Goal: Find specific page/section: Find specific page/section

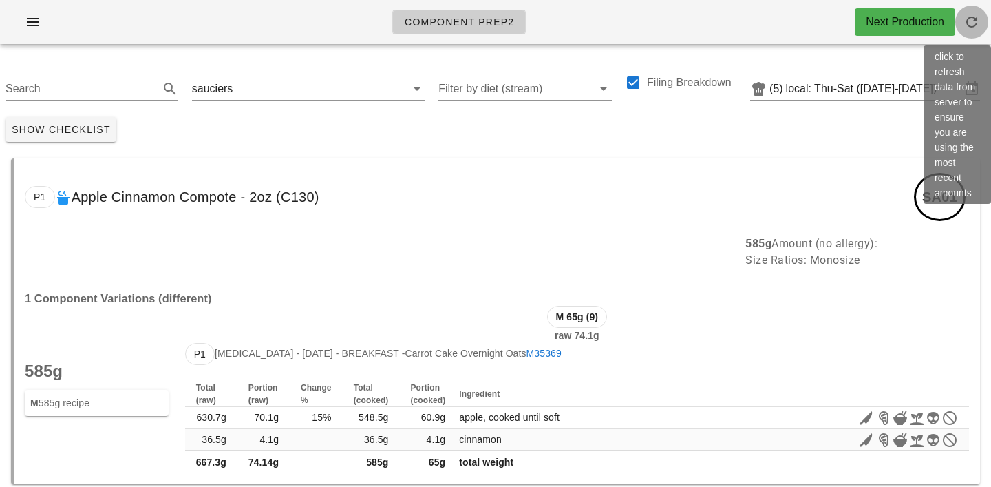
click at [982, 21] on span "button" at bounding box center [971, 22] width 33 height 17
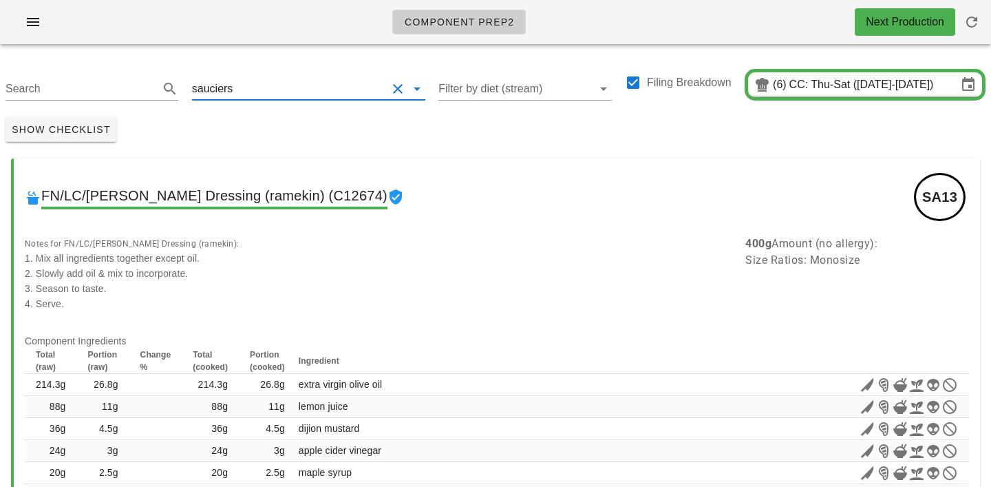
click at [241, 86] on input "text" at bounding box center [310, 89] width 151 height 22
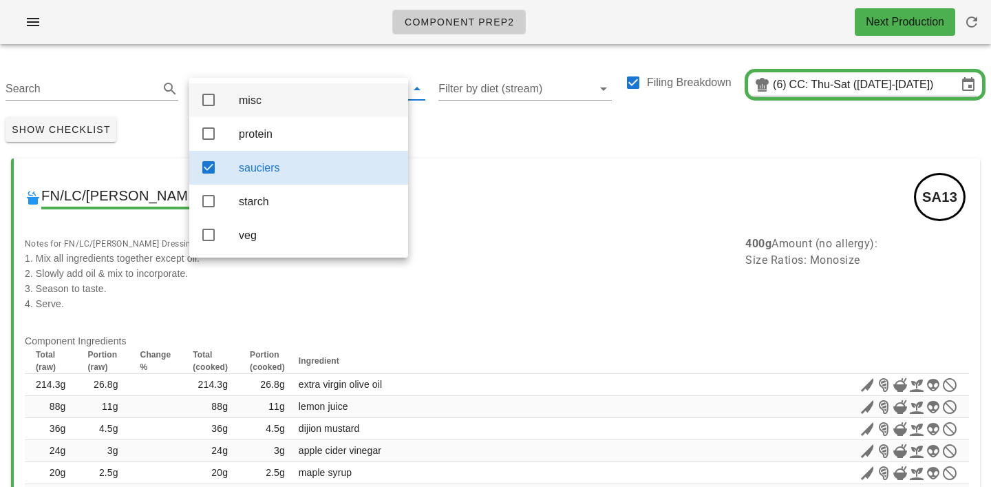
click at [250, 98] on div "misc" at bounding box center [318, 100] width 158 height 13
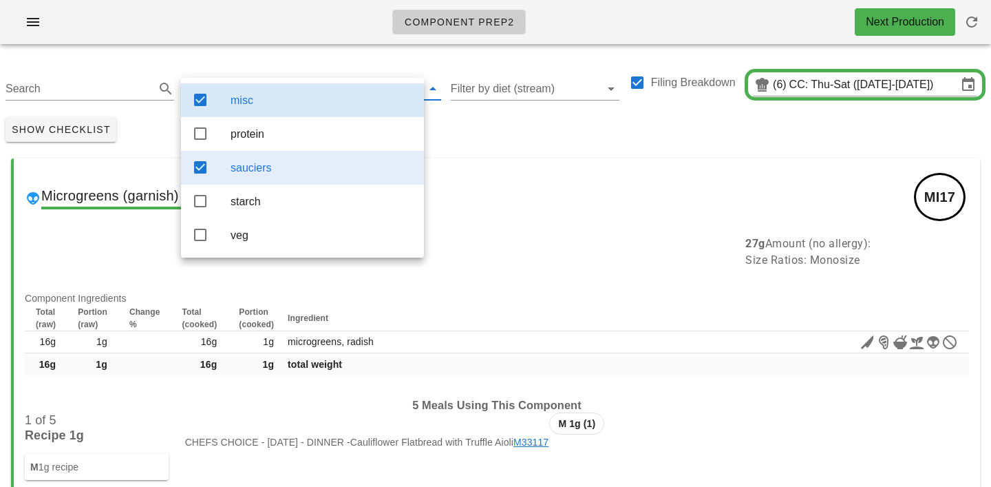
click at [256, 173] on div "sauciers" at bounding box center [322, 167] width 182 height 13
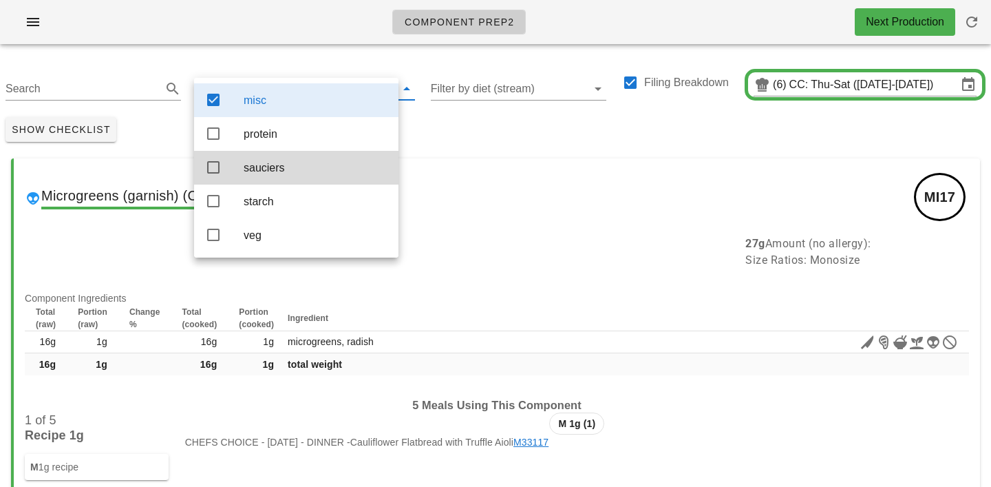
click at [493, 165] on div "Microgreens (garnish) (C16073) MI17" at bounding box center [497, 196] width 966 height 77
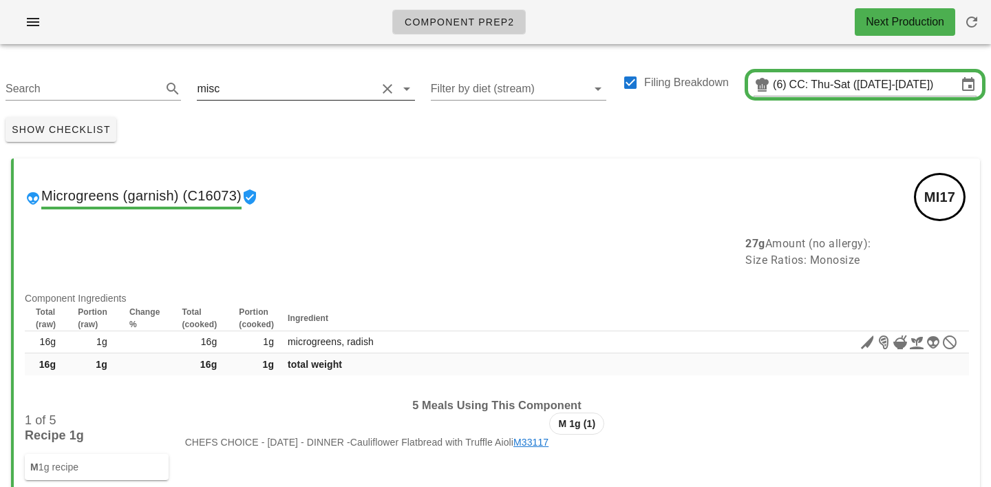
click at [217, 89] on div "misc" at bounding box center [286, 89] width 179 height 22
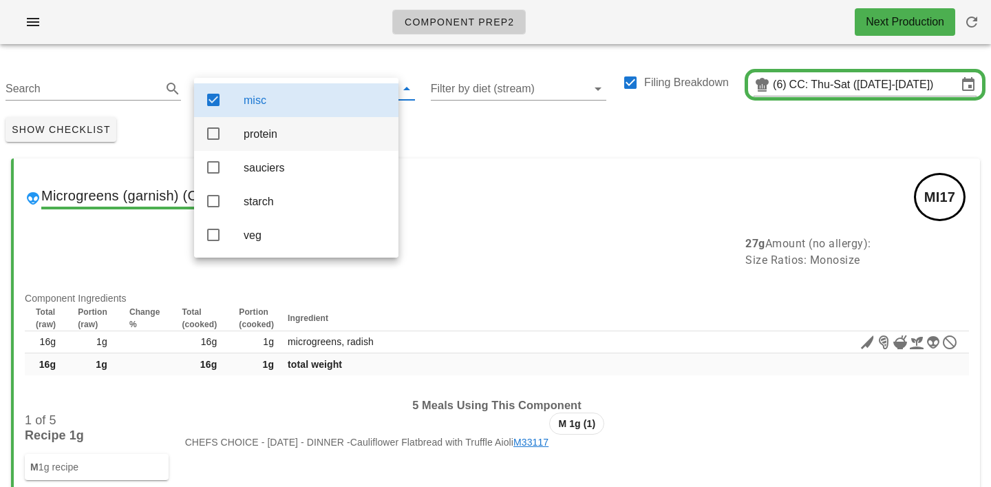
click at [263, 134] on div "protein" at bounding box center [316, 133] width 144 height 13
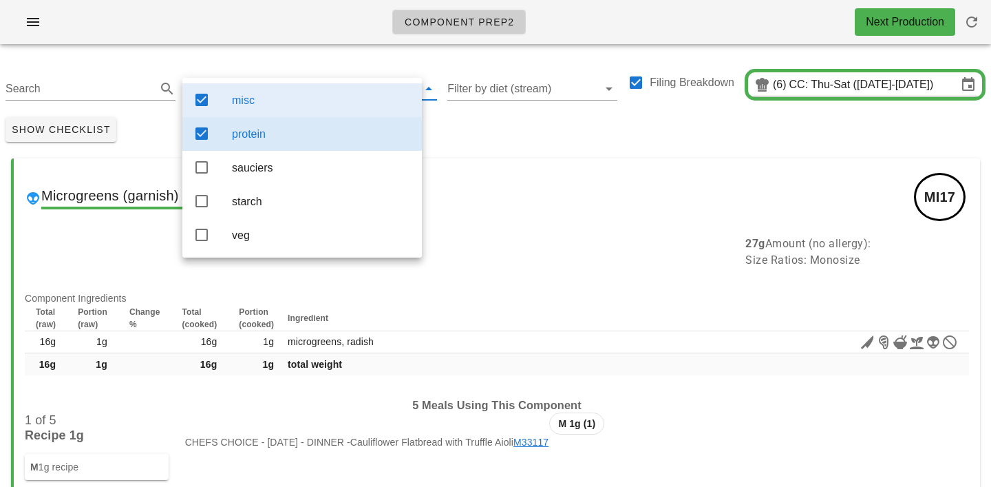
click at [297, 103] on div "misc" at bounding box center [321, 100] width 179 height 13
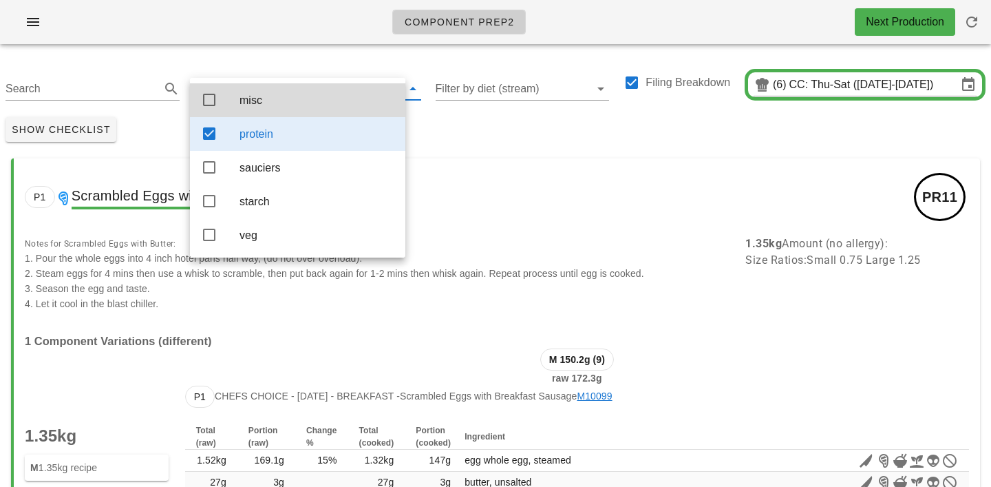
click at [439, 133] on div "Show Checklist" at bounding box center [495, 130] width 991 height 36
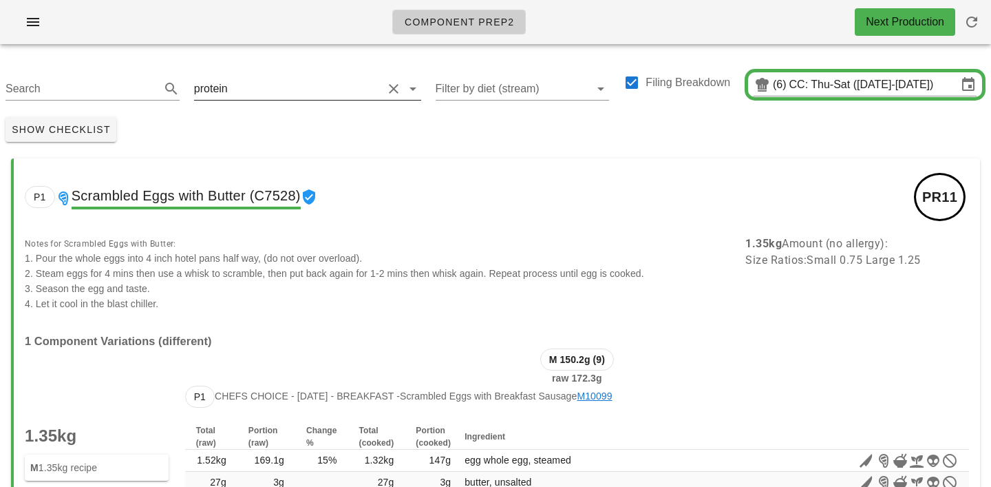
click at [246, 97] on input "text" at bounding box center [307, 89] width 152 height 22
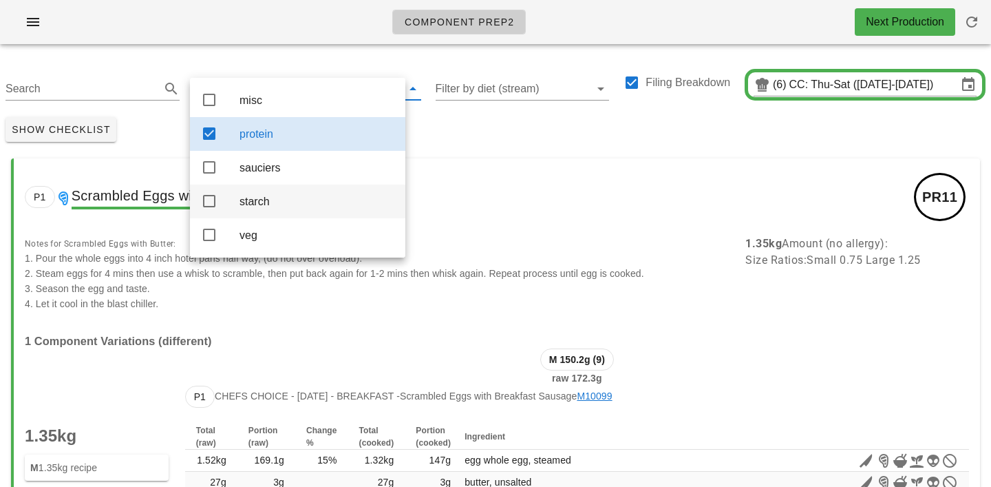
click at [252, 196] on div "starch" at bounding box center [317, 202] width 155 height 30
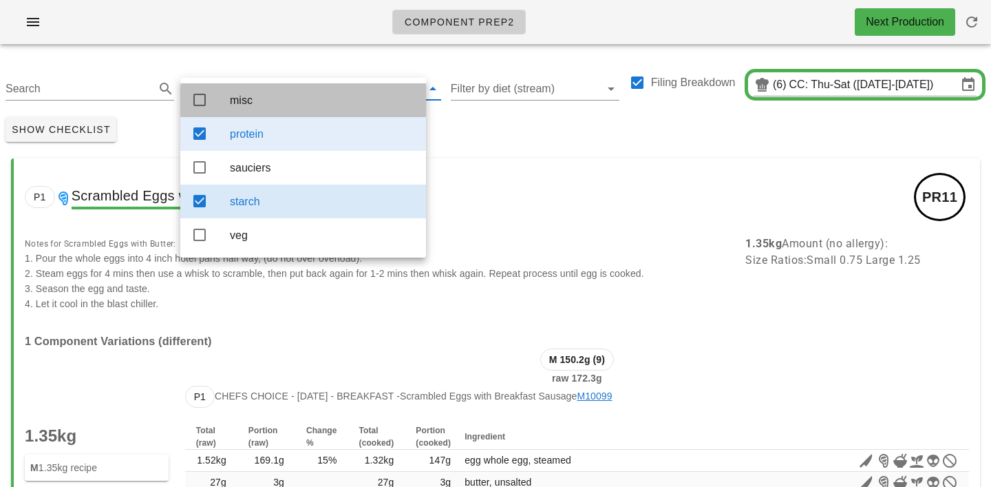
click at [273, 101] on div "misc" at bounding box center [322, 100] width 185 height 13
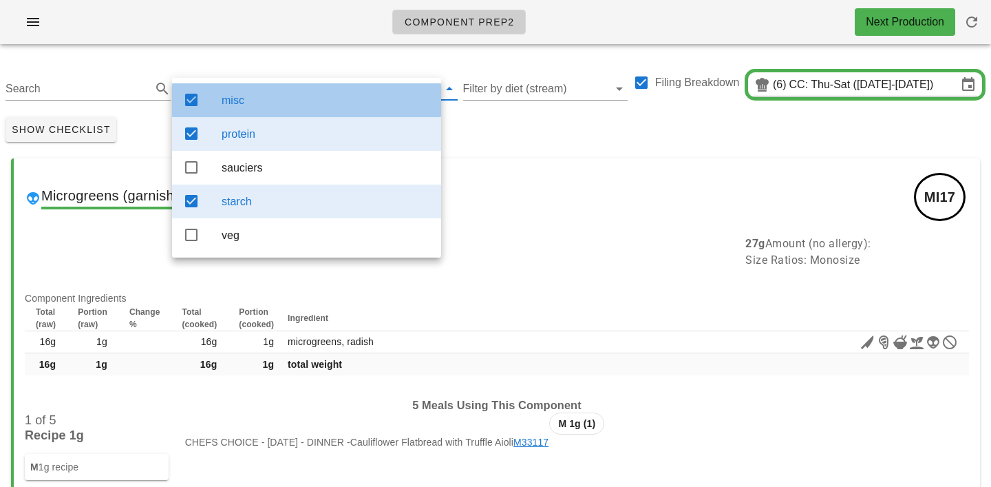
click at [277, 95] on div "misc" at bounding box center [326, 100] width 209 height 13
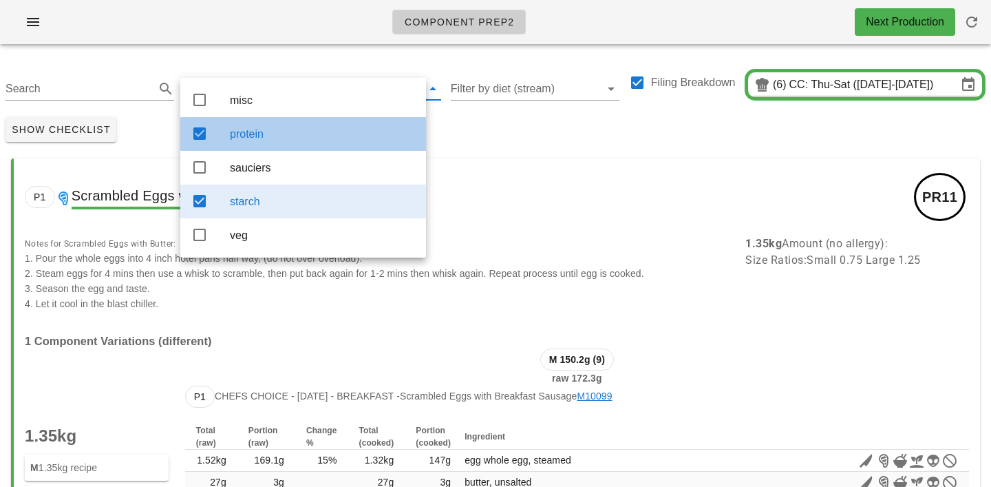
click at [282, 120] on div "protein" at bounding box center [303, 134] width 246 height 34
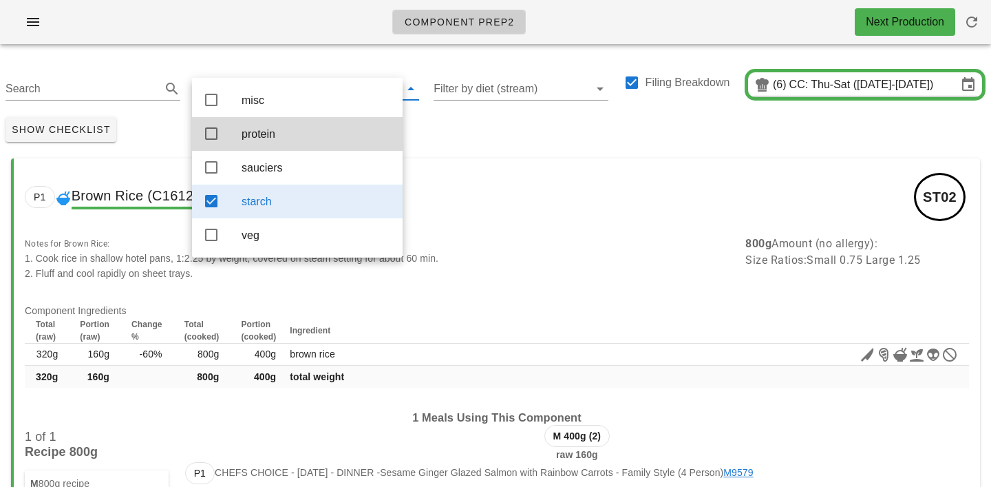
drag, startPoint x: 388, startPoint y: 131, endPoint x: 406, endPoint y: 131, distance: 18.6
click at [390, 131] on div "protein" at bounding box center [317, 133] width 150 height 13
click at [406, 131] on div "Show Checklist" at bounding box center [495, 130] width 991 height 36
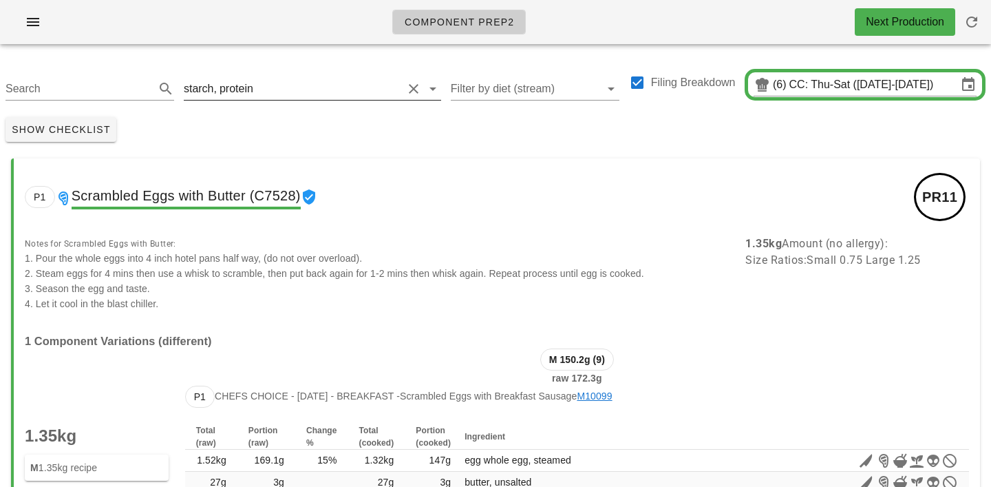
click at [251, 88] on div "starch, protein" at bounding box center [293, 89] width 219 height 22
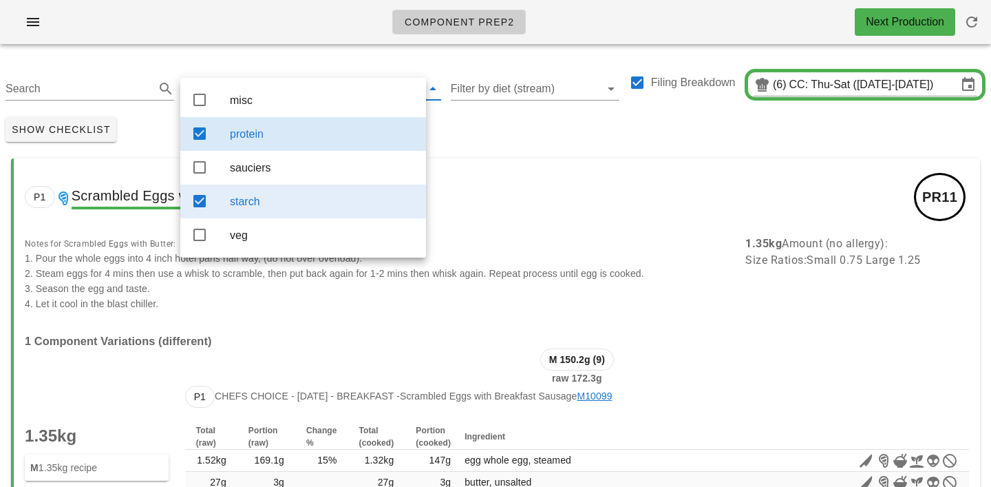
click at [260, 143] on div "protein" at bounding box center [322, 134] width 185 height 30
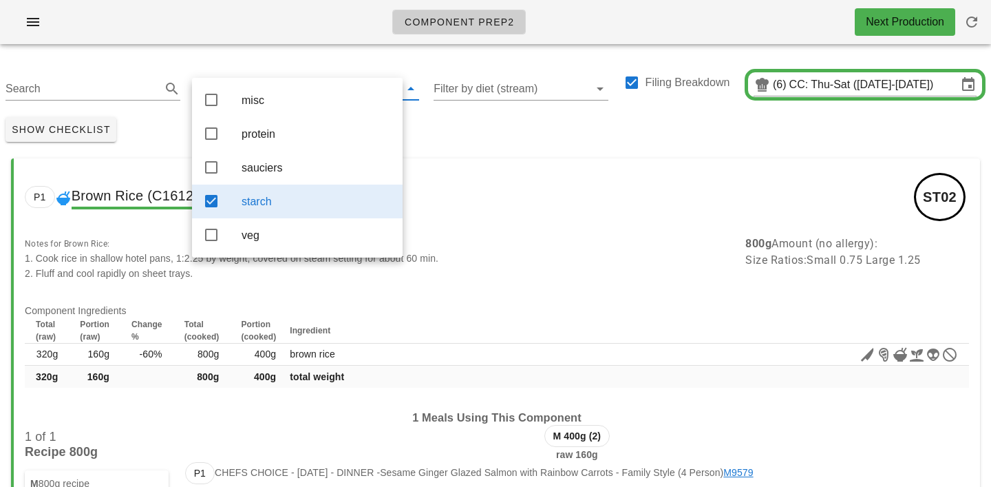
click at [507, 146] on div "Show Checklist" at bounding box center [495, 130] width 991 height 36
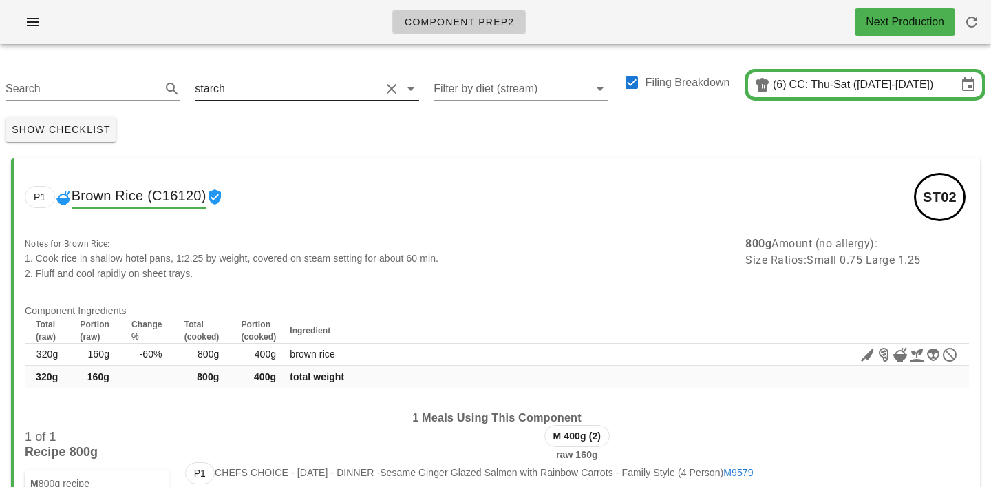
click at [279, 92] on input "text" at bounding box center [304, 89] width 153 height 22
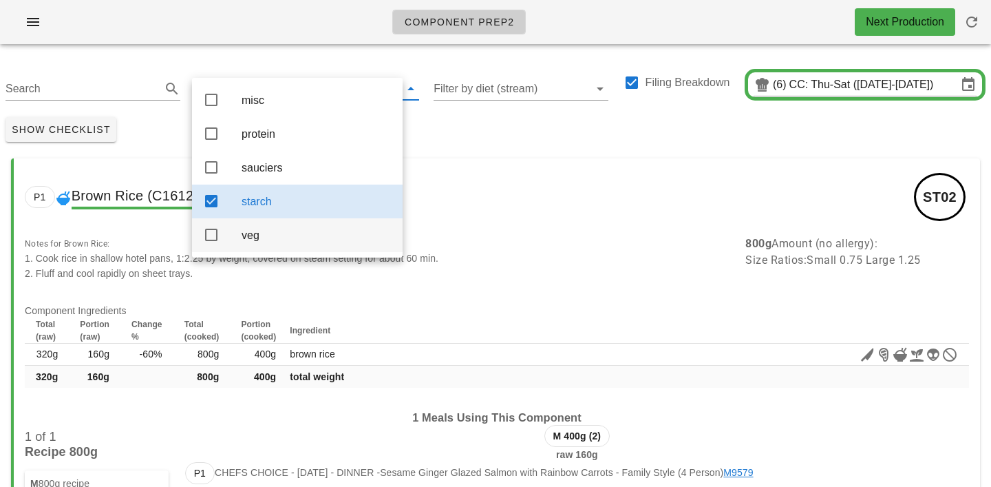
click at [260, 248] on div "veg" at bounding box center [317, 235] width 150 height 30
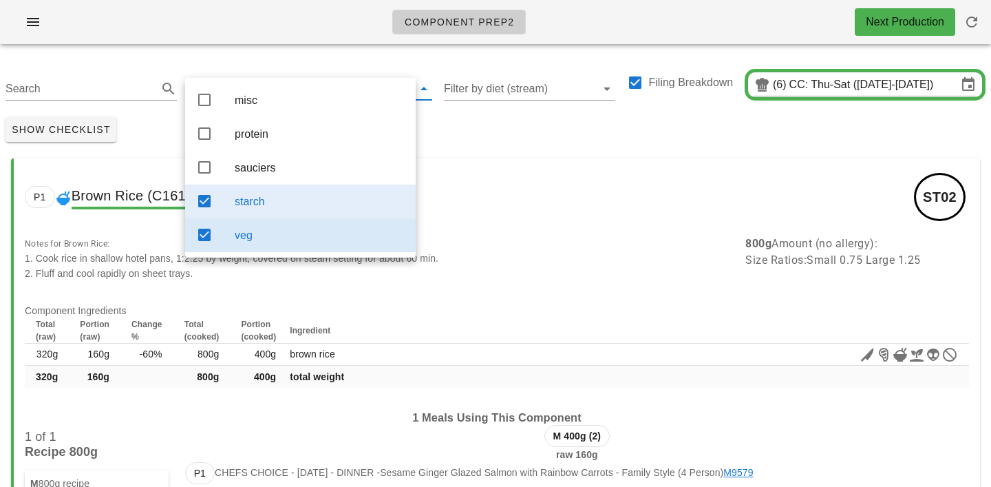
click at [266, 207] on div "starch" at bounding box center [320, 201] width 170 height 13
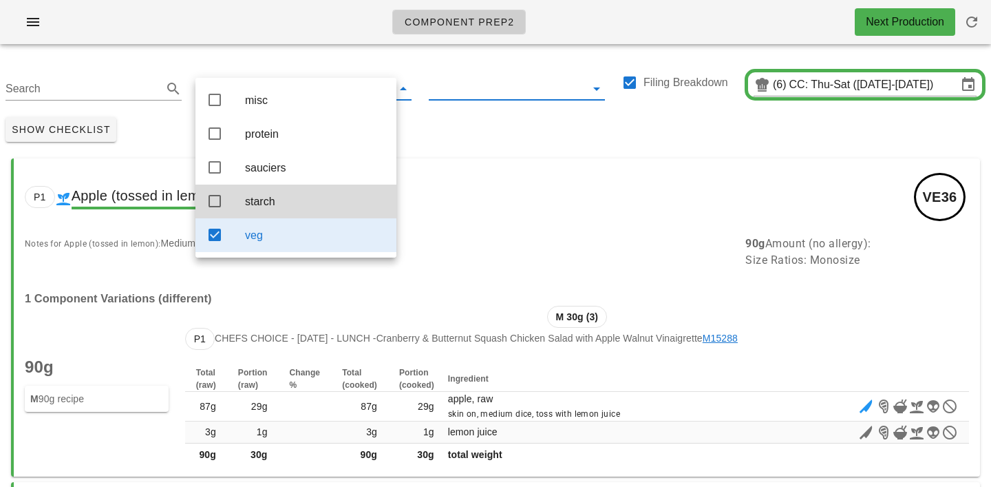
drag, startPoint x: 509, startPoint y: 98, endPoint x: 509, endPoint y: 109, distance: 11.0
click at [509, 107] on div "Search veg Filing Breakdown (6) CC: Thu-Sat (Sep 4-Sep 6)" at bounding box center [495, 83] width 991 height 56
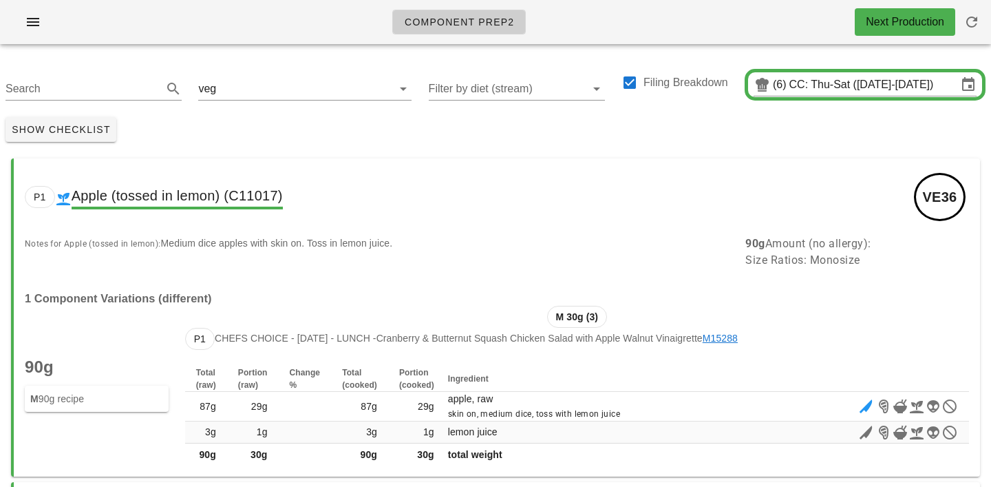
click at [498, 128] on div "Show Checklist" at bounding box center [495, 130] width 991 height 36
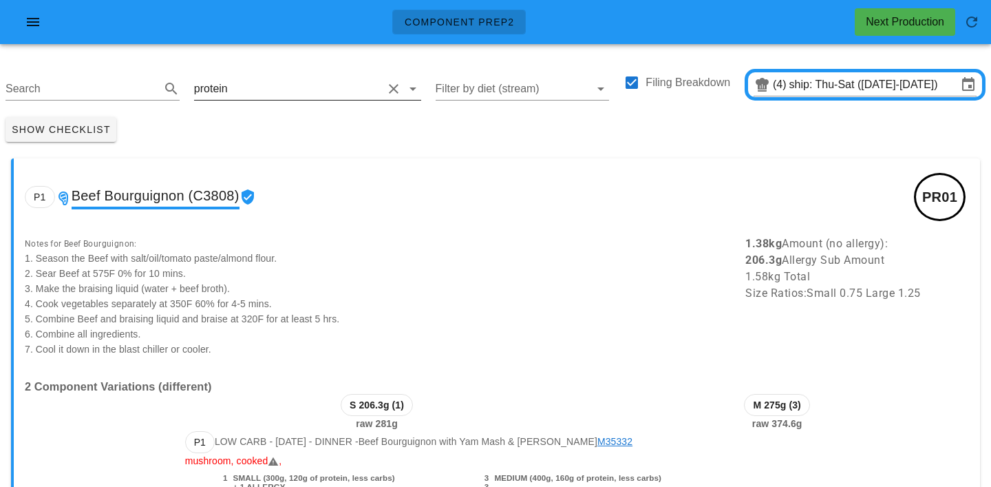
click at [276, 87] on input "text" at bounding box center [307, 89] width 152 height 22
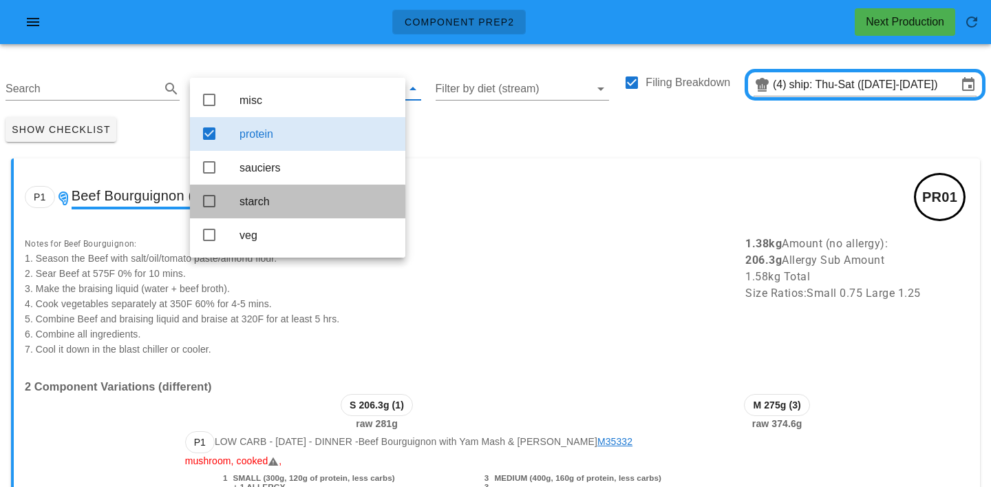
click at [264, 202] on div "starch" at bounding box center [317, 201] width 155 height 13
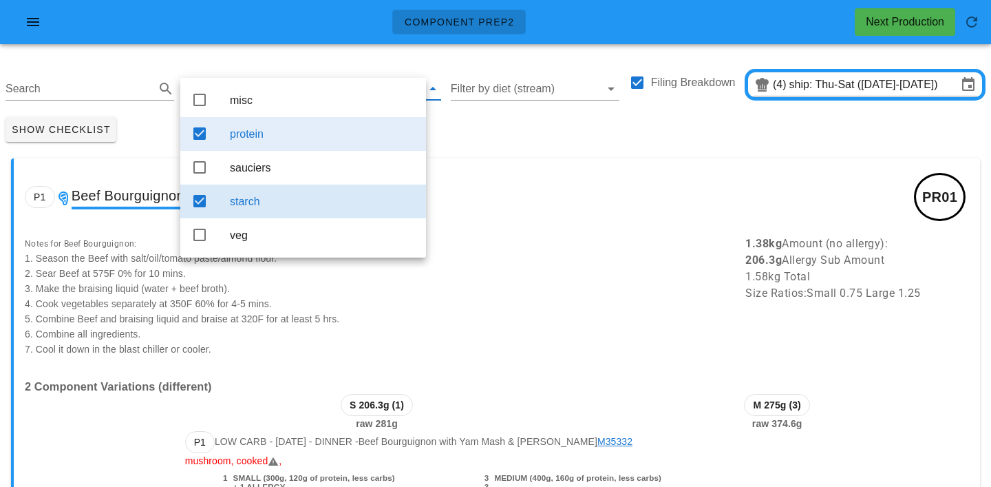
click at [268, 136] on div "protein" at bounding box center [322, 133] width 185 height 13
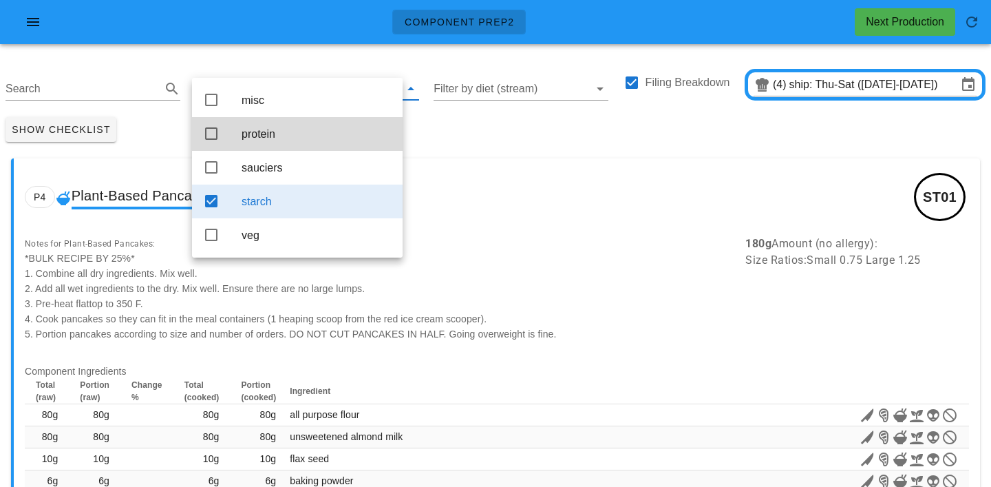
click at [450, 129] on div "Show Checklist" at bounding box center [495, 130] width 991 height 36
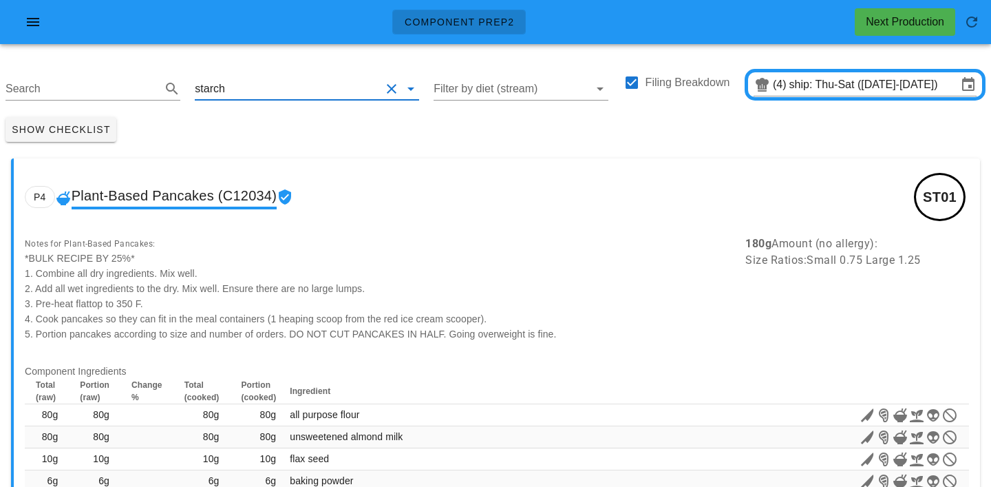
click at [248, 88] on input "text" at bounding box center [304, 89] width 153 height 22
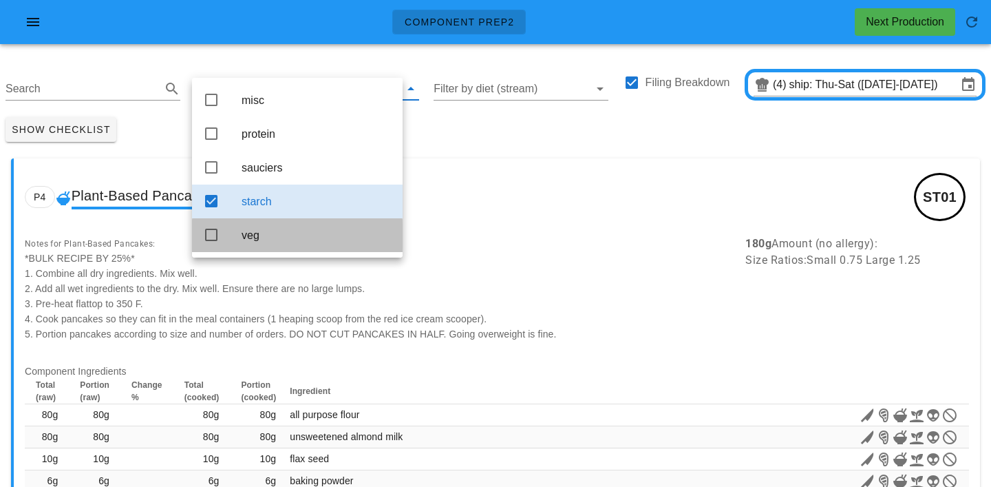
click at [253, 248] on div "veg" at bounding box center [317, 235] width 150 height 30
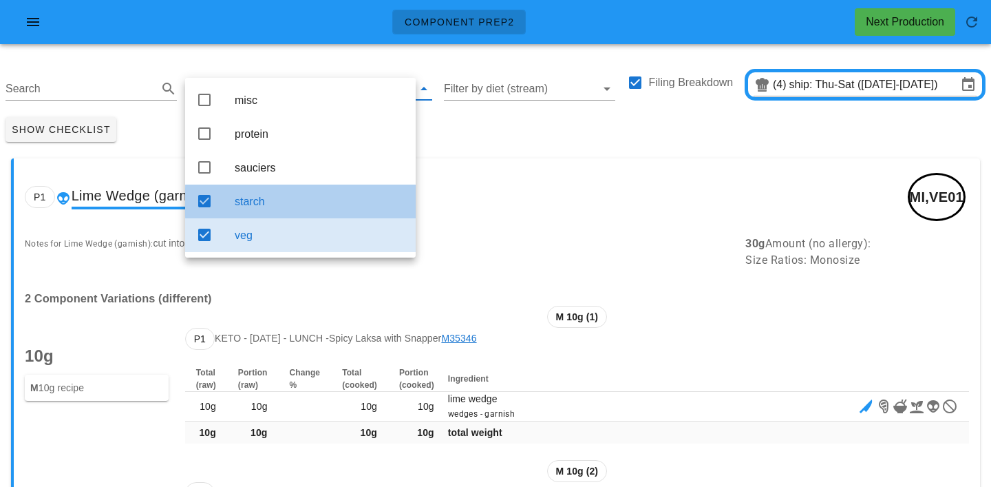
click at [279, 203] on div "starch" at bounding box center [320, 201] width 170 height 13
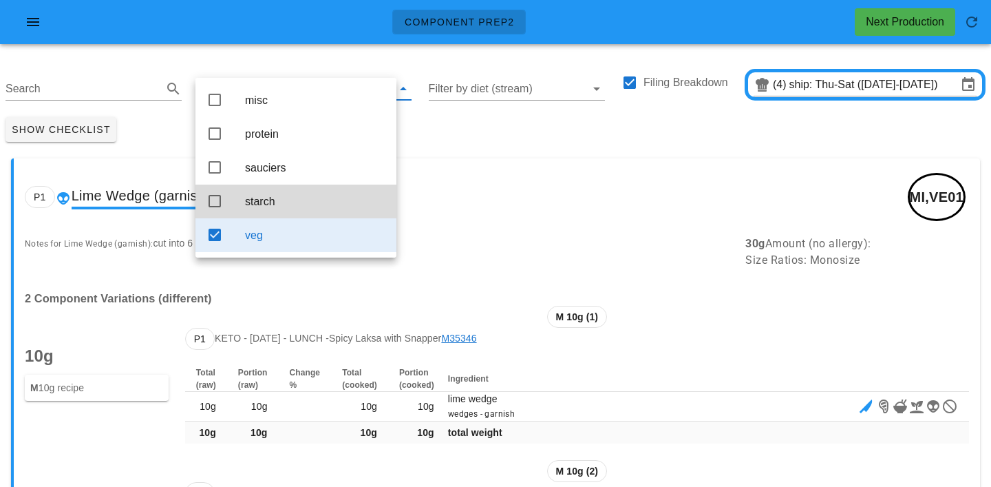
click at [478, 169] on div "P1 Lime Wedge (garnish) (C5870) MI,VE01" at bounding box center [497, 196] width 966 height 77
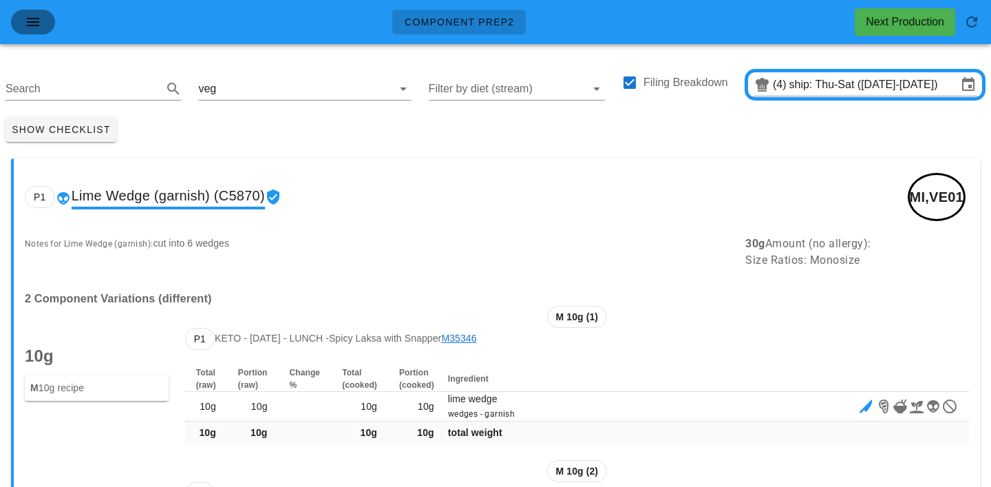
click at [32, 23] on icon "button" at bounding box center [33, 22] width 17 height 17
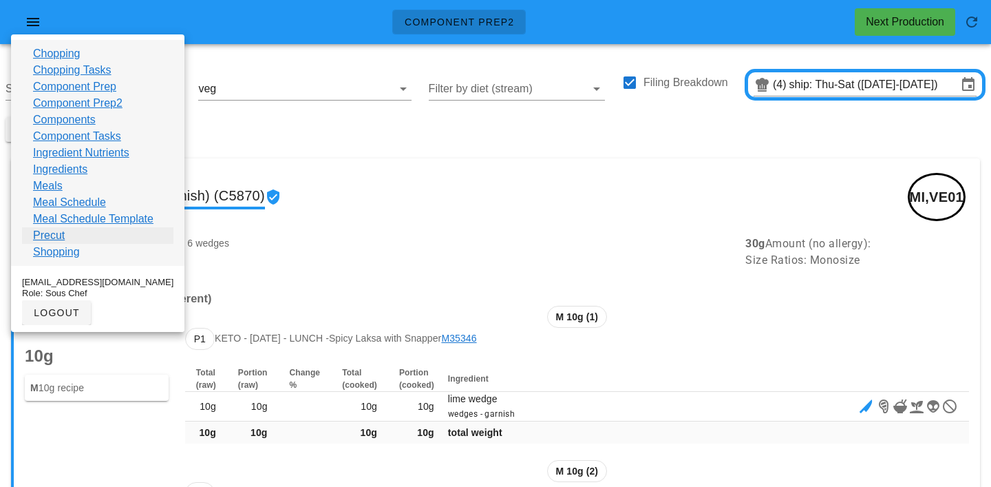
click at [44, 238] on link "Precut" at bounding box center [49, 235] width 32 height 17
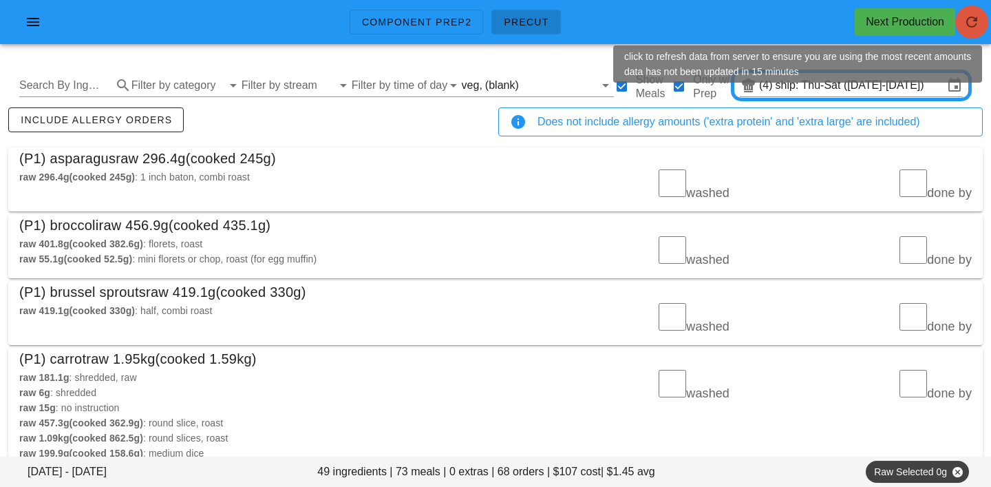
click at [984, 12] on button "button" at bounding box center [971, 22] width 33 height 33
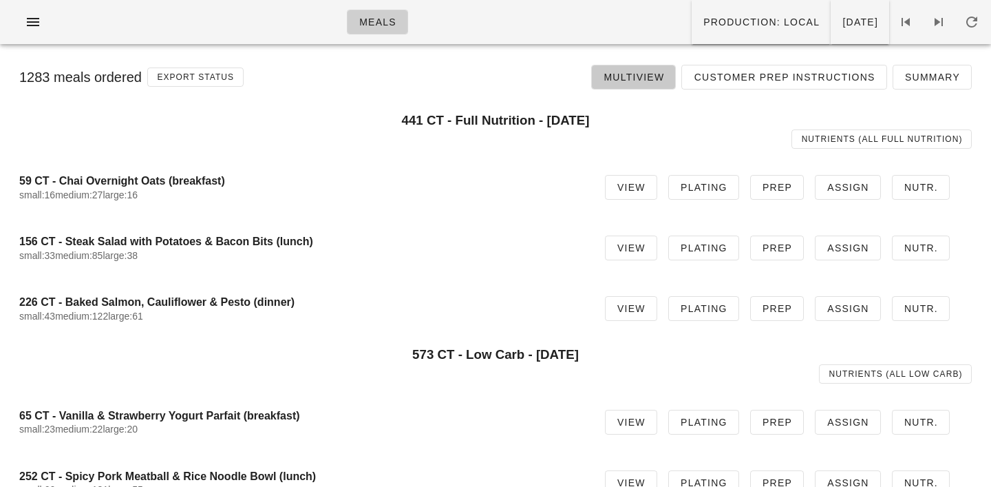
click at [620, 69] on link "Multiview" at bounding box center [633, 77] width 85 height 25
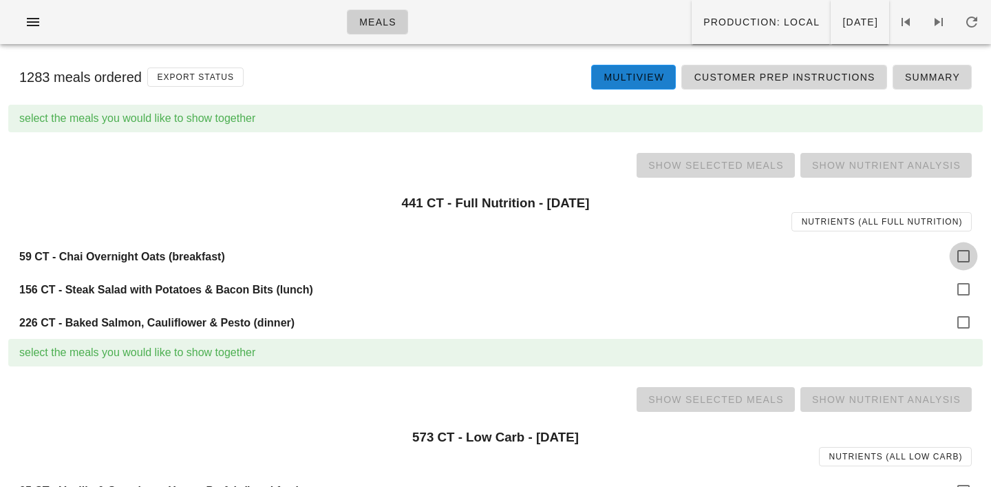
click at [962, 259] on div at bounding box center [963, 255] width 23 height 23
checkbox input "true"
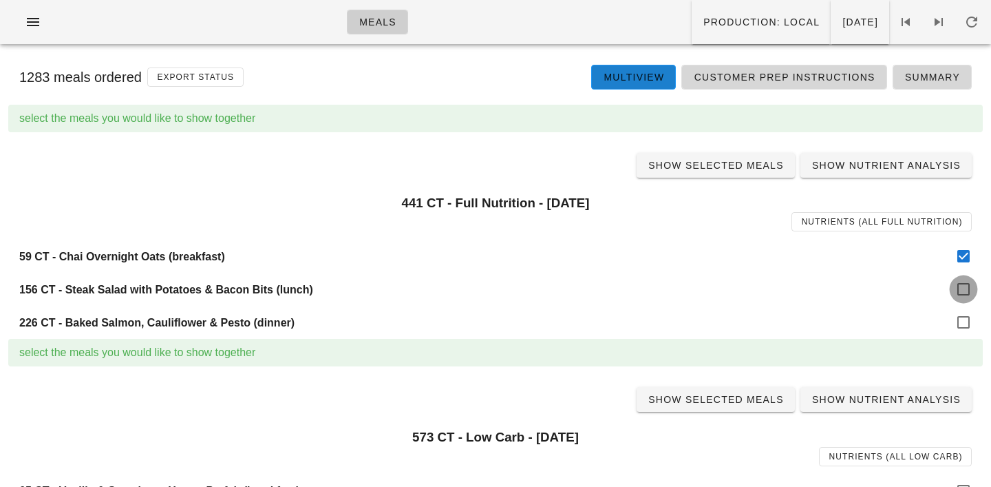
click at [961, 285] on div at bounding box center [963, 288] width 23 height 23
checkbox input "true"
click at [961, 311] on div at bounding box center [963, 321] width 23 height 23
checkbox input "true"
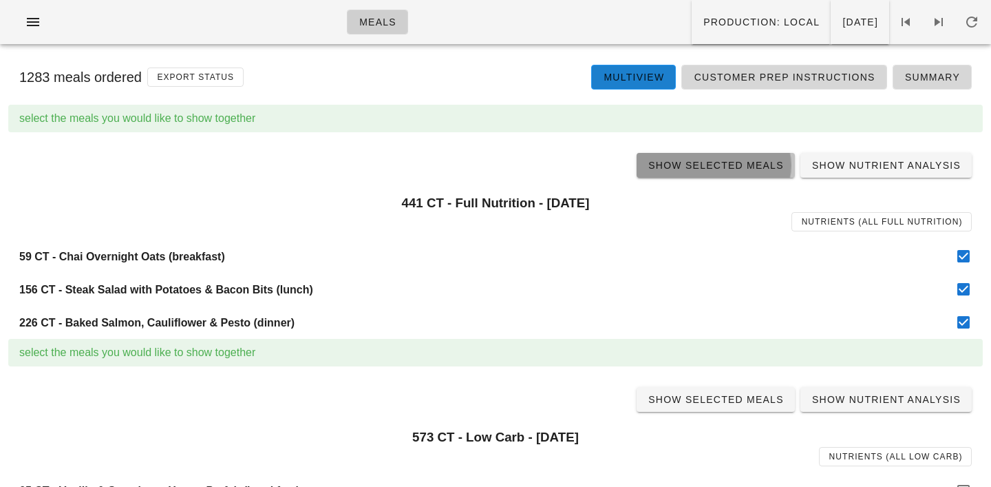
click at [734, 175] on link "Show Selected Meals" at bounding box center [716, 165] width 158 height 25
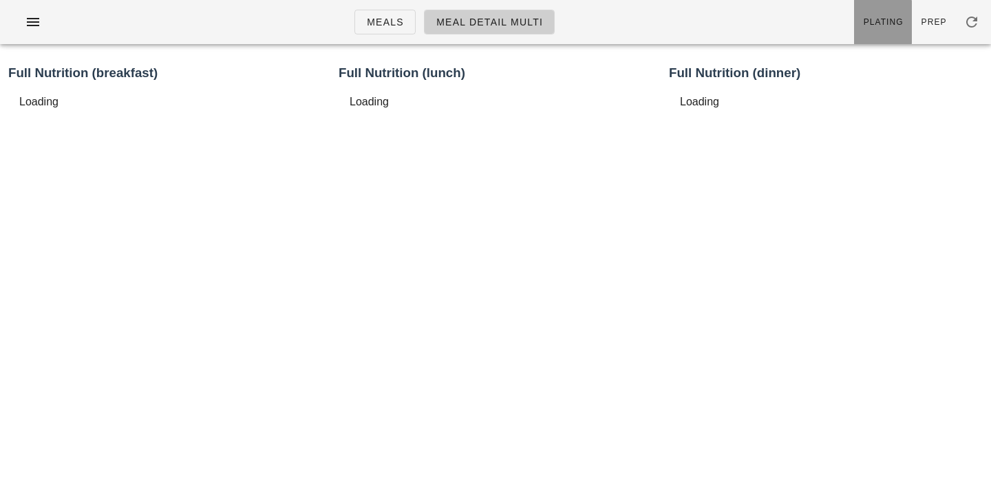
click at [890, 28] on link "Plating" at bounding box center [883, 22] width 58 height 44
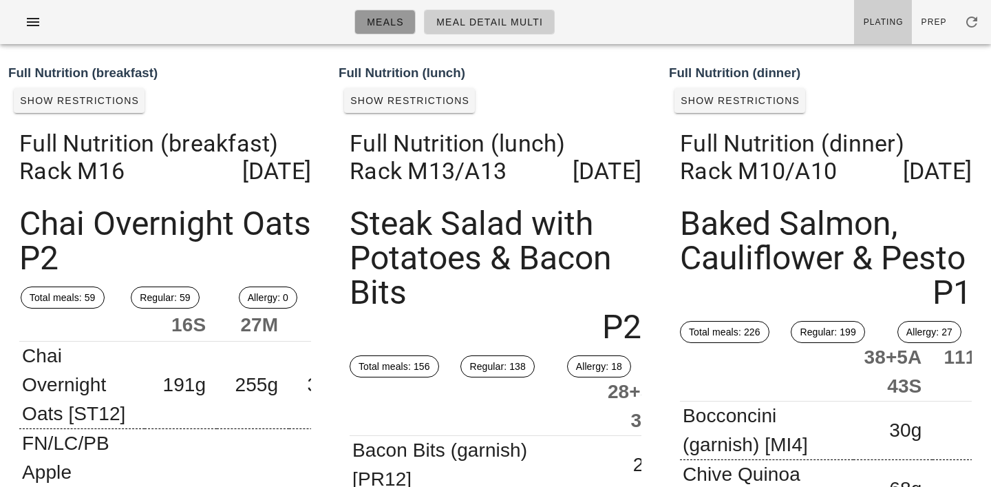
click at [391, 25] on span "Meals" at bounding box center [385, 22] width 38 height 11
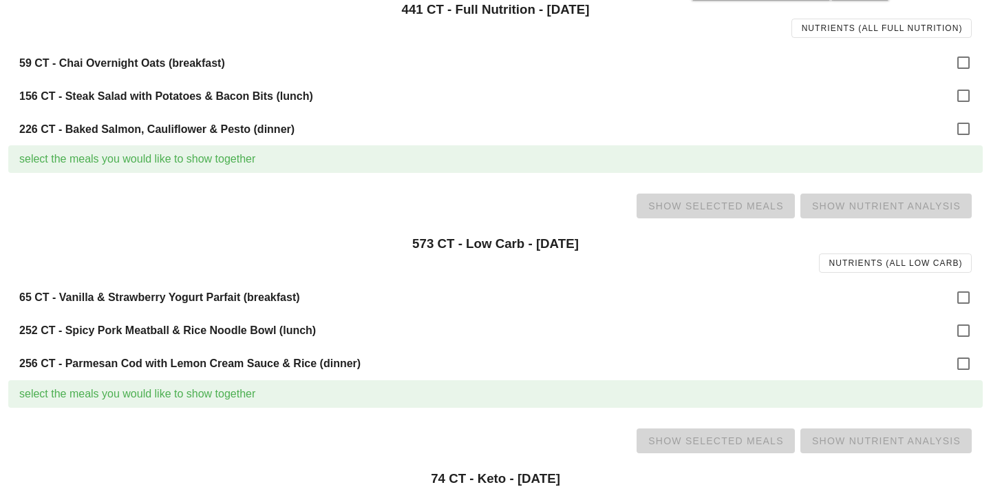
scroll to position [215, 0]
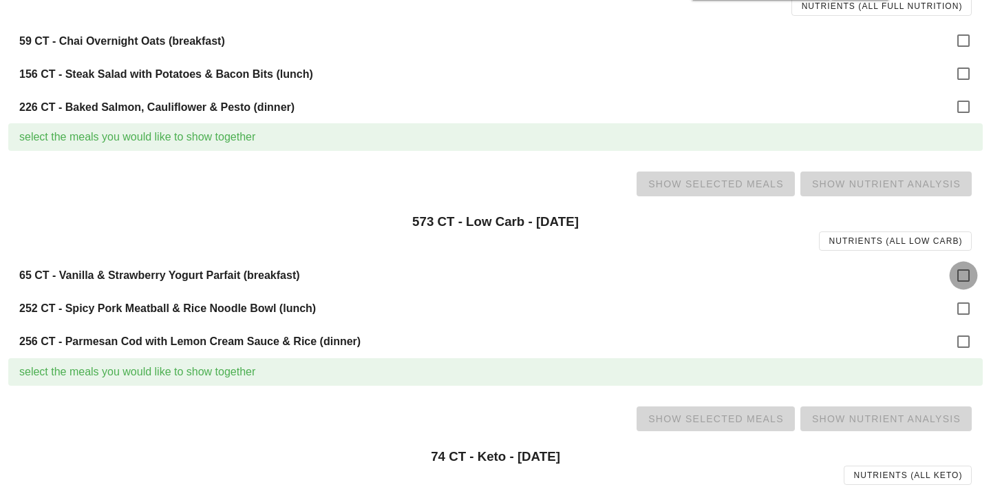
click at [959, 268] on div at bounding box center [963, 275] width 23 height 23
checkbox input "true"
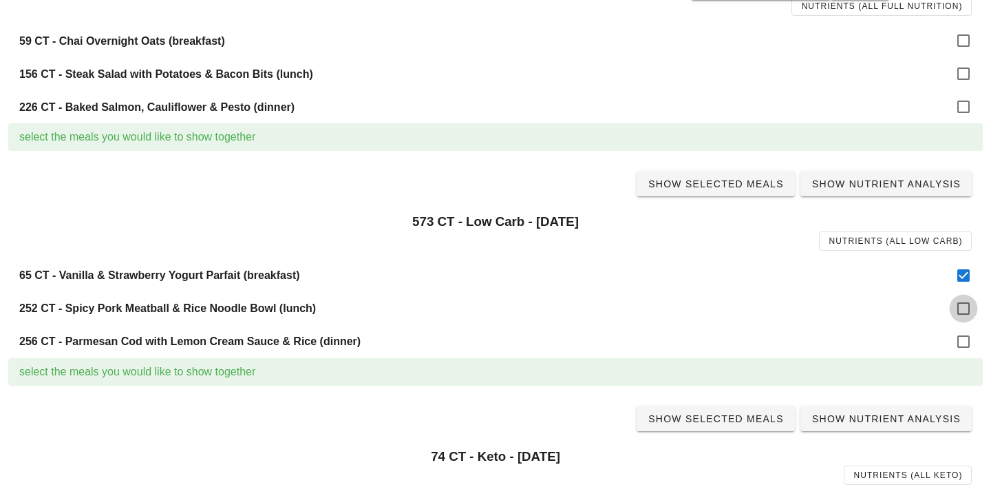
click at [962, 303] on div at bounding box center [963, 308] width 23 height 23
checkbox input "true"
click at [962, 338] on div at bounding box center [963, 341] width 23 height 23
checkbox input "true"
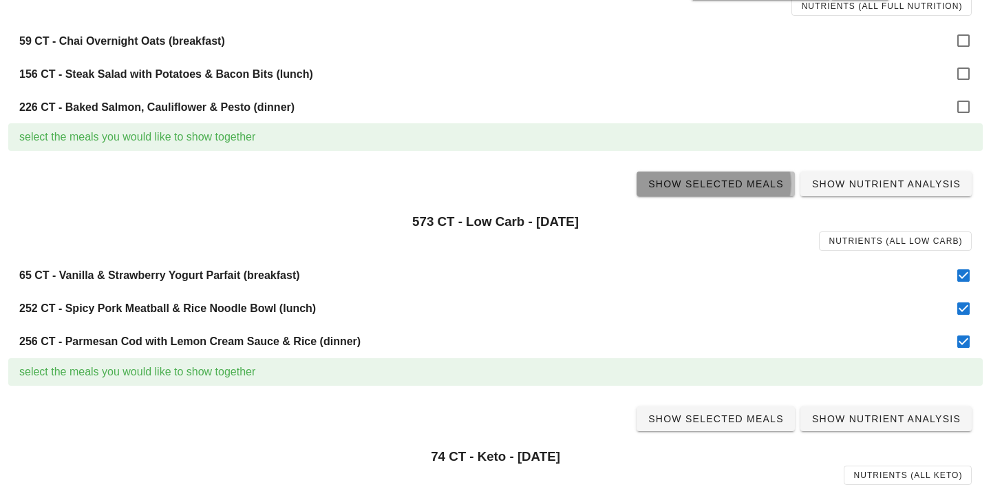
click at [729, 182] on span "Show Selected Meals" at bounding box center [716, 183] width 136 height 11
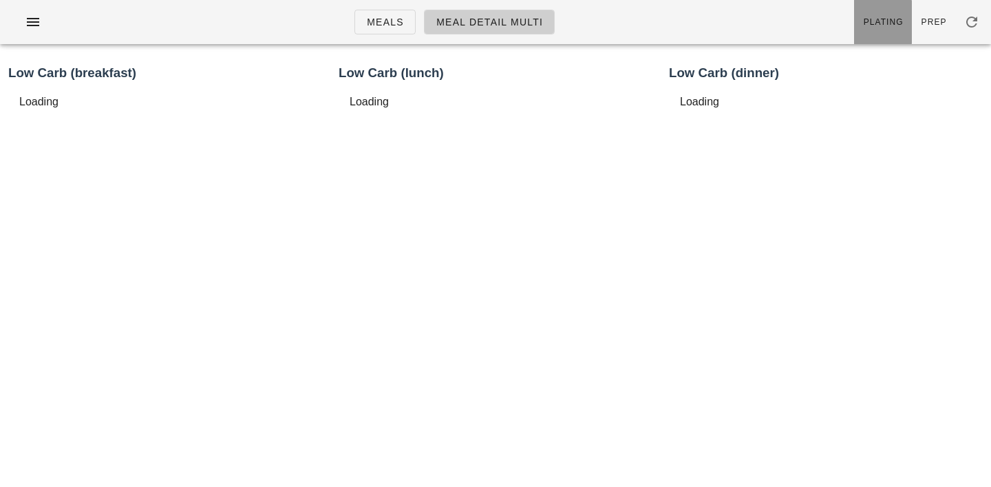
click at [891, 21] on span "Plating" at bounding box center [883, 22] width 41 height 10
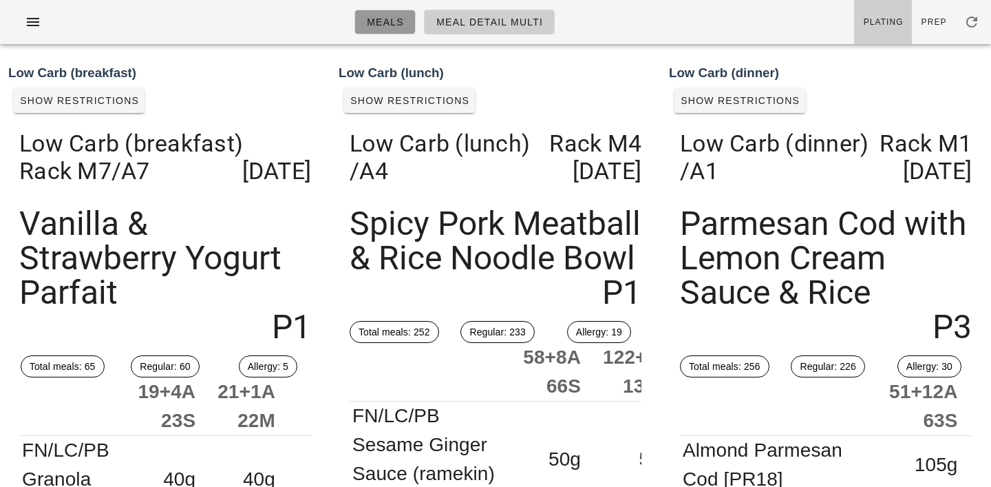
click at [387, 30] on link "Meals" at bounding box center [384, 22] width 61 height 25
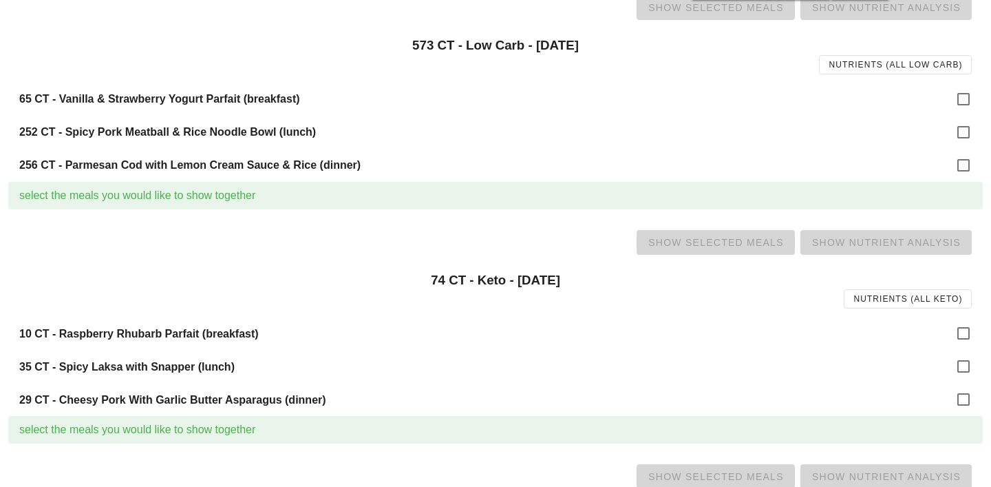
scroll to position [396, 0]
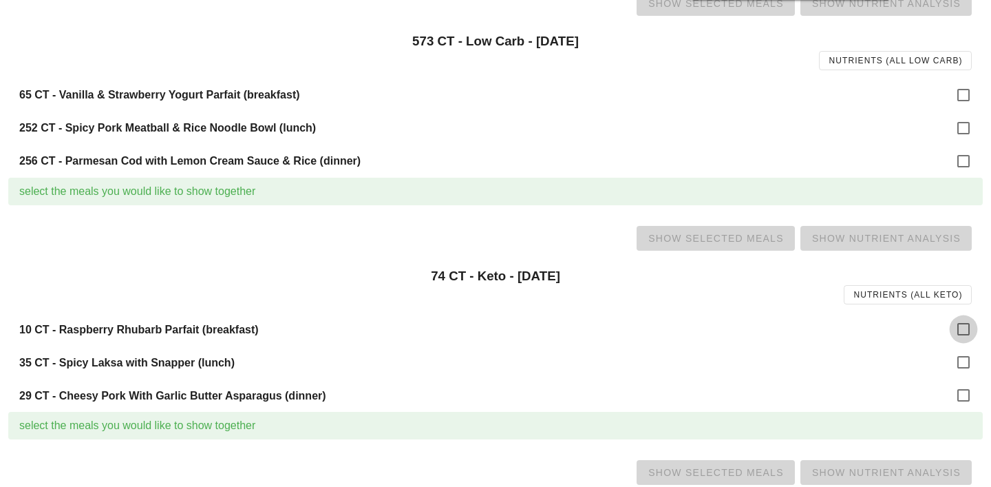
click at [964, 320] on div at bounding box center [963, 328] width 23 height 23
checkbox input "true"
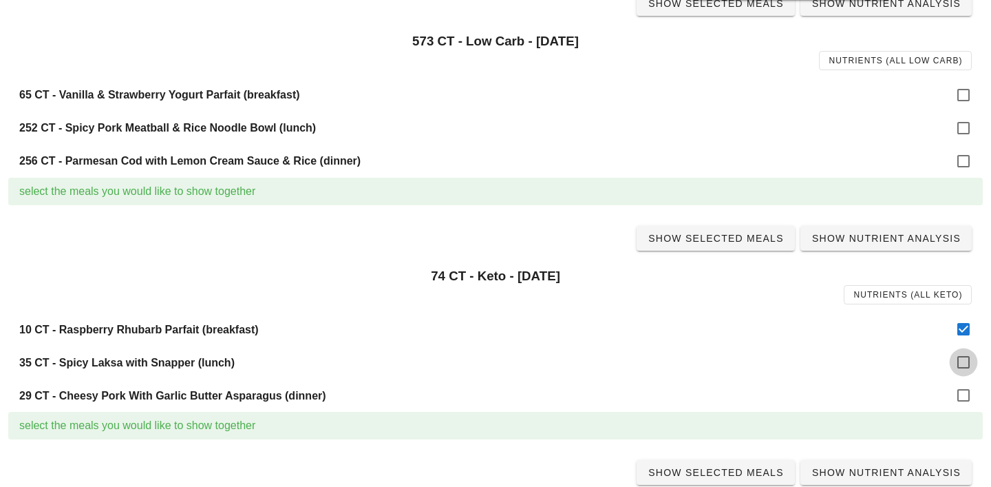
click at [962, 361] on div at bounding box center [963, 361] width 23 height 23
checkbox input "true"
click at [959, 406] on div at bounding box center [963, 394] width 23 height 23
checkbox input "true"
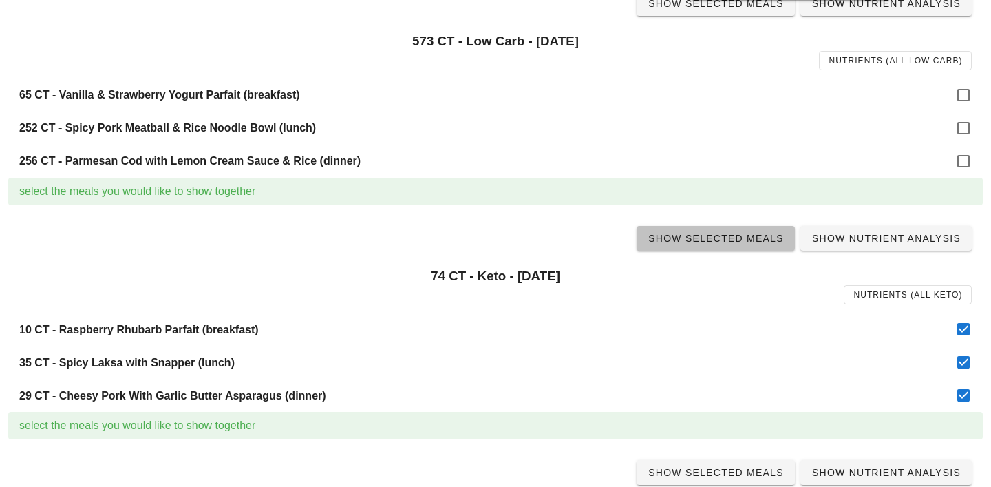
click at [717, 235] on span "Show Selected Meals" at bounding box center [716, 238] width 136 height 11
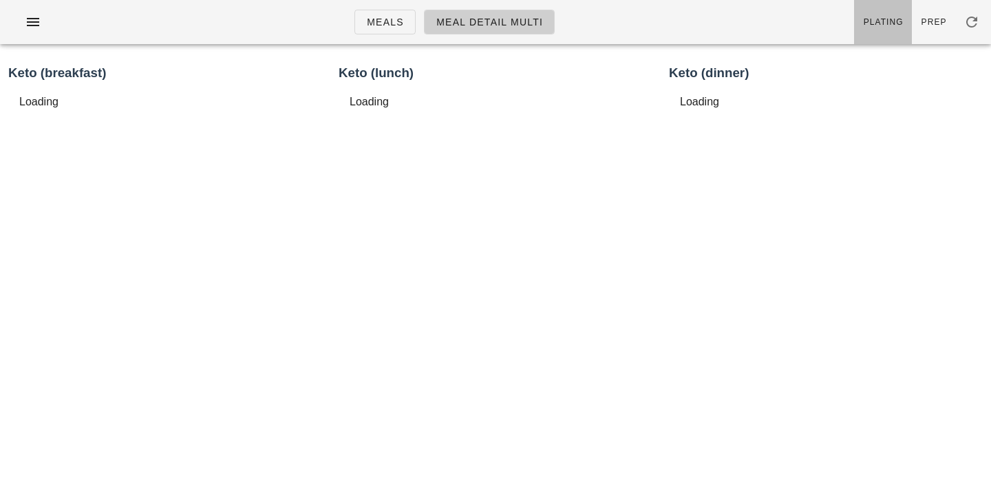
click at [891, 24] on span "Plating" at bounding box center [883, 22] width 41 height 10
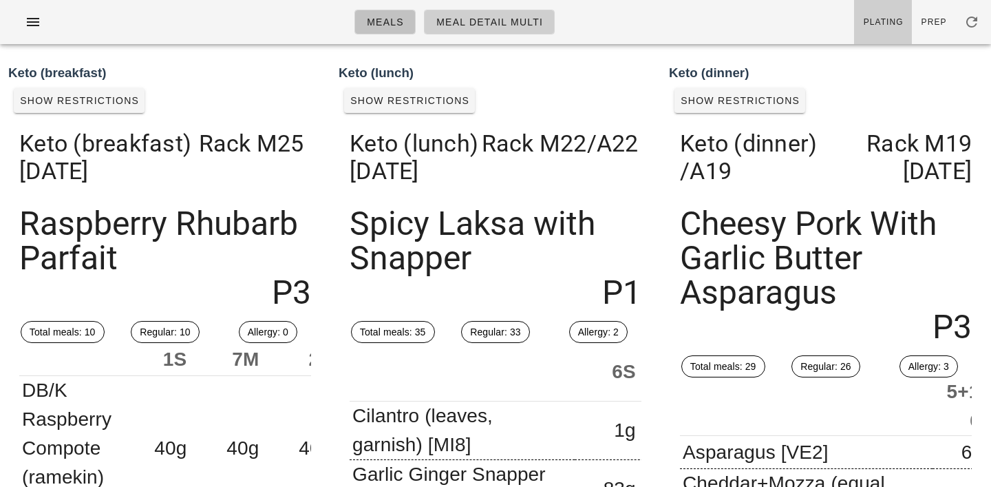
click at [381, 25] on span "Meals" at bounding box center [385, 22] width 38 height 11
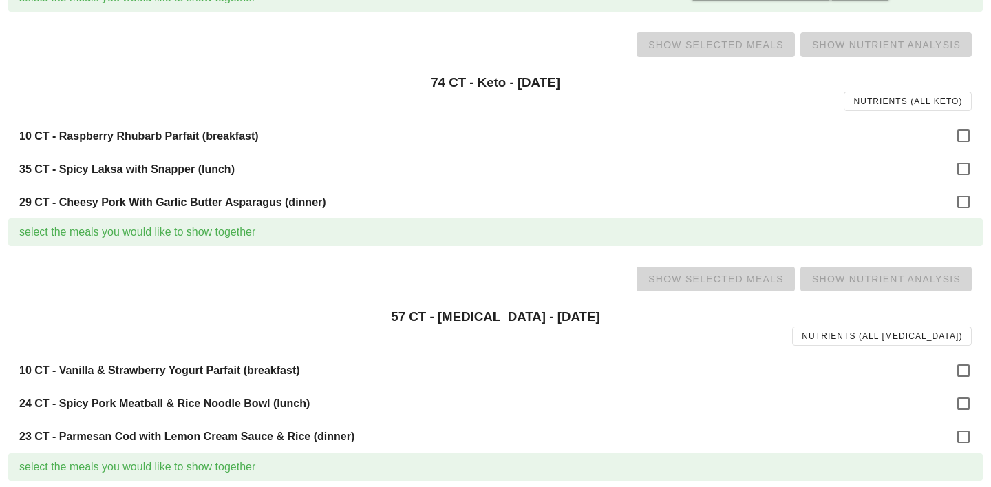
scroll to position [688, 0]
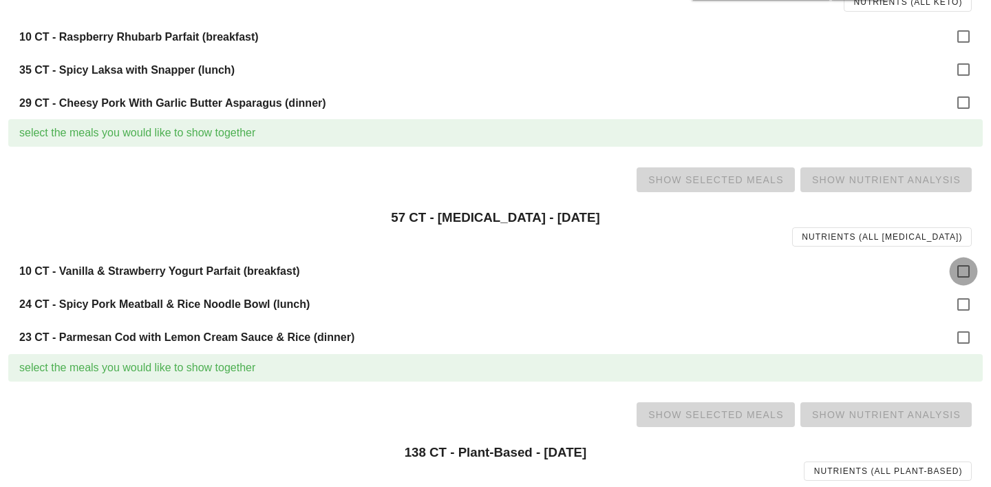
click at [962, 275] on div at bounding box center [963, 271] width 23 height 23
checkbox input "true"
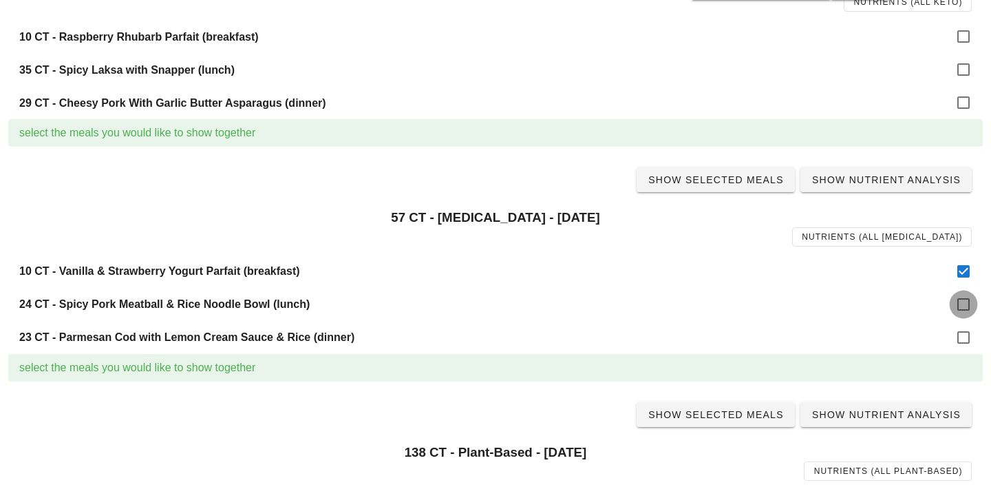
click at [964, 307] on div at bounding box center [963, 304] width 23 height 23
checkbox input "true"
click at [964, 335] on div at bounding box center [963, 337] width 23 height 23
checkbox input "true"
click at [726, 172] on link "Show Selected Meals" at bounding box center [716, 179] width 158 height 25
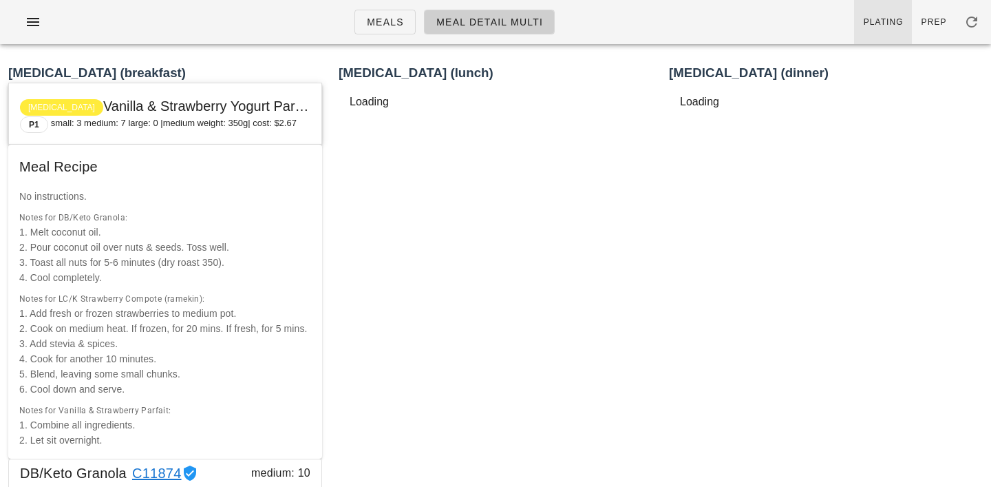
click at [884, 23] on span "Plating" at bounding box center [883, 22] width 41 height 10
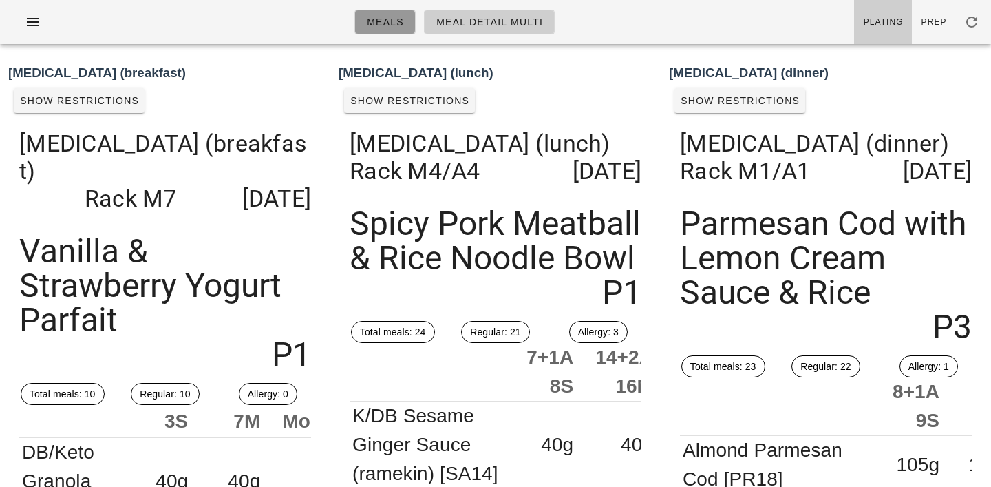
click at [389, 17] on span "Meals" at bounding box center [385, 22] width 38 height 11
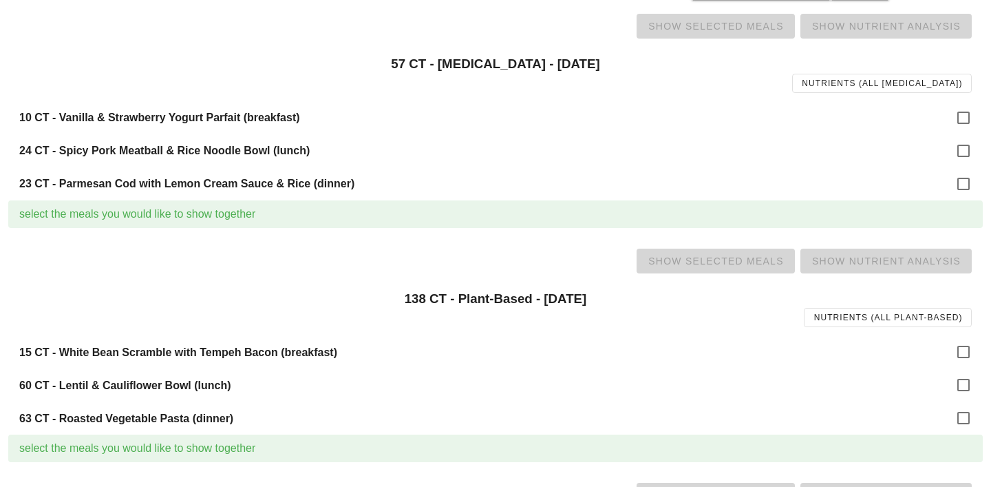
scroll to position [847, 0]
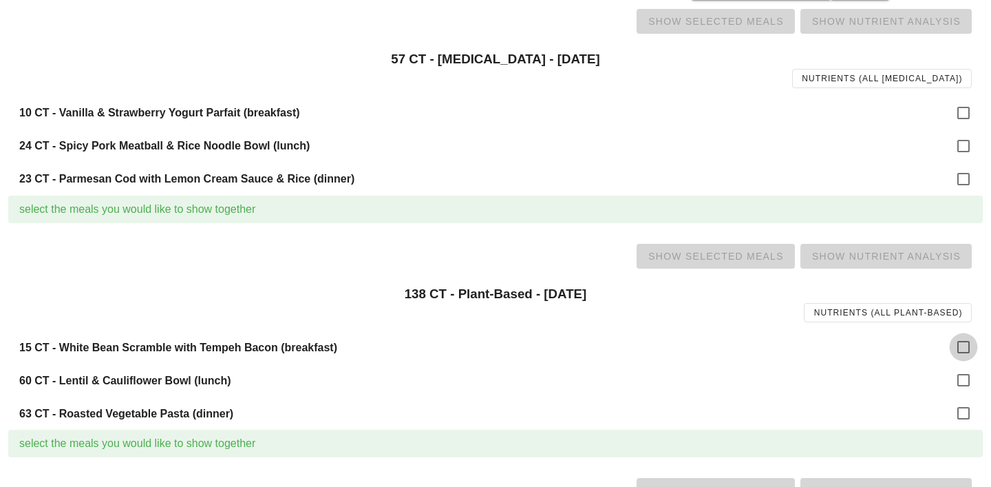
click at [954, 343] on div at bounding box center [963, 346] width 23 height 23
checkbox input "true"
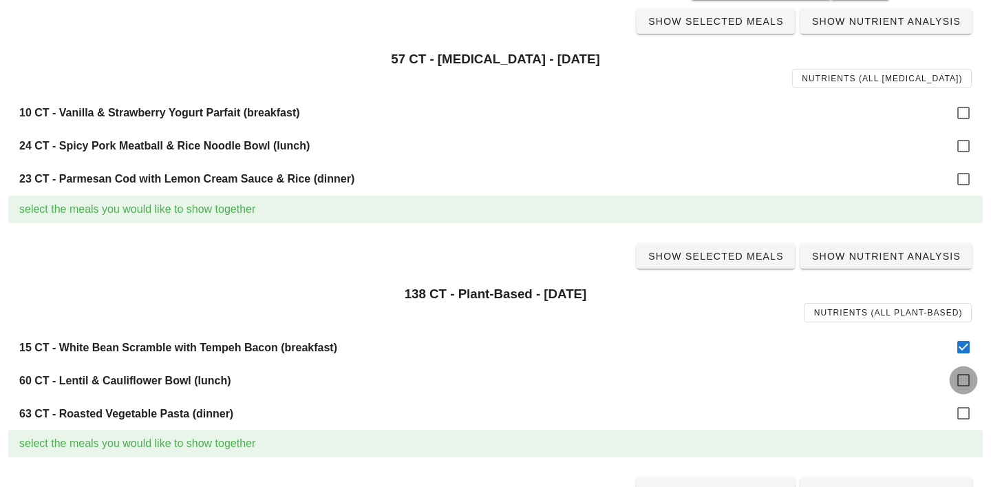
click at [962, 385] on div at bounding box center [963, 379] width 23 height 23
checkbox input "true"
click at [961, 419] on div at bounding box center [963, 412] width 23 height 23
checkbox input "true"
click at [699, 259] on span "Show Selected Meals" at bounding box center [716, 256] width 136 height 11
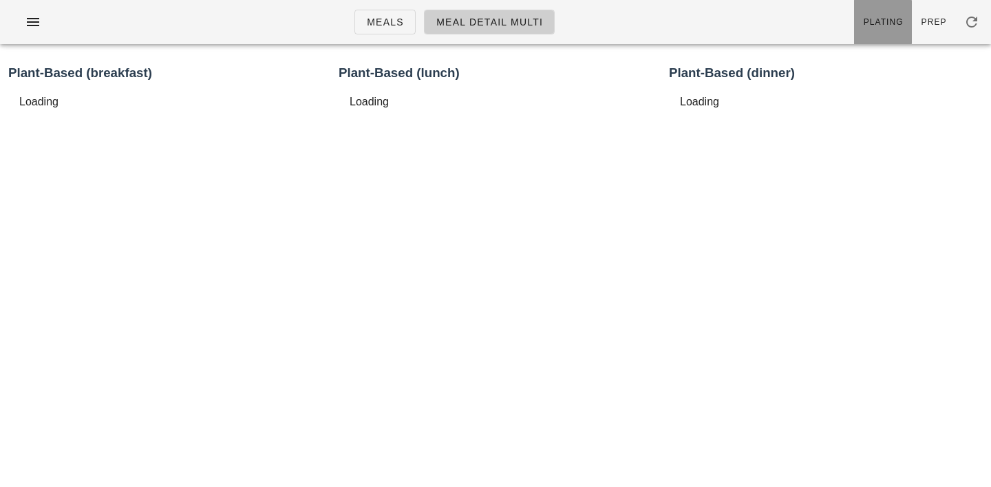
click at [879, 18] on span "Plating" at bounding box center [883, 22] width 41 height 10
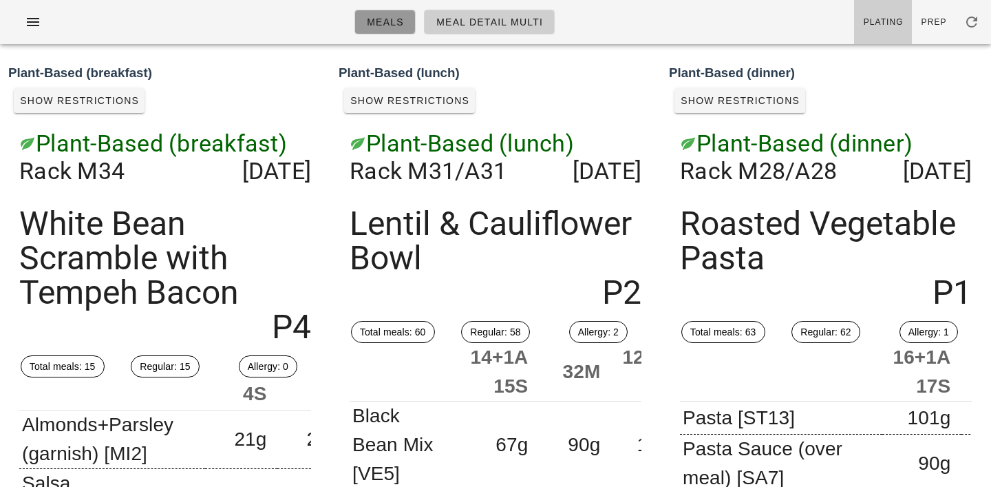
click at [380, 19] on span "Meals" at bounding box center [385, 22] width 38 height 11
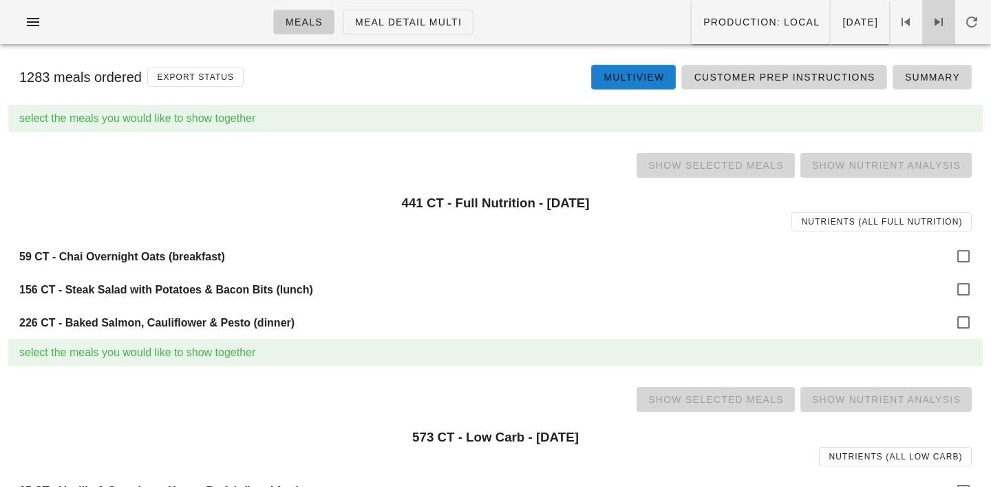
click at [940, 21] on icon at bounding box center [939, 22] width 17 height 17
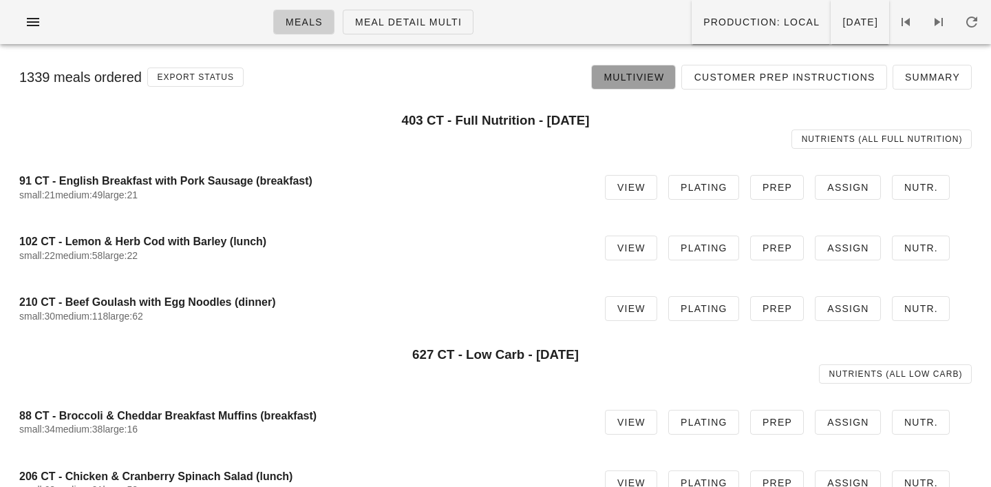
click at [643, 72] on span "Multiview" at bounding box center [633, 77] width 61 height 11
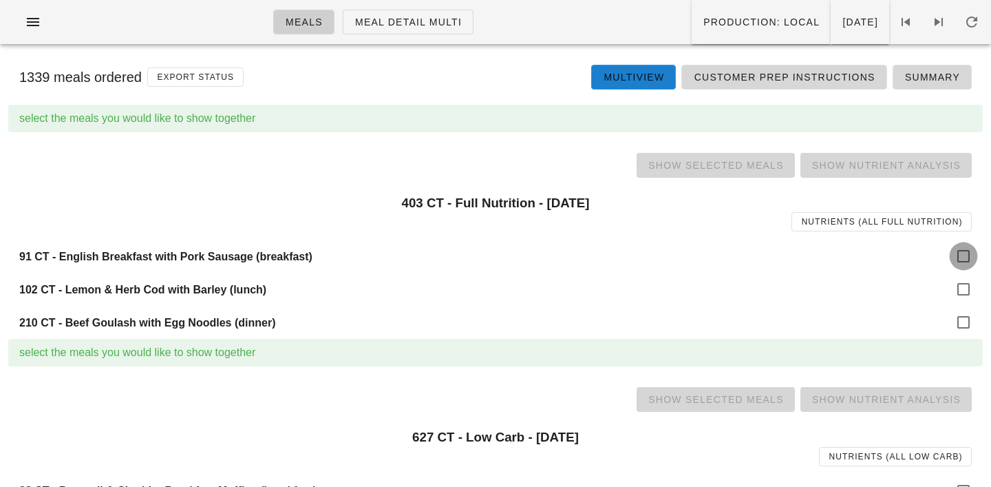
click at [964, 256] on div at bounding box center [963, 255] width 23 height 23
checkbox input "true"
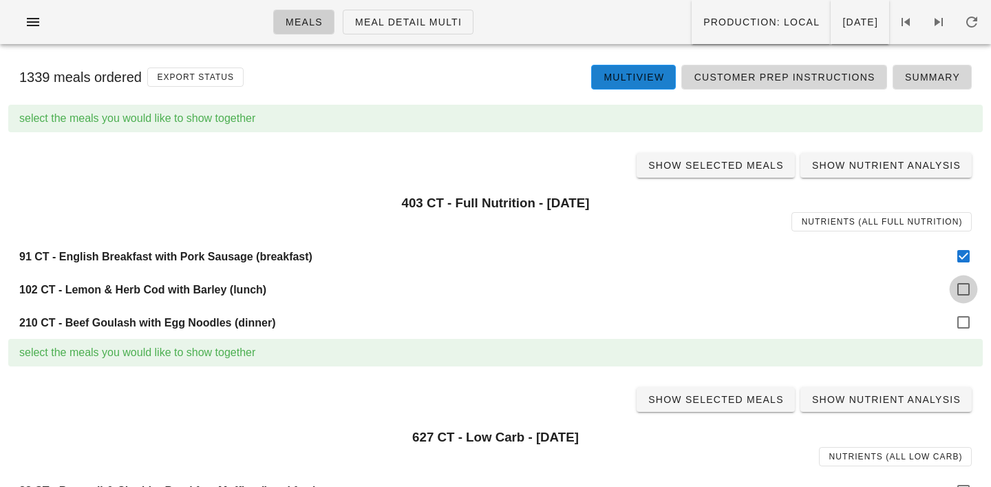
click at [966, 287] on div at bounding box center [963, 288] width 23 height 23
checkbox input "true"
click at [963, 315] on div at bounding box center [963, 321] width 23 height 23
checkbox input "true"
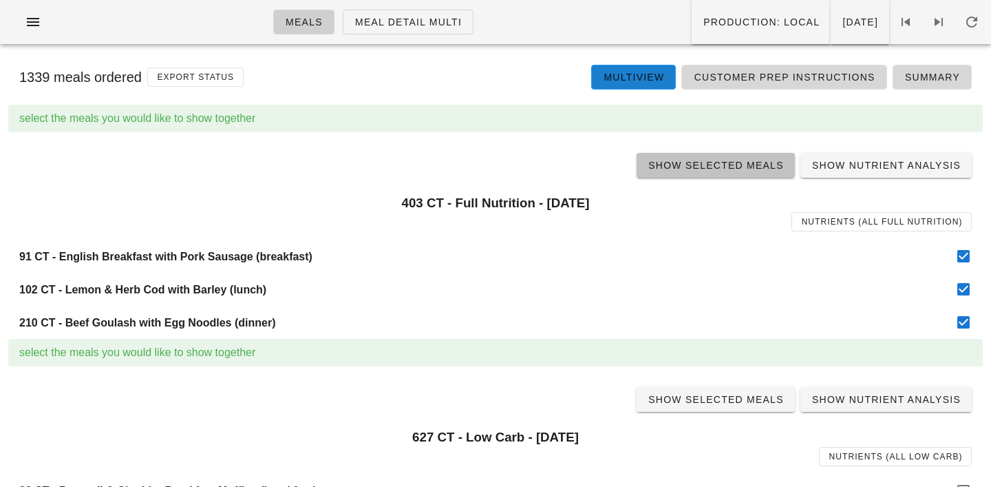
click at [701, 163] on span "Show Selected Meals" at bounding box center [716, 165] width 136 height 11
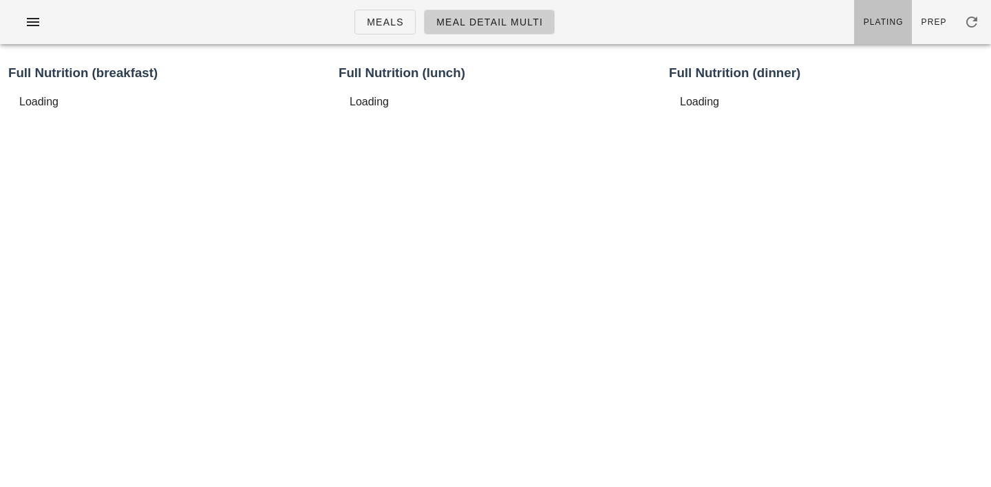
click at [890, 12] on link "Plating" at bounding box center [883, 22] width 58 height 44
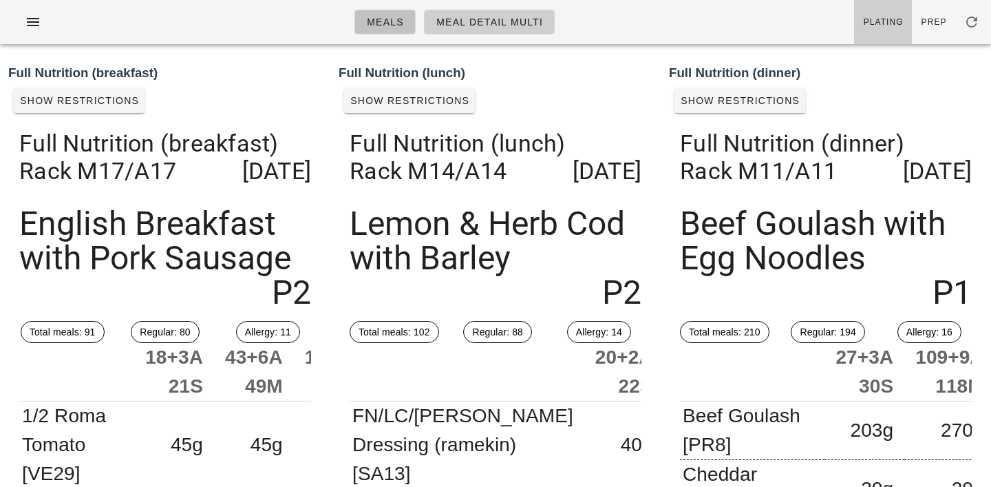
click at [374, 17] on span "Meals" at bounding box center [385, 22] width 38 height 11
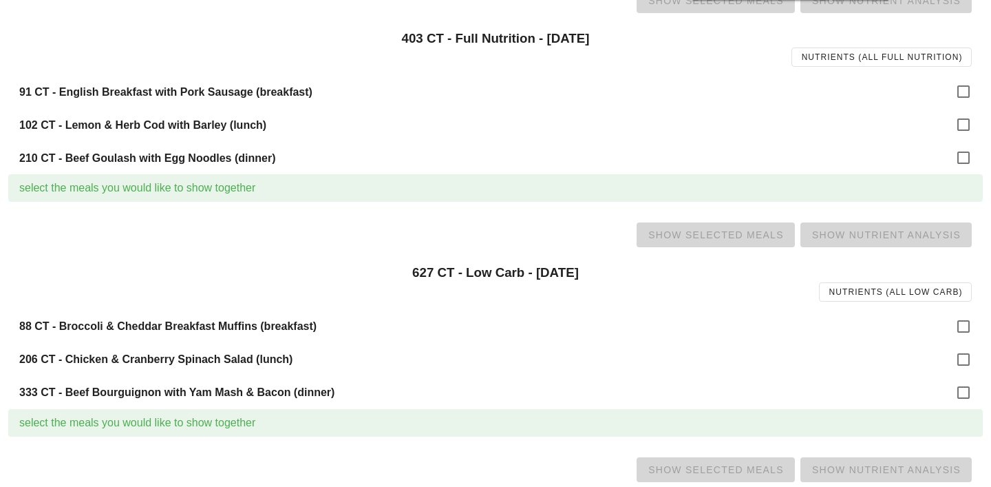
scroll to position [168, 0]
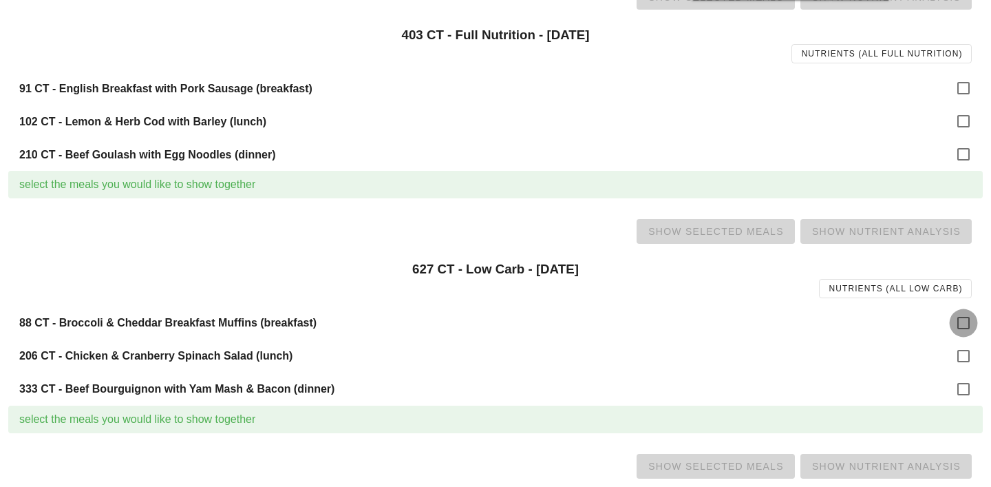
click at [953, 315] on div at bounding box center [963, 322] width 23 height 23
checkbox input "true"
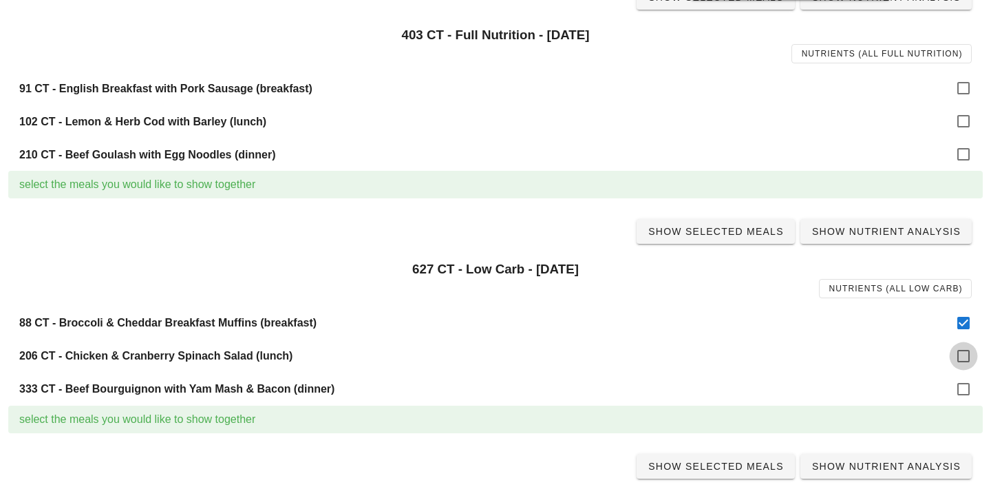
click at [961, 361] on div at bounding box center [963, 355] width 23 height 23
checkbox input "true"
click at [960, 389] on div at bounding box center [963, 388] width 23 height 23
checkbox input "true"
click at [714, 228] on span "Show Selected Meals" at bounding box center [716, 231] width 136 height 11
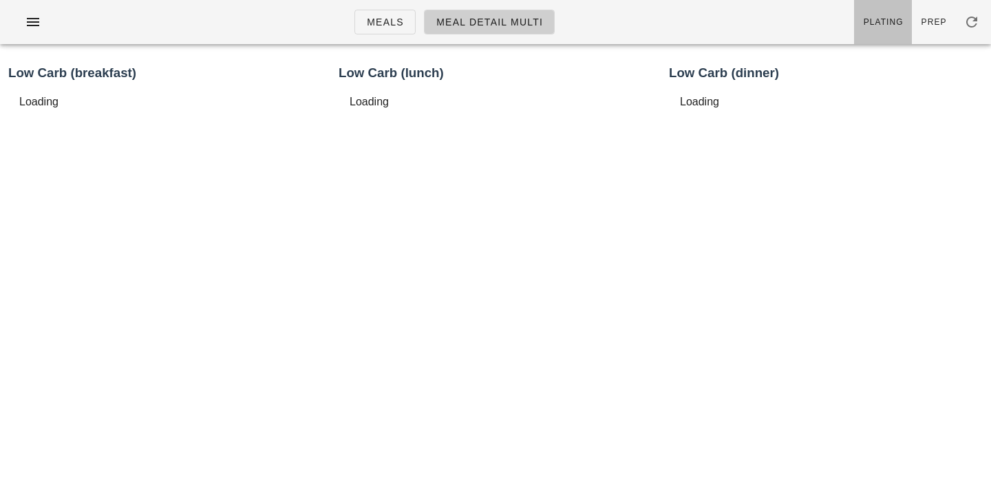
click at [883, 29] on link "Plating" at bounding box center [883, 22] width 58 height 44
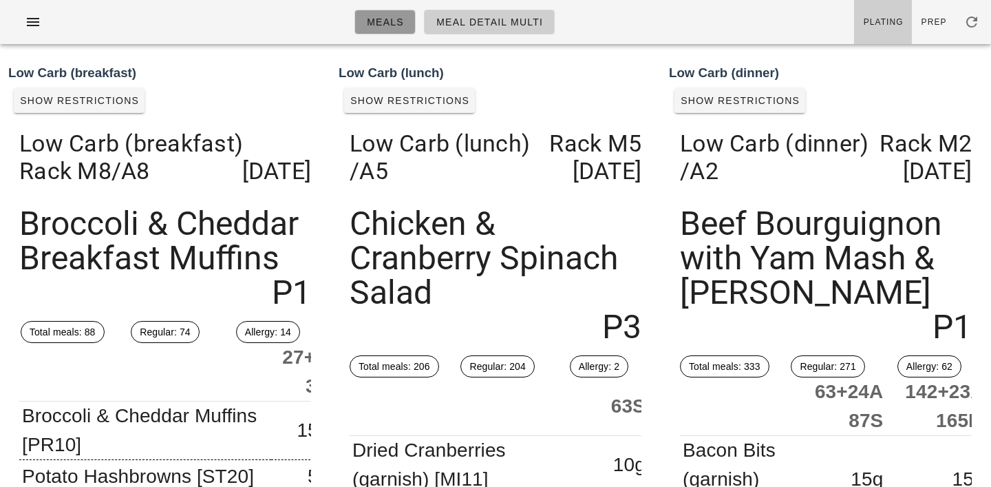
click at [383, 27] on span "Meals" at bounding box center [385, 22] width 38 height 11
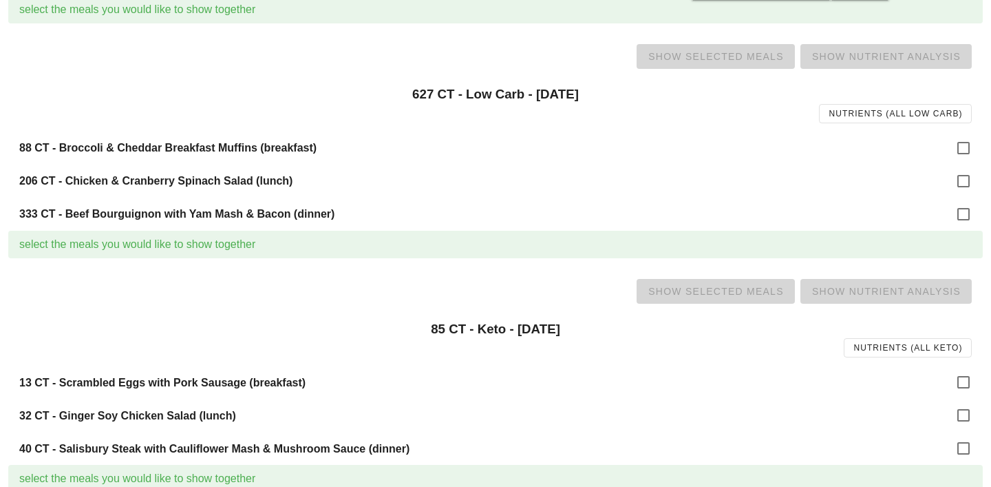
scroll to position [373, 0]
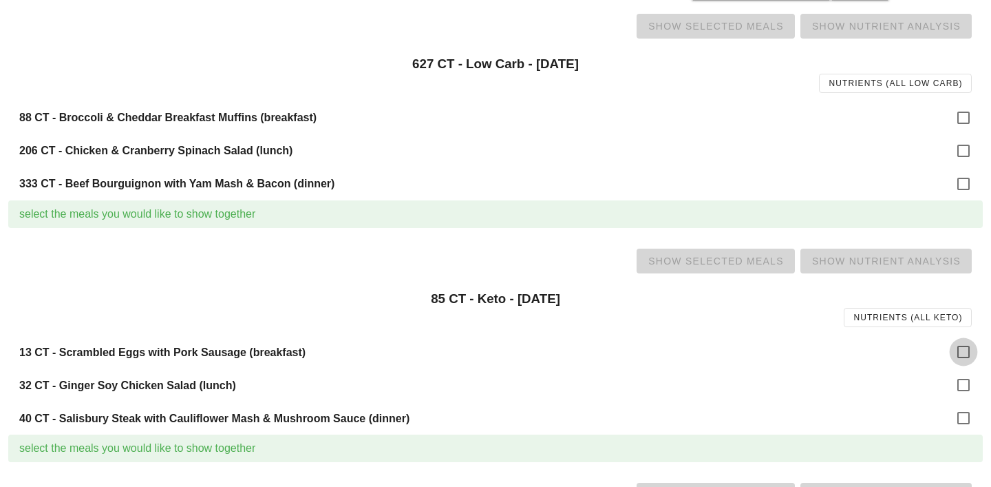
click at [960, 357] on div at bounding box center [963, 351] width 23 height 23
checkbox input "true"
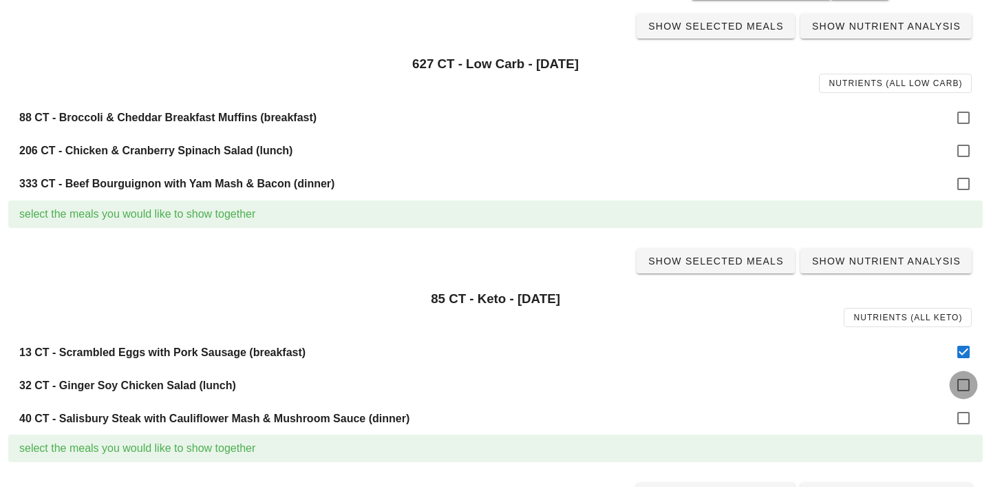
click at [961, 384] on div at bounding box center [963, 384] width 23 height 23
checkbox input "true"
click at [960, 413] on div at bounding box center [963, 417] width 23 height 23
checkbox input "true"
click at [710, 266] on span "Show Selected Meals" at bounding box center [716, 260] width 136 height 11
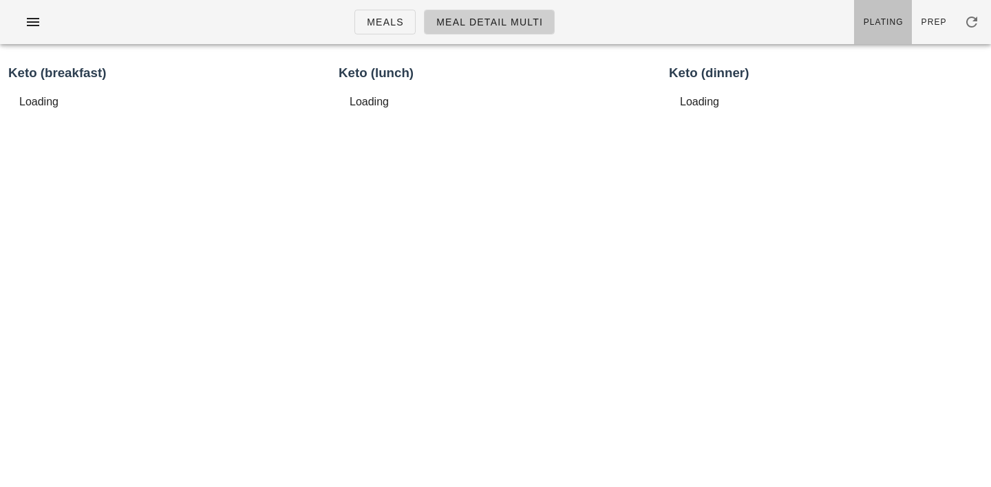
click at [882, 17] on span "Plating" at bounding box center [883, 22] width 41 height 10
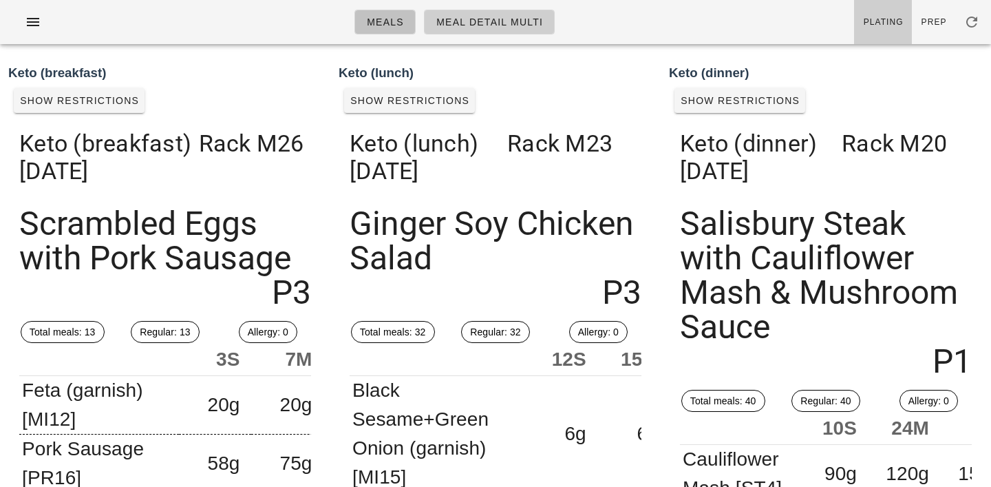
click at [381, 25] on span "Meals" at bounding box center [385, 22] width 38 height 11
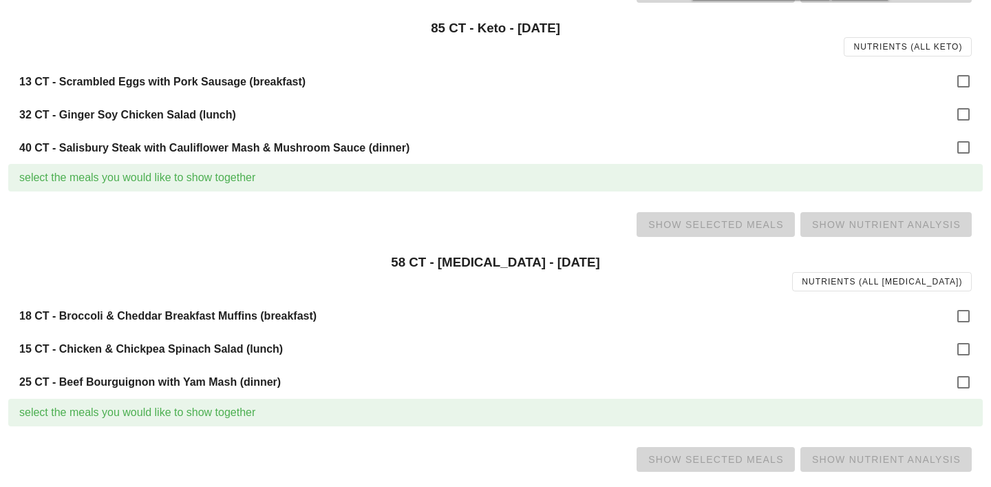
scroll to position [649, 0]
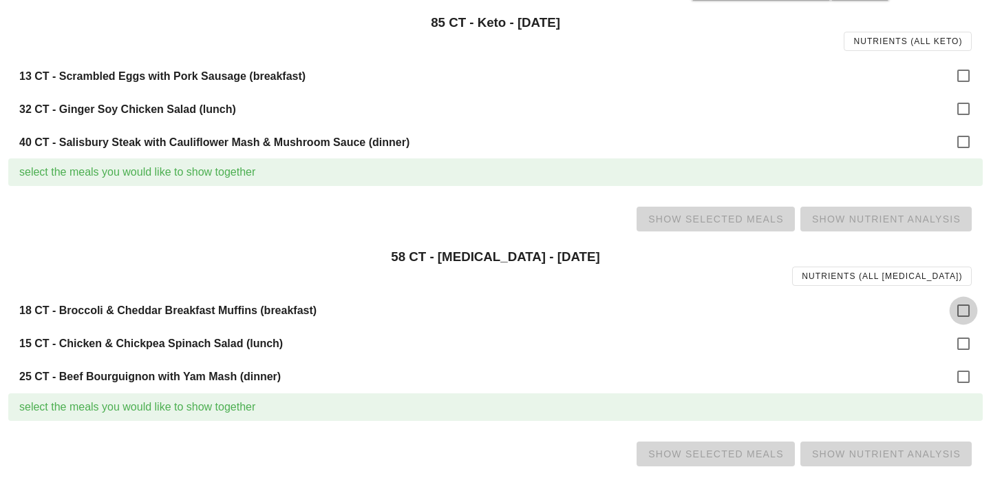
click at [963, 313] on div at bounding box center [963, 310] width 23 height 23
checkbox input "true"
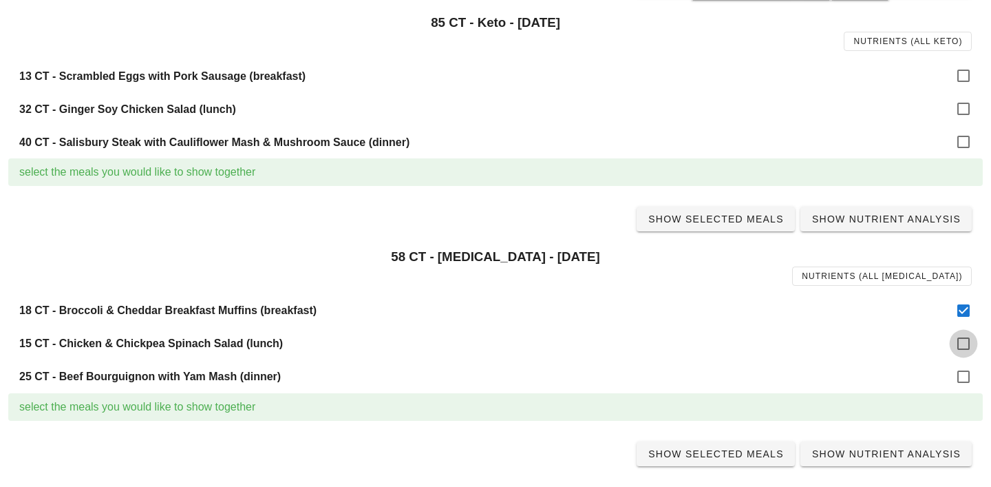
click at [966, 337] on div at bounding box center [963, 343] width 23 height 23
checkbox input "true"
click at [962, 370] on div at bounding box center [963, 376] width 23 height 23
checkbox input "true"
click at [721, 222] on span "Show Selected Meals" at bounding box center [716, 218] width 136 height 11
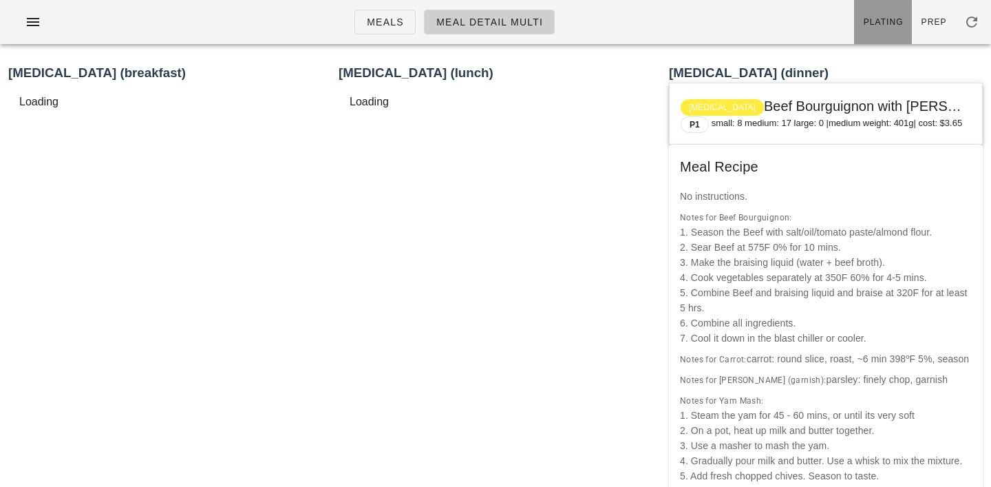
click at [899, 17] on span "Plating" at bounding box center [883, 22] width 41 height 10
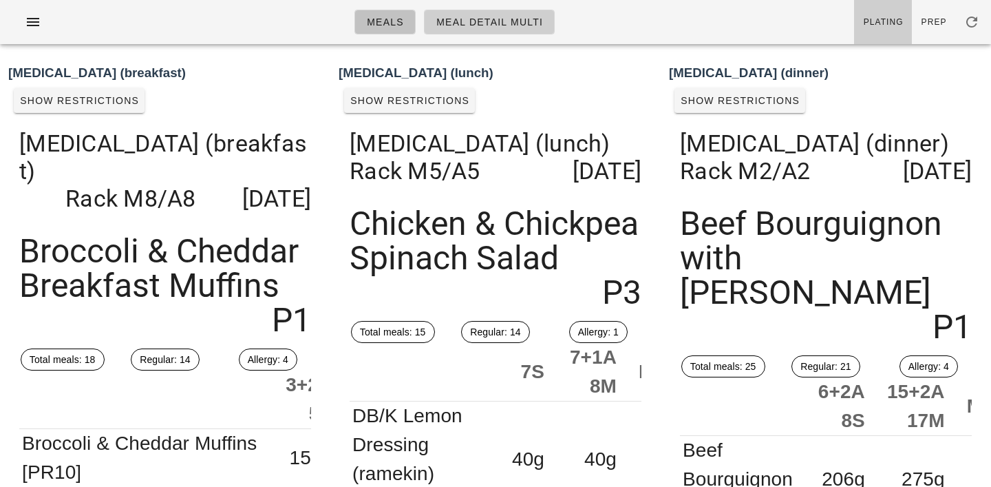
click at [381, 19] on span "Meals" at bounding box center [385, 22] width 38 height 11
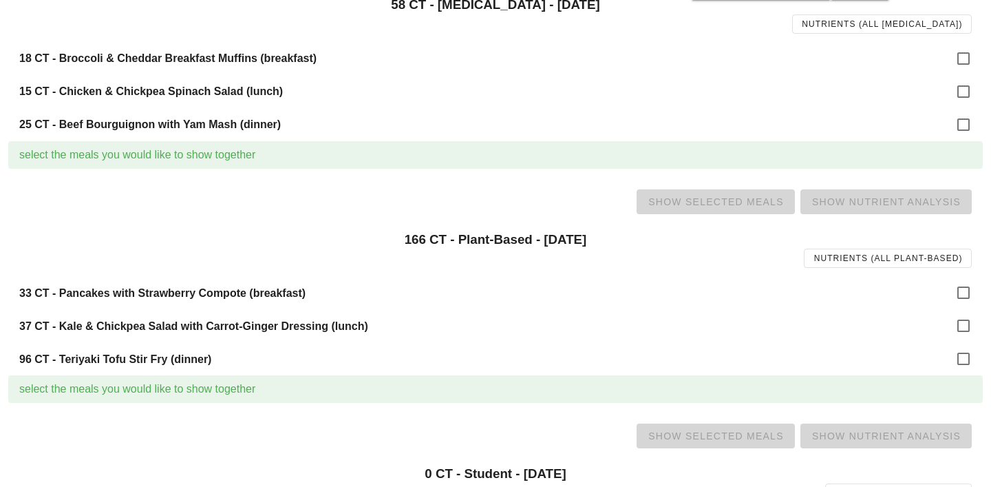
scroll to position [917, 0]
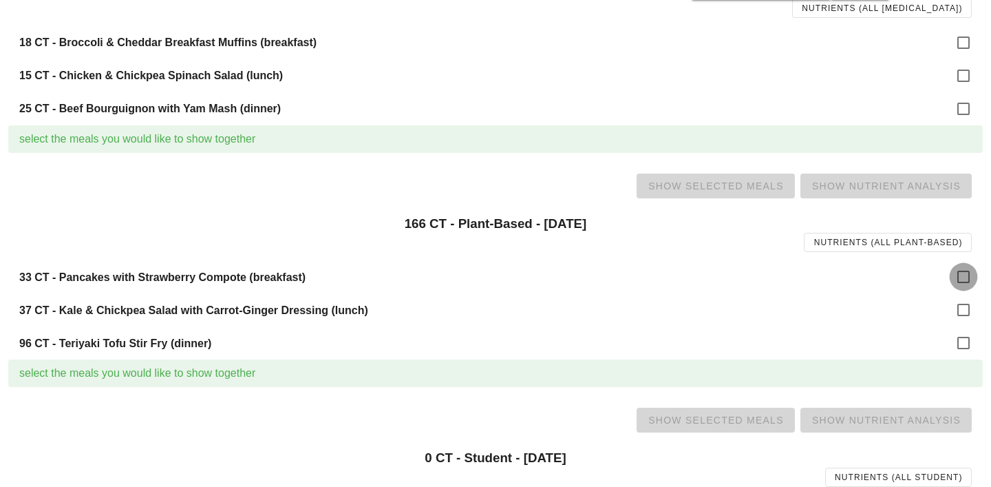
click at [968, 278] on div at bounding box center [963, 276] width 23 height 23
checkbox input "true"
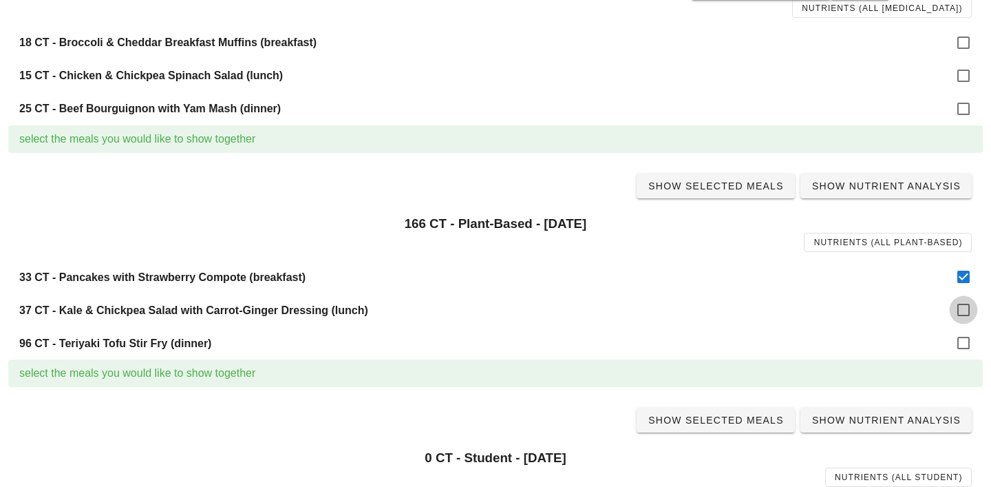
click at [969, 307] on div at bounding box center [963, 309] width 23 height 23
checkbox input "true"
click at [966, 342] on div at bounding box center [963, 342] width 23 height 23
checkbox input "true"
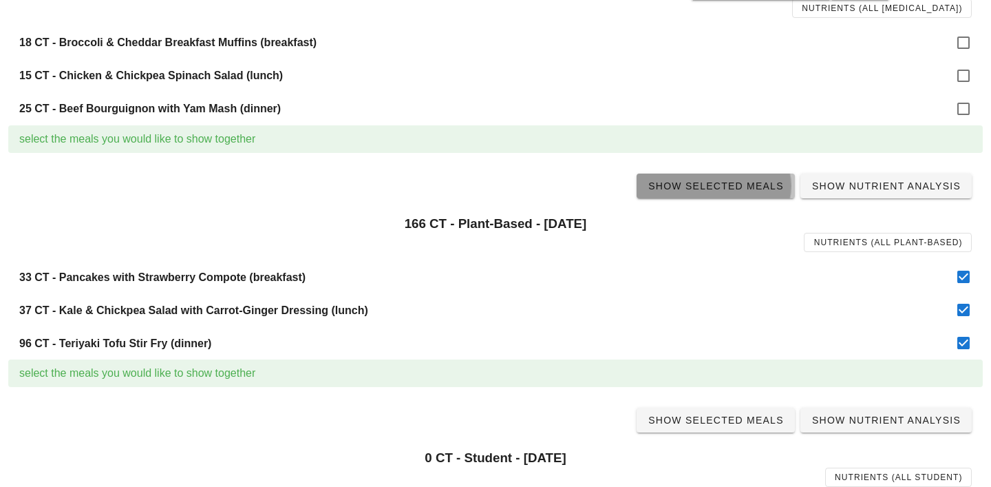
click at [730, 184] on span "Show Selected Meals" at bounding box center [716, 185] width 136 height 11
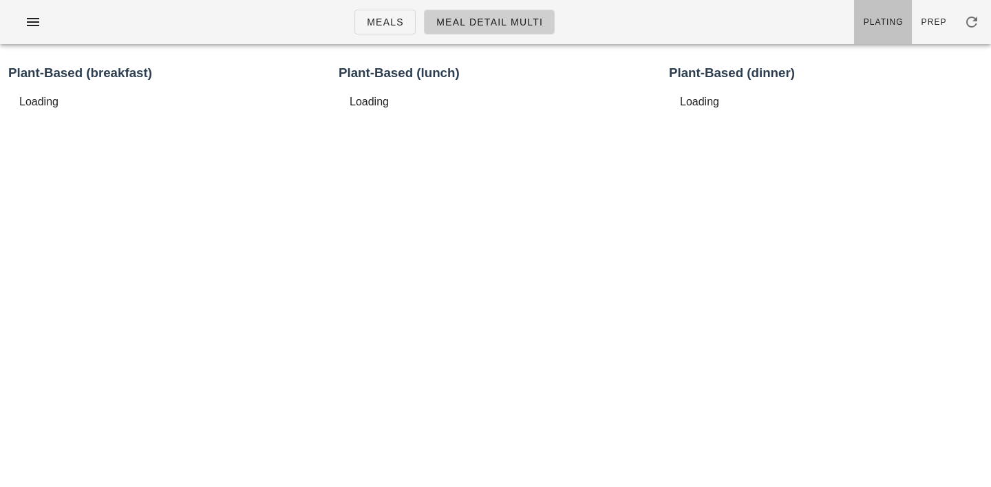
click at [890, 25] on span "Plating" at bounding box center [883, 22] width 41 height 10
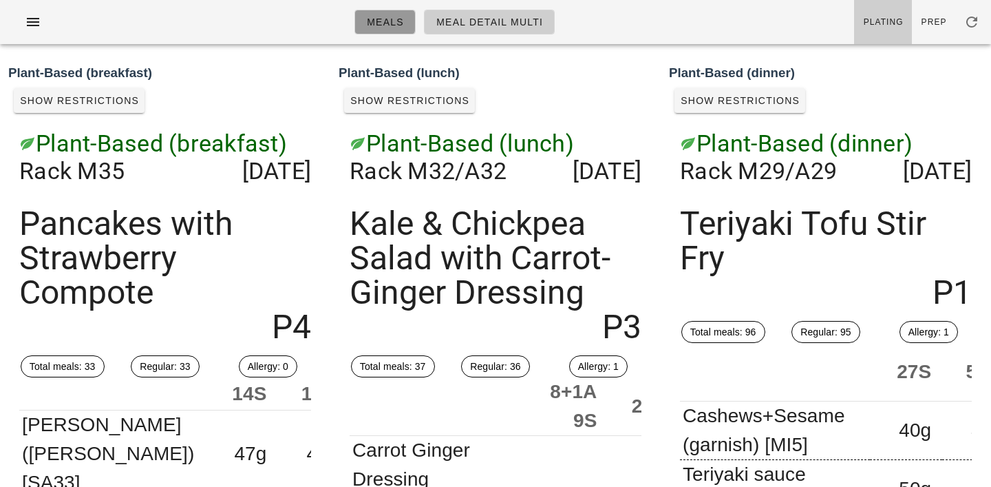
click at [395, 17] on span "Meals" at bounding box center [385, 22] width 38 height 11
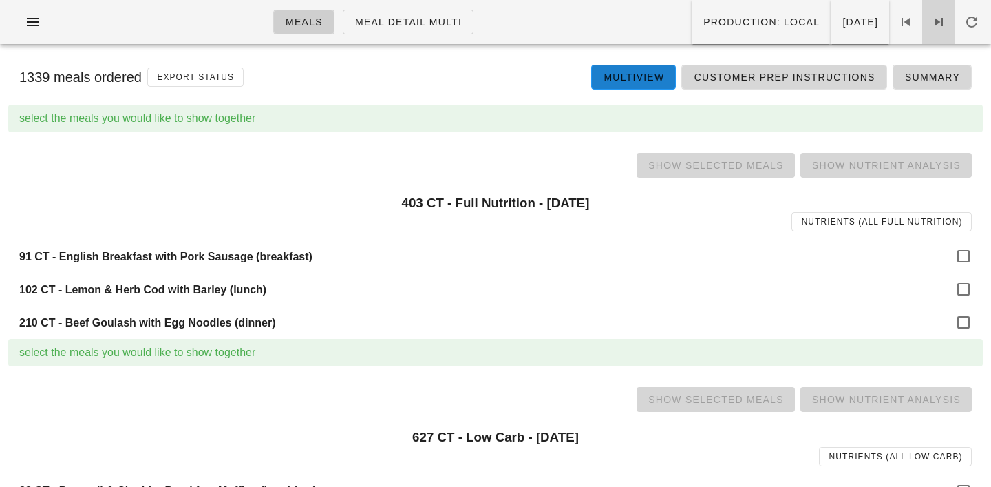
click at [938, 21] on icon at bounding box center [939, 22] width 17 height 17
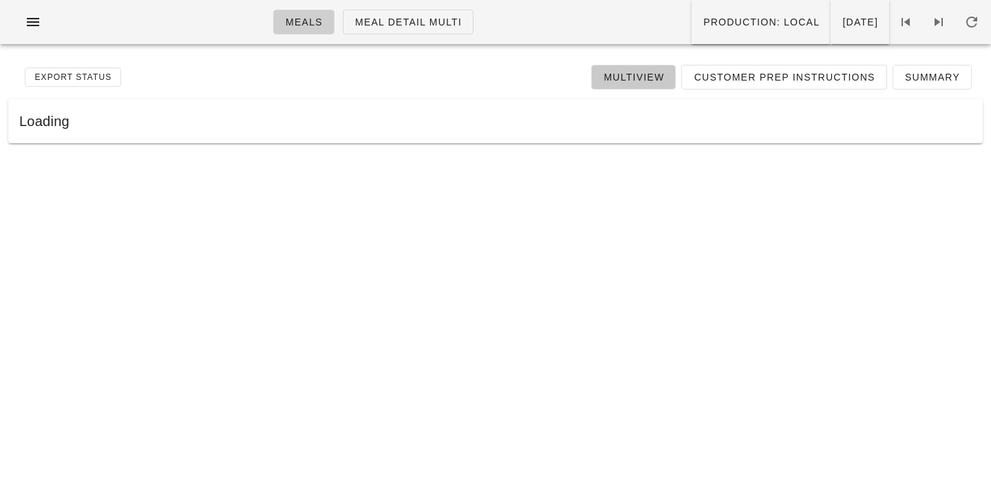
click at [658, 76] on span "Multiview" at bounding box center [633, 77] width 61 height 11
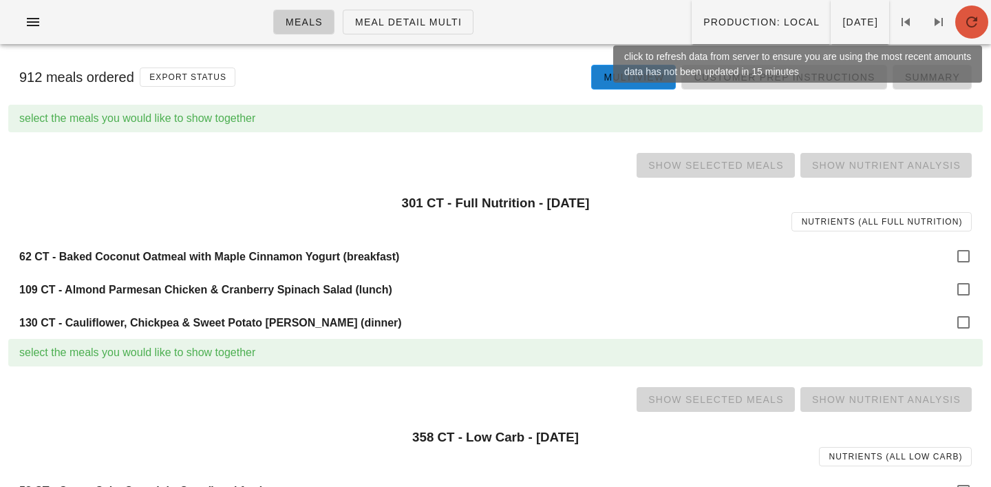
click at [983, 9] on button "button" at bounding box center [971, 22] width 33 height 33
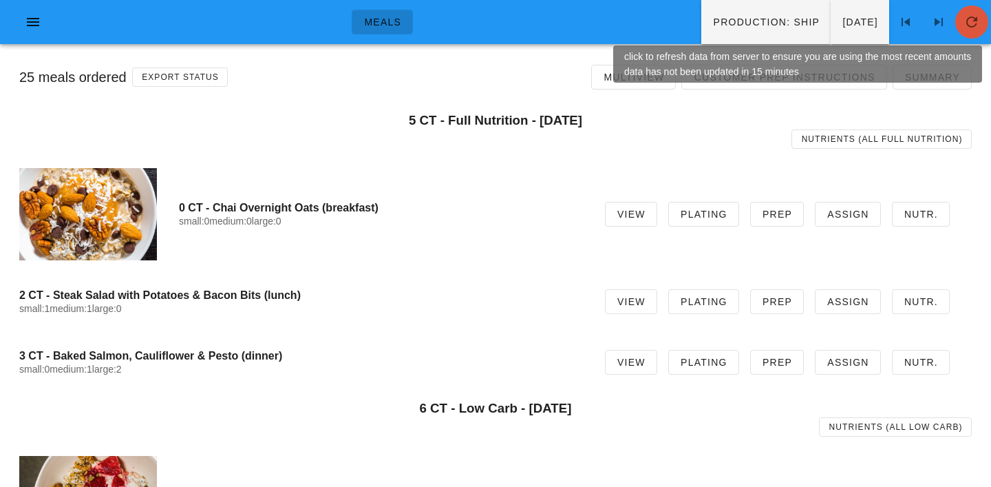
click at [971, 23] on icon "button" at bounding box center [972, 22] width 17 height 17
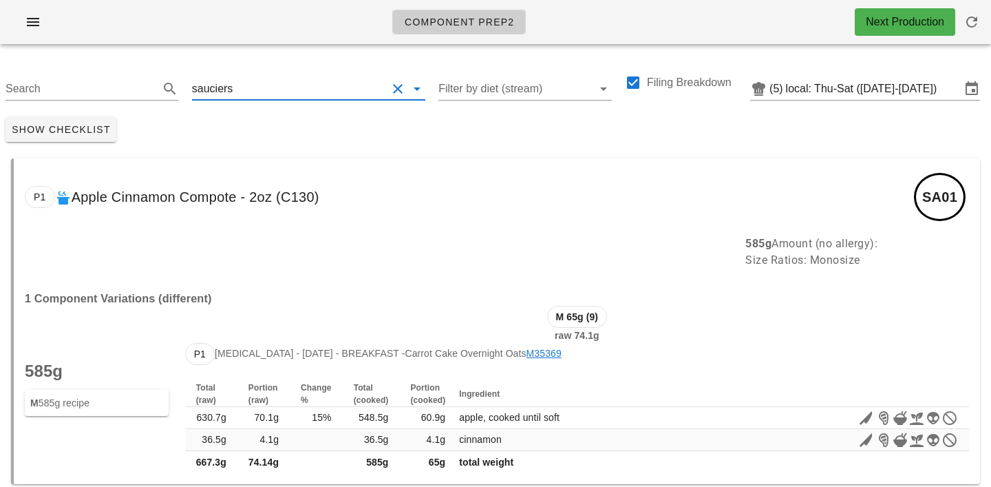
click at [263, 92] on input "text" at bounding box center [310, 89] width 151 height 22
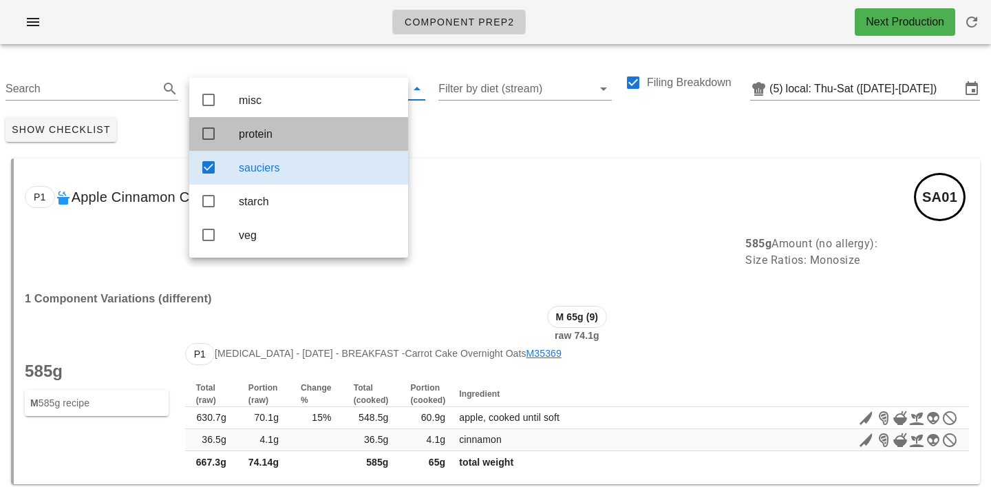
click at [256, 135] on div "protein" at bounding box center [318, 133] width 158 height 13
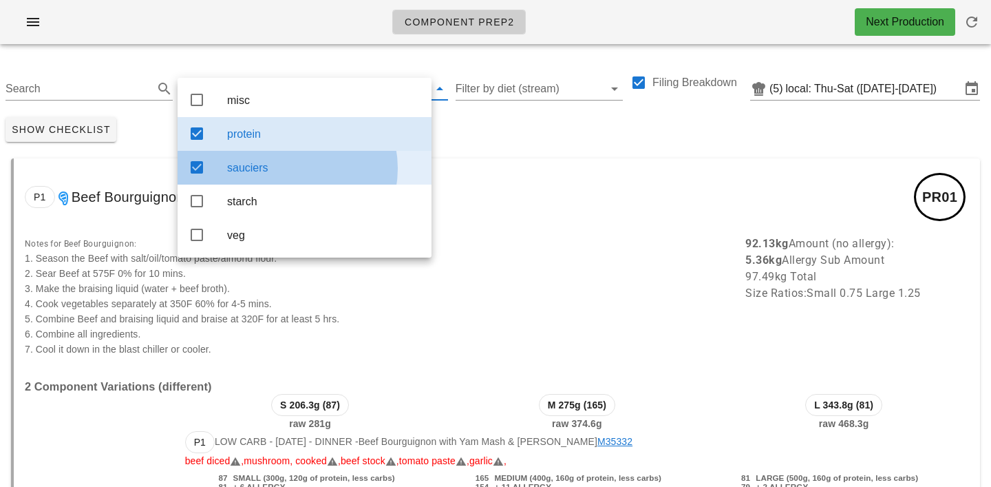
click at [292, 173] on div "sauciers" at bounding box center [323, 167] width 193 height 13
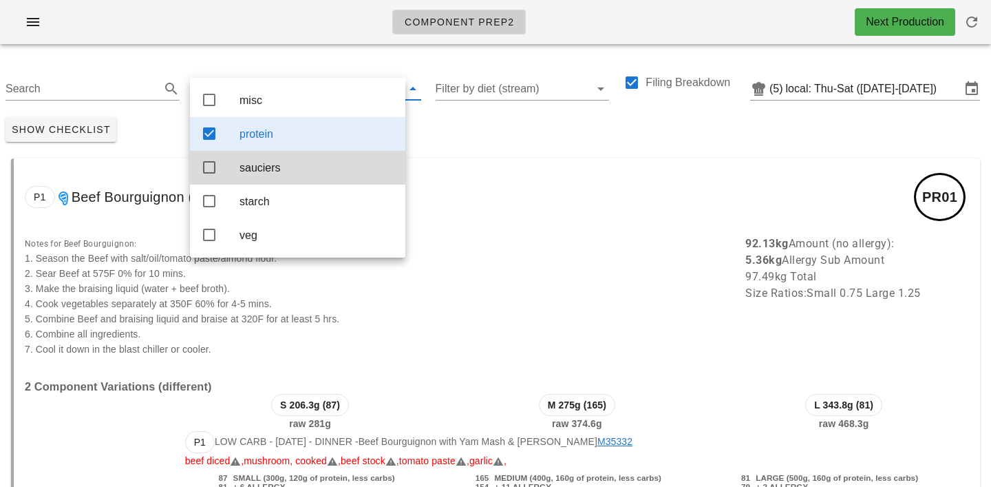
click at [443, 135] on div "Show Checklist" at bounding box center [495, 130] width 991 height 36
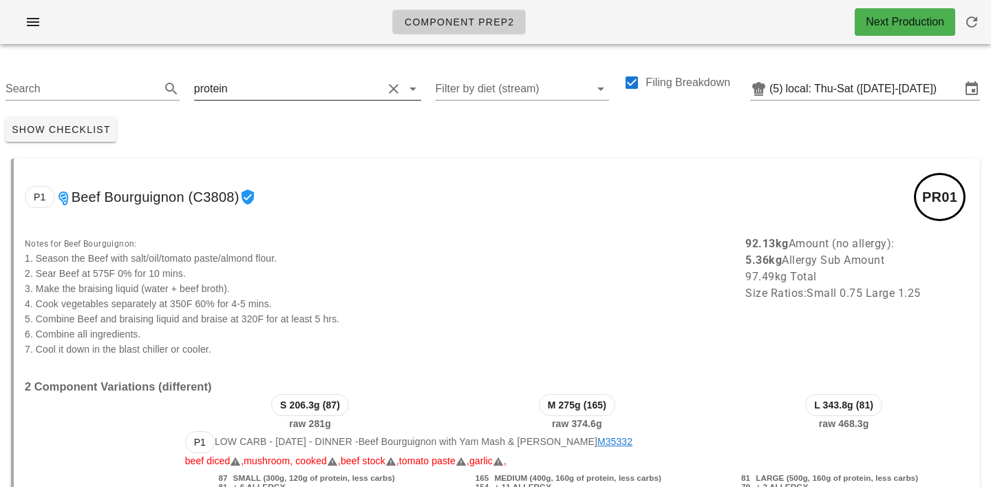
click at [252, 87] on input "text" at bounding box center [307, 89] width 152 height 22
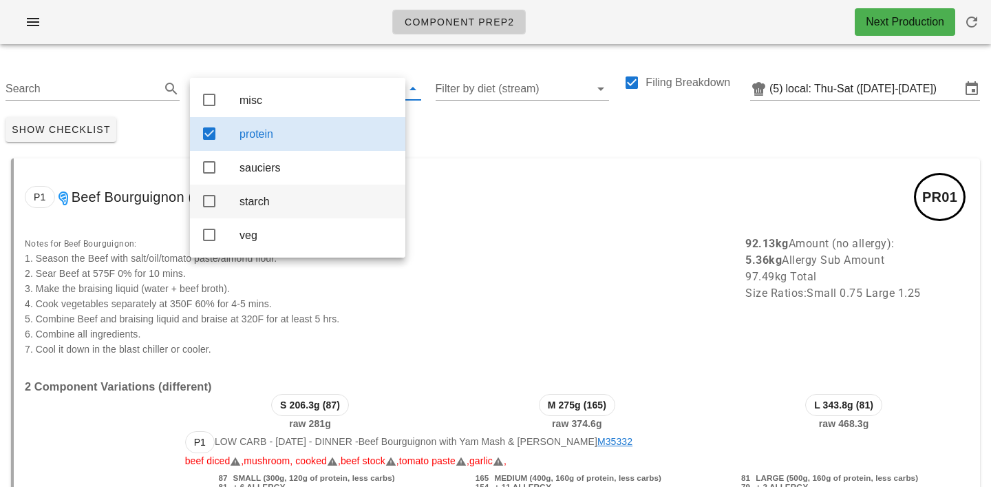
click at [258, 206] on div "starch" at bounding box center [317, 201] width 155 height 13
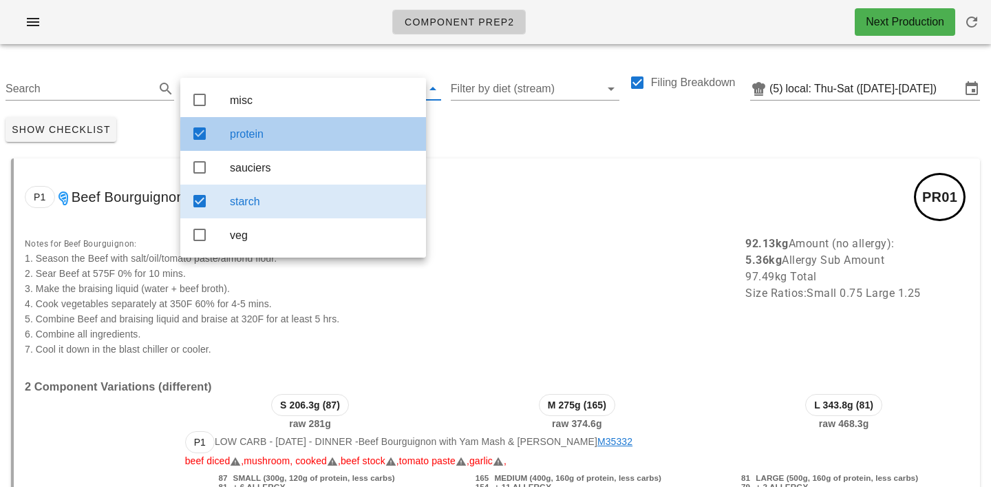
click at [299, 136] on div "protein" at bounding box center [322, 133] width 185 height 13
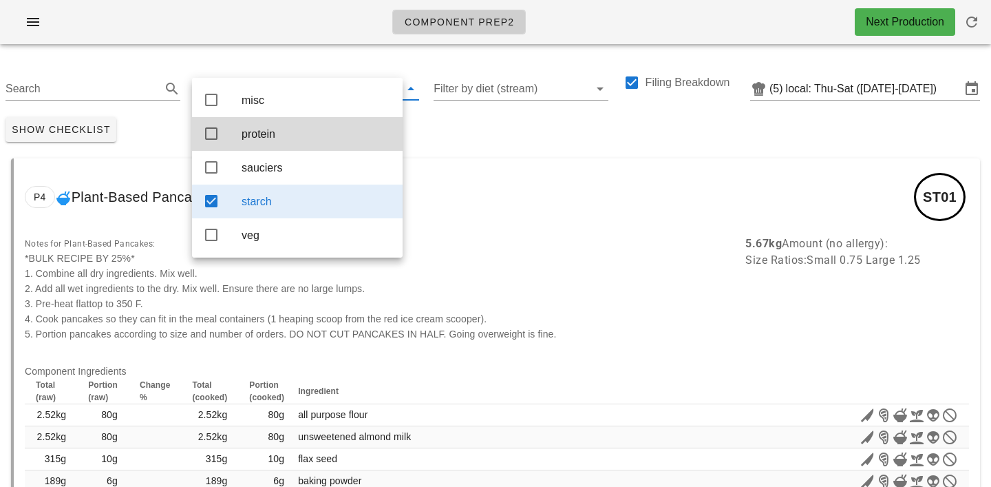
click at [436, 123] on div "Show Checklist" at bounding box center [495, 130] width 991 height 36
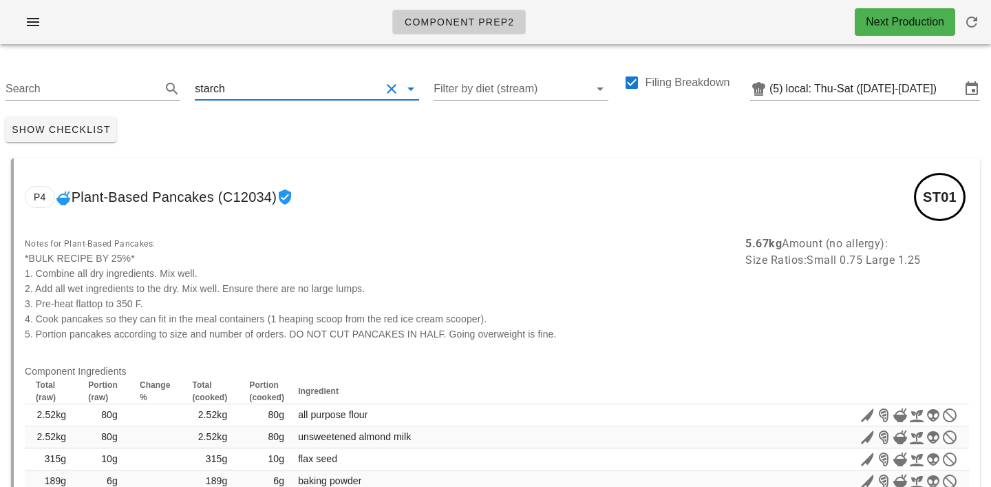
click at [249, 97] on input "text" at bounding box center [304, 89] width 153 height 22
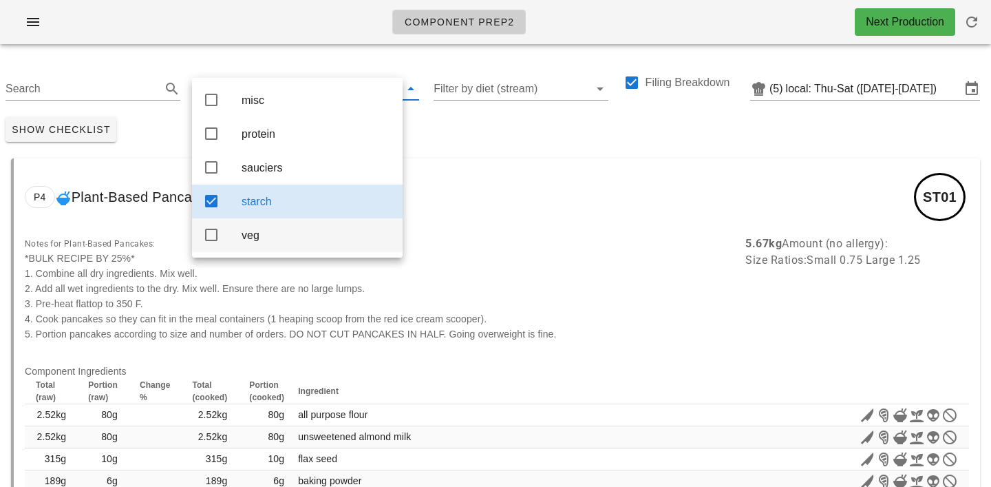
click at [253, 250] on div "veg" at bounding box center [317, 235] width 150 height 30
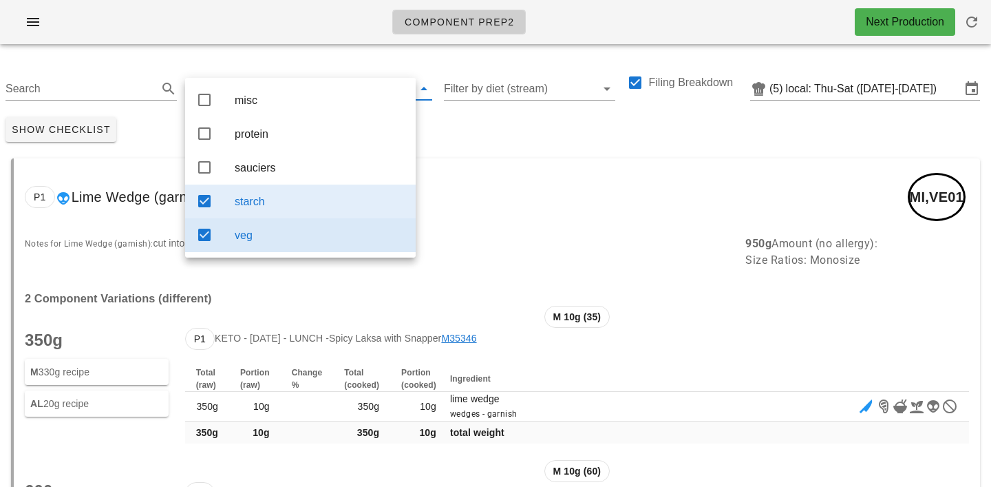
click at [271, 204] on div "starch" at bounding box center [320, 201] width 170 height 13
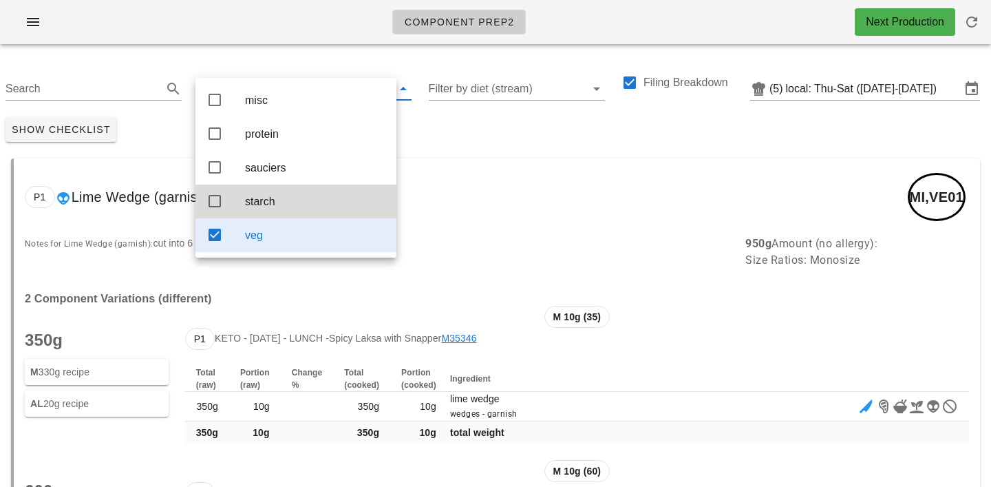
click at [452, 138] on div "Show Checklist" at bounding box center [495, 130] width 991 height 36
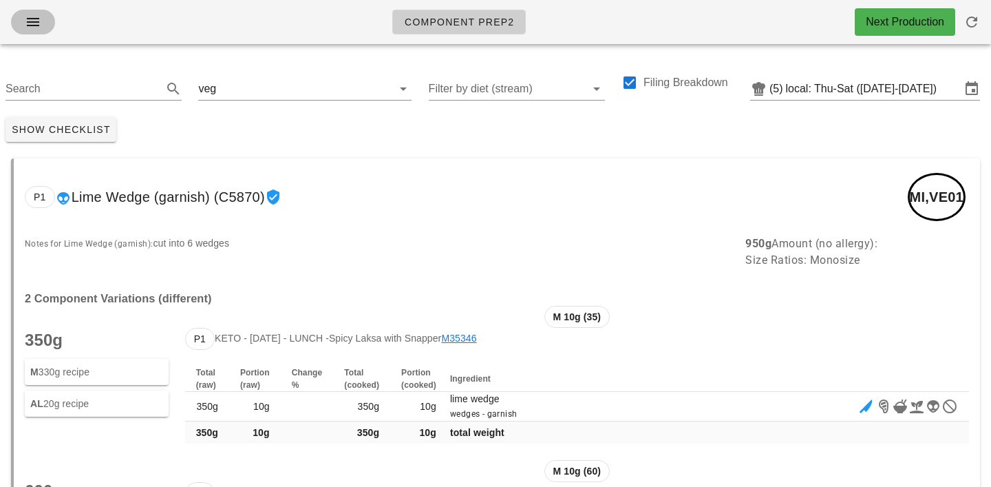
click at [31, 24] on icon "button" at bounding box center [33, 22] width 17 height 17
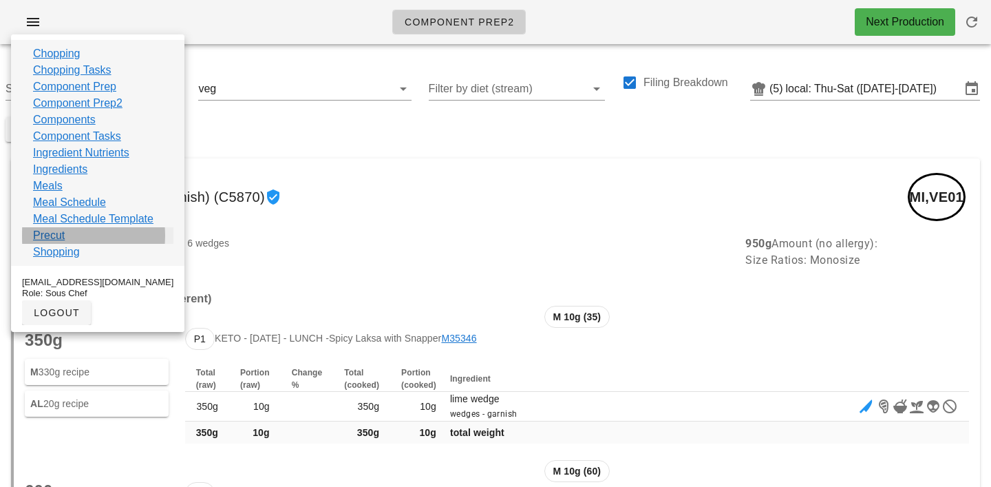
click at [46, 237] on link "Precut" at bounding box center [49, 235] width 32 height 17
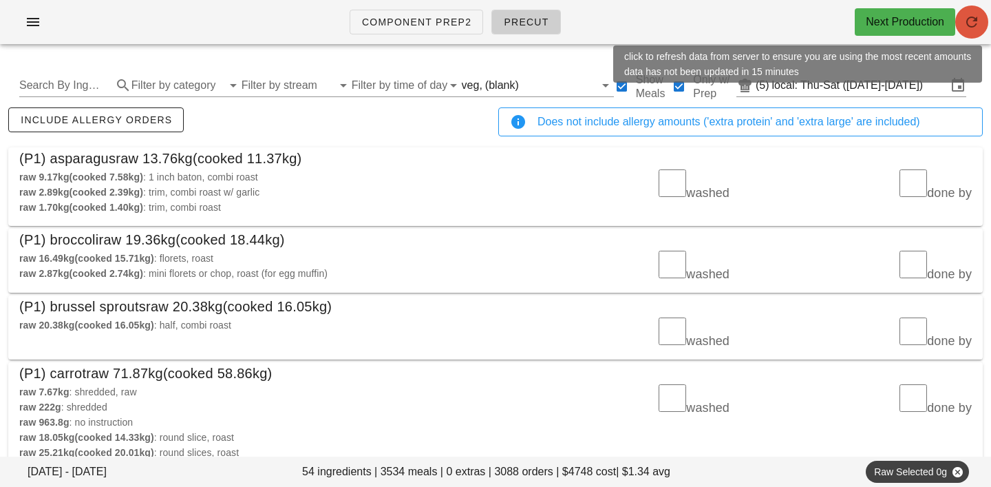
click at [975, 28] on icon "button" at bounding box center [972, 22] width 17 height 17
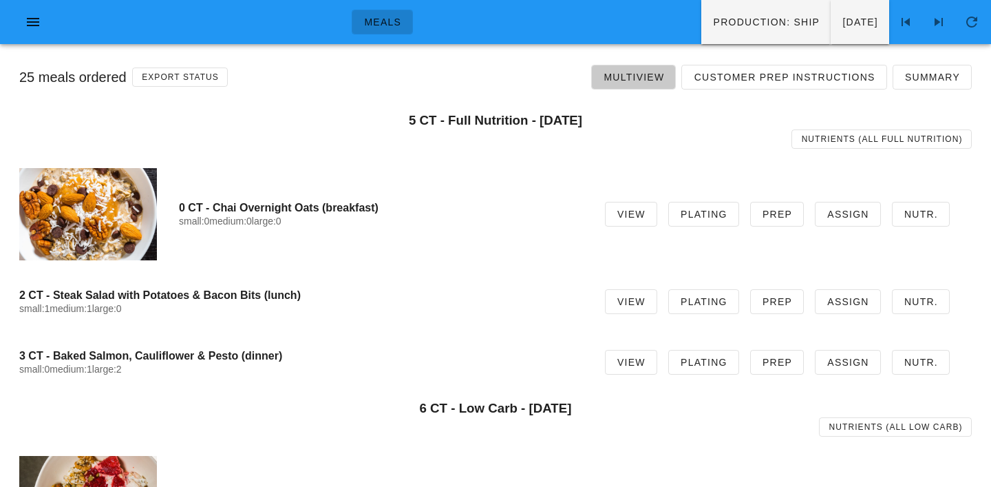
click at [635, 75] on span "Multiview" at bounding box center [633, 77] width 61 height 11
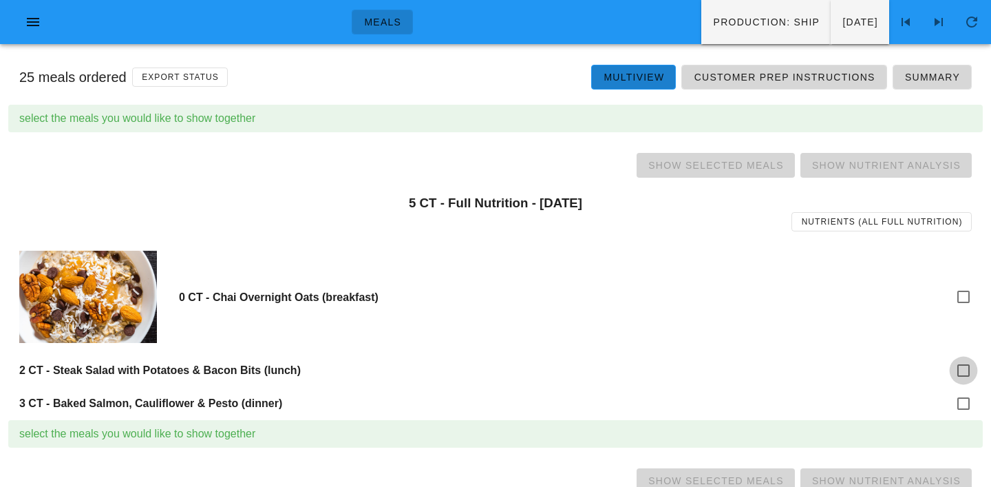
click at [964, 367] on div at bounding box center [963, 370] width 23 height 23
checkbox input "true"
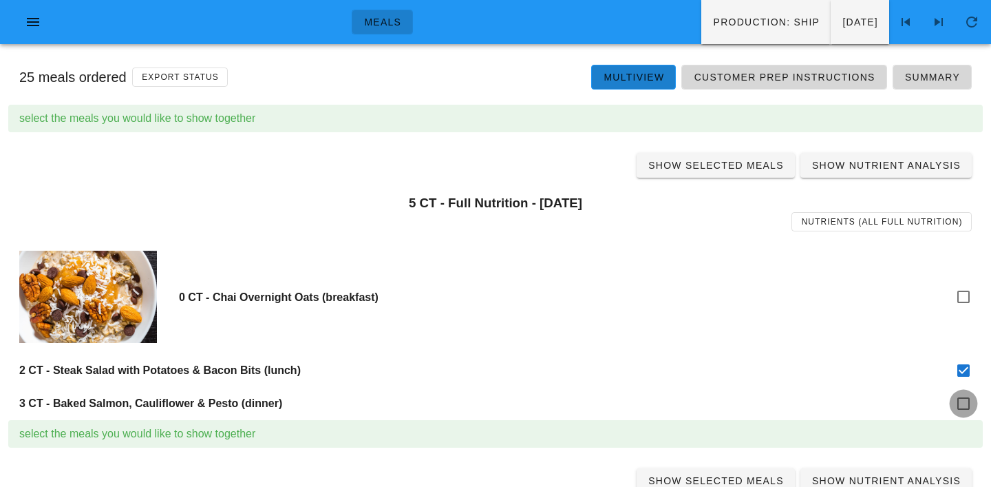
click at [961, 402] on div at bounding box center [963, 403] width 23 height 23
checkbox input "true"
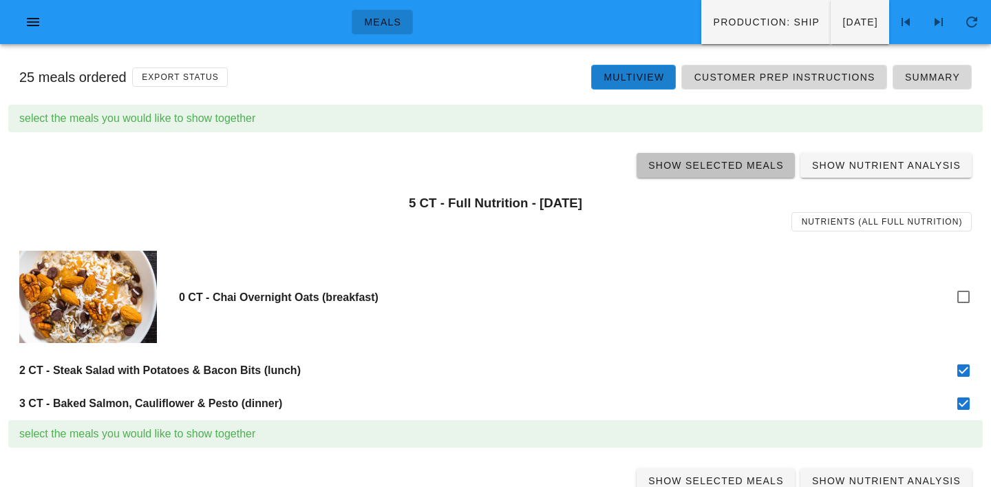
click at [726, 164] on span "Show Selected Meals" at bounding box center [716, 165] width 136 height 11
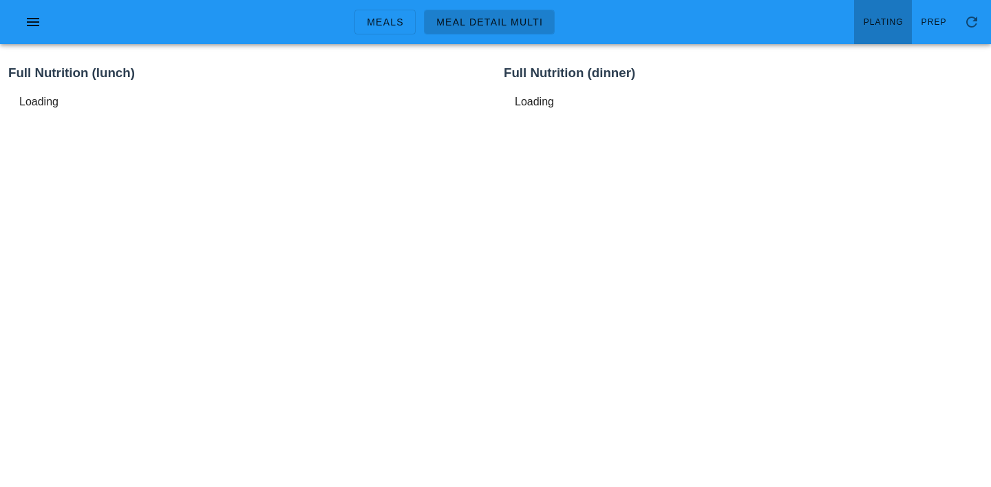
click at [891, 24] on span "Plating" at bounding box center [883, 22] width 41 height 10
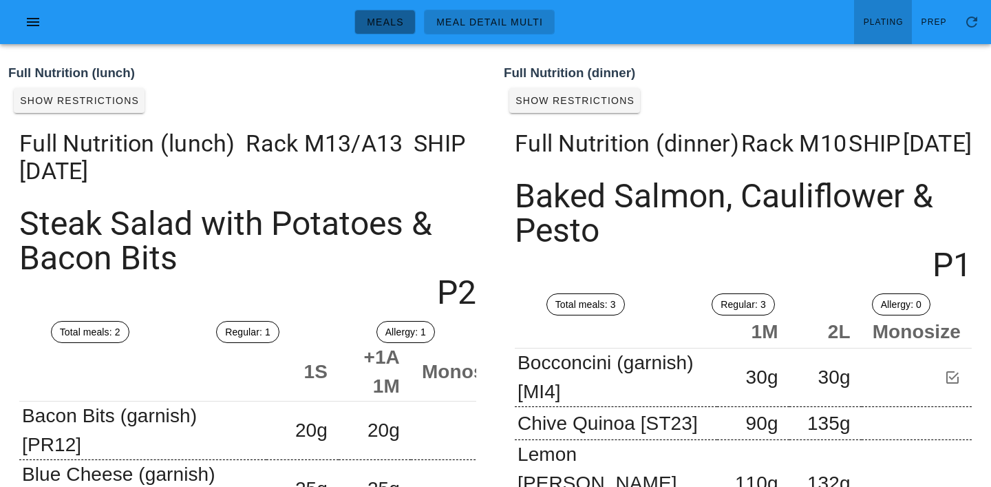
click at [387, 19] on span "Meals" at bounding box center [385, 22] width 38 height 11
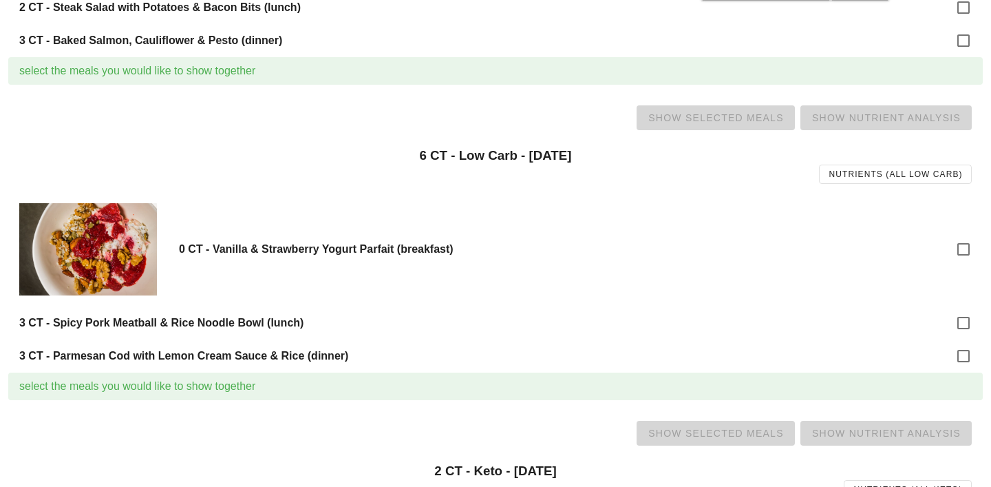
scroll to position [366, 0]
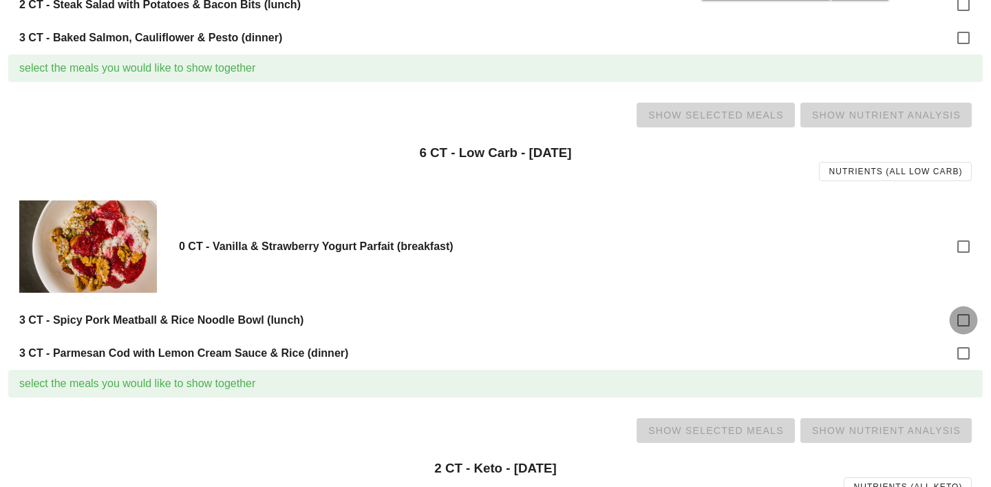
click at [964, 316] on div at bounding box center [963, 319] width 23 height 23
checkbox input "true"
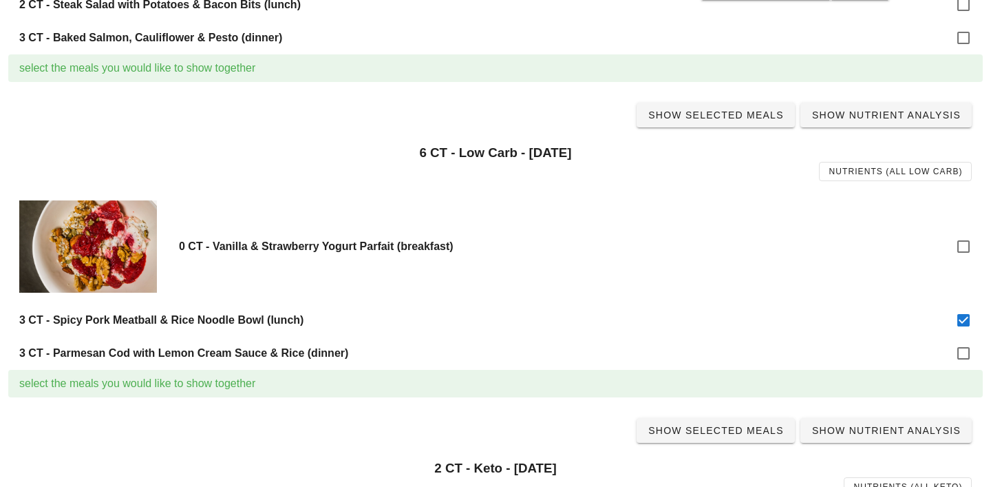
click at [971, 370] on div "select the meals you would like to show together" at bounding box center [495, 384] width 975 height 28
click at [967, 348] on div at bounding box center [963, 352] width 23 height 23
checkbox input "true"
click at [708, 118] on span "Show Selected Meals" at bounding box center [716, 114] width 136 height 11
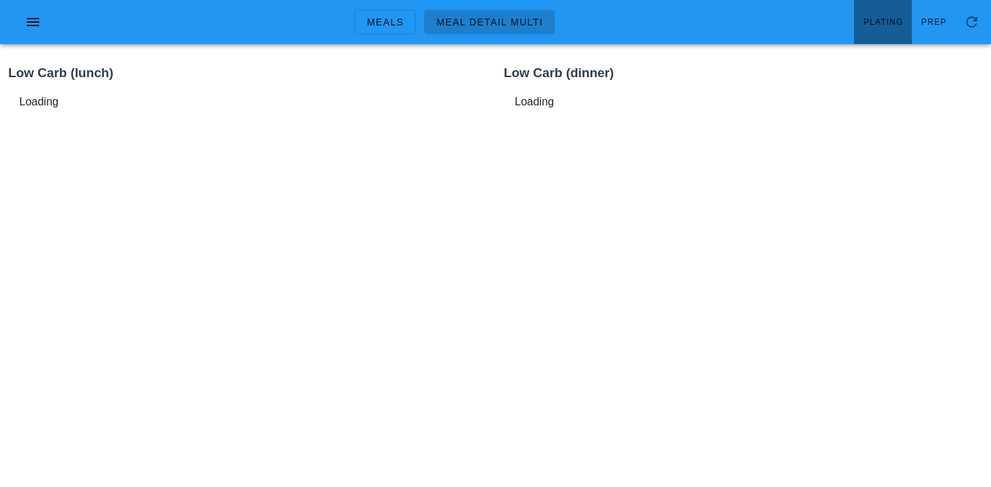
click at [873, 23] on span "Plating" at bounding box center [883, 22] width 41 height 10
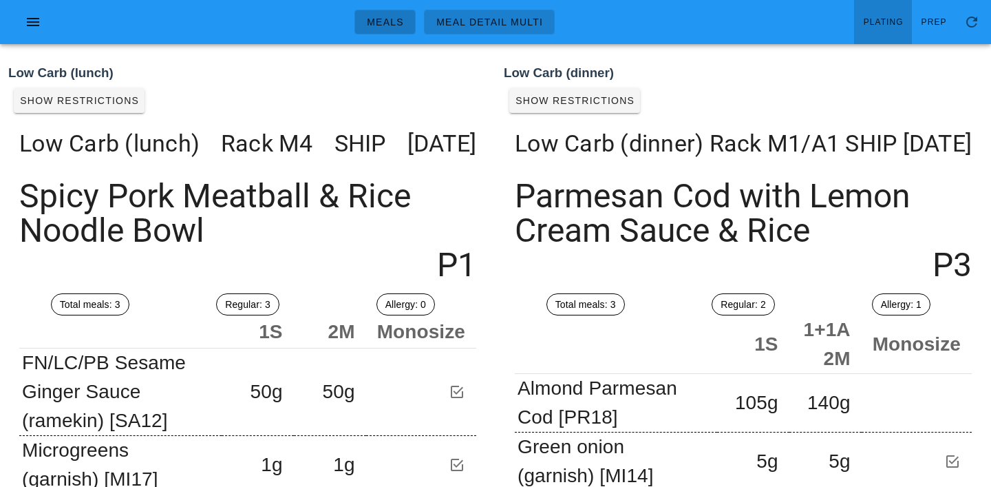
click at [392, 25] on span "Meals" at bounding box center [385, 22] width 38 height 11
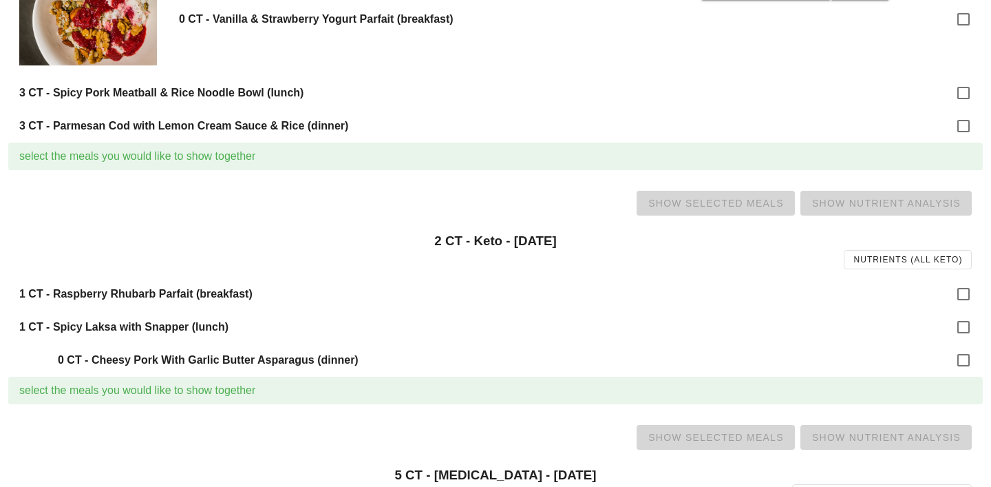
scroll to position [595, 0]
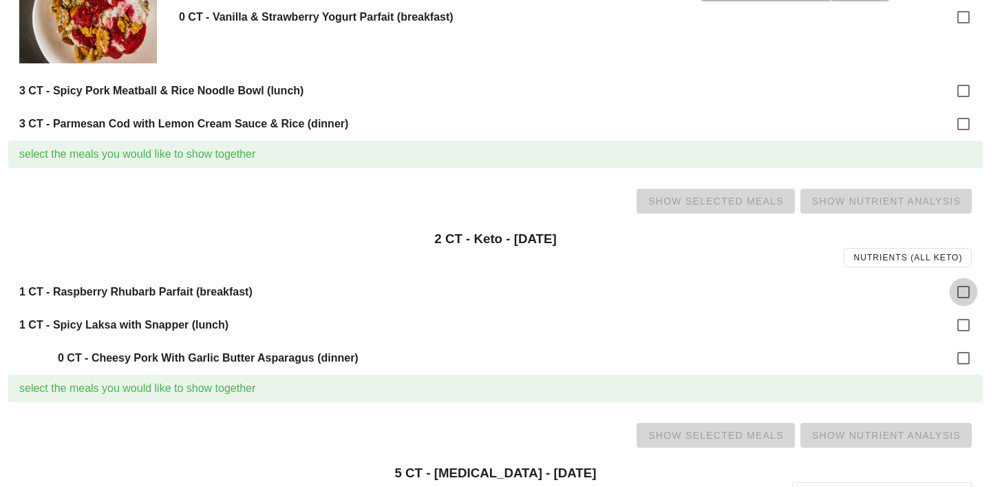
click at [967, 297] on div at bounding box center [963, 291] width 23 height 23
checkbox input "true"
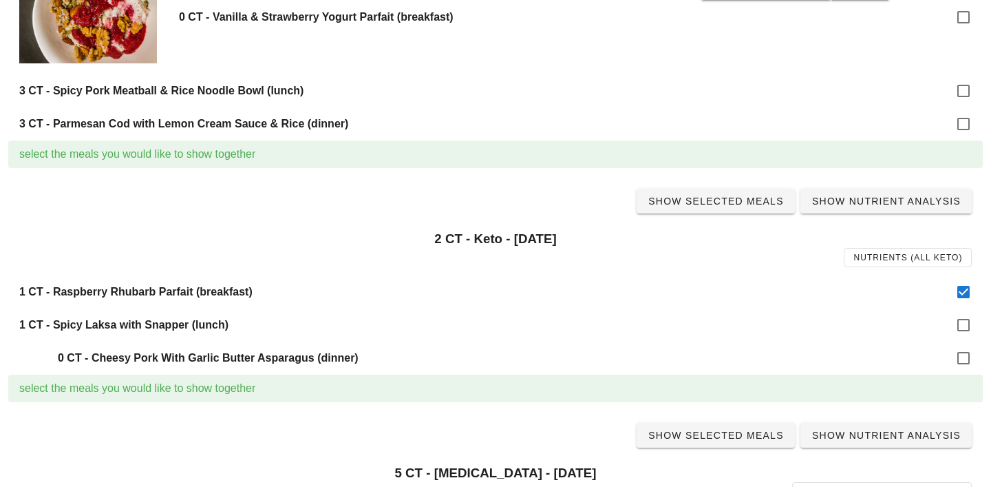
click at [969, 343] on div "0 CT - Cheesy Pork With Garlic Butter Asparagus (dinner)" at bounding box center [495, 357] width 975 height 33
click at [967, 322] on div at bounding box center [963, 324] width 23 height 23
checkbox input "true"
click at [725, 204] on span "Show Selected Meals" at bounding box center [716, 200] width 136 height 11
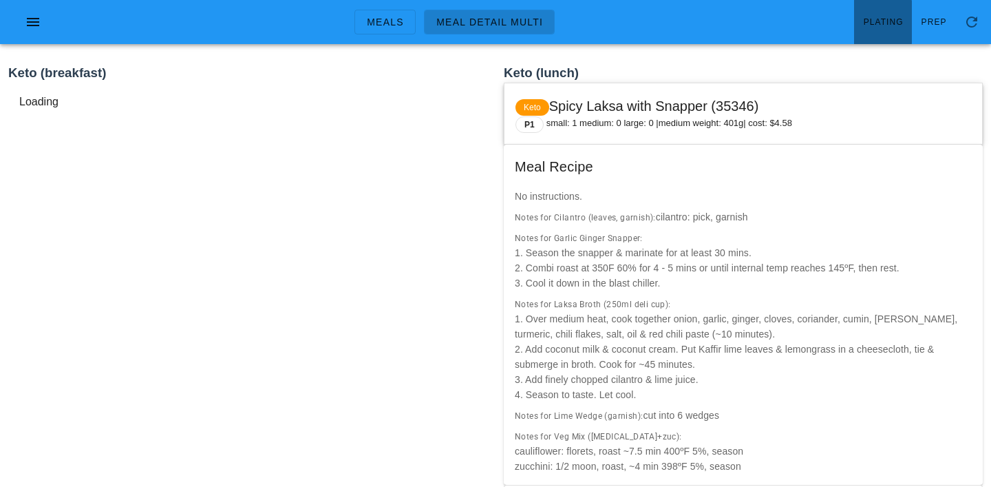
click at [893, 29] on link "Plating" at bounding box center [883, 22] width 58 height 44
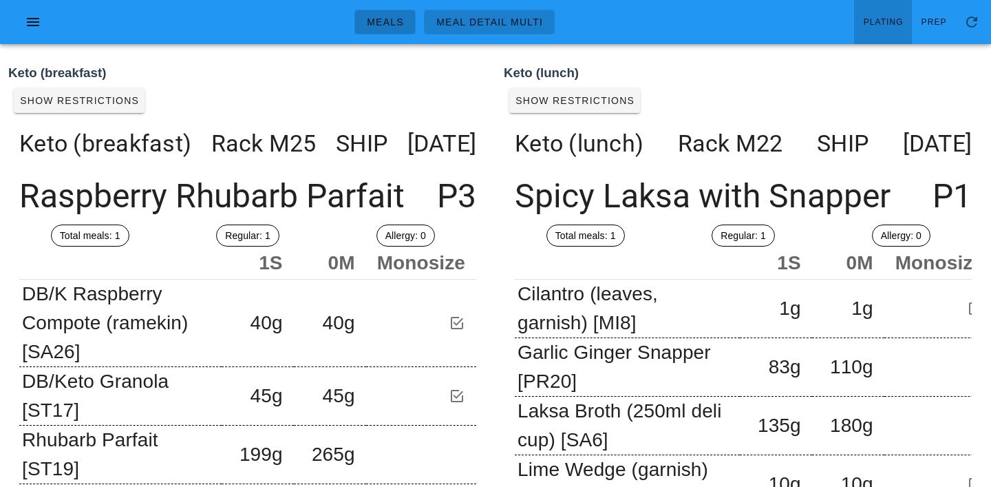
click at [386, 20] on span "Meals" at bounding box center [385, 22] width 38 height 11
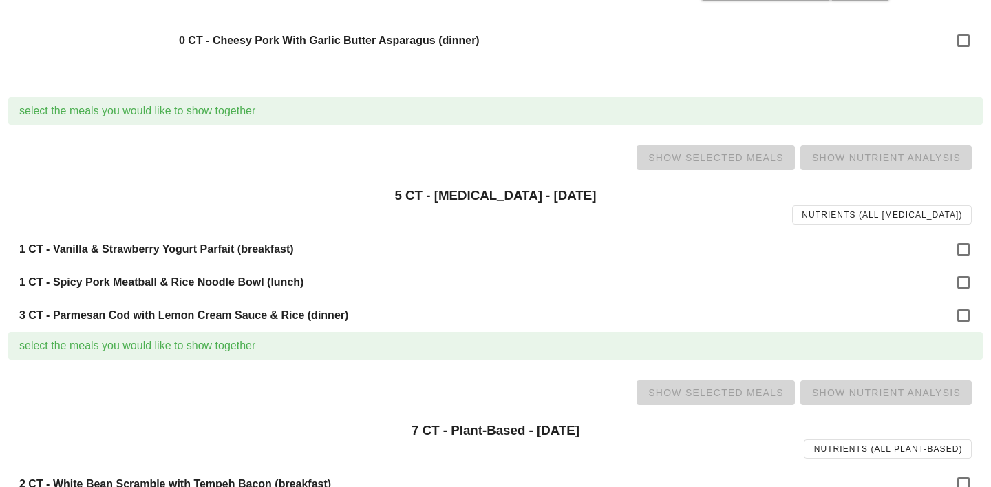
scroll to position [982, 0]
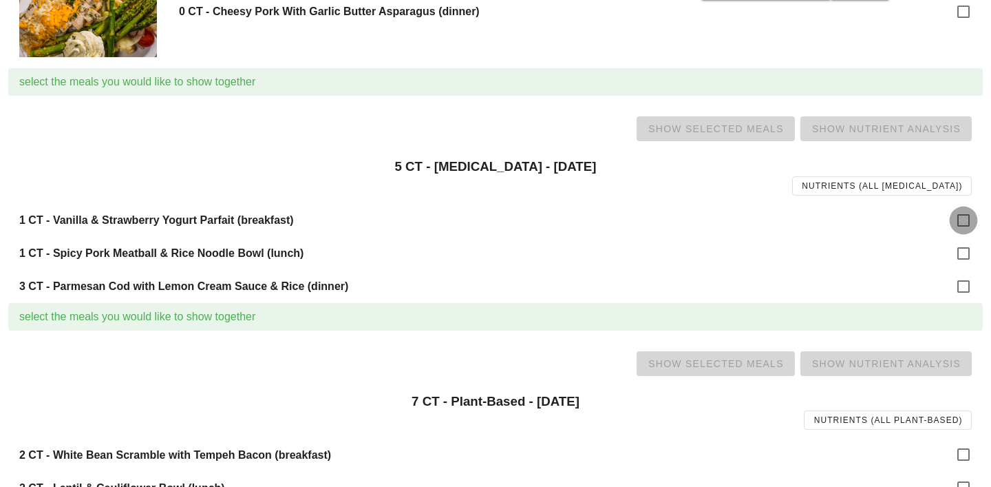
click at [952, 222] on div at bounding box center [963, 220] width 23 height 23
checkbox input "true"
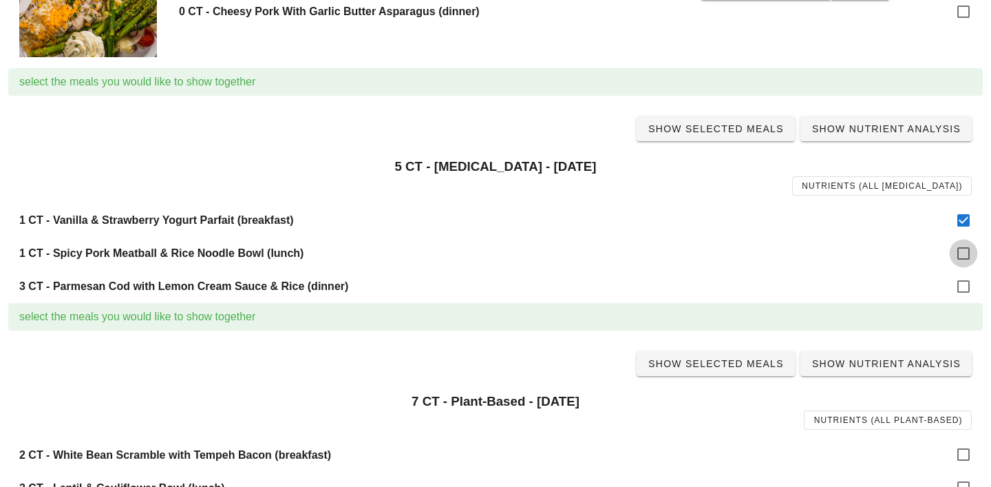
click at [959, 251] on div at bounding box center [963, 253] width 23 height 23
checkbox input "true"
click at [968, 282] on div at bounding box center [963, 286] width 23 height 23
checkbox input "true"
click at [724, 127] on span "Show Selected Meals" at bounding box center [716, 128] width 136 height 11
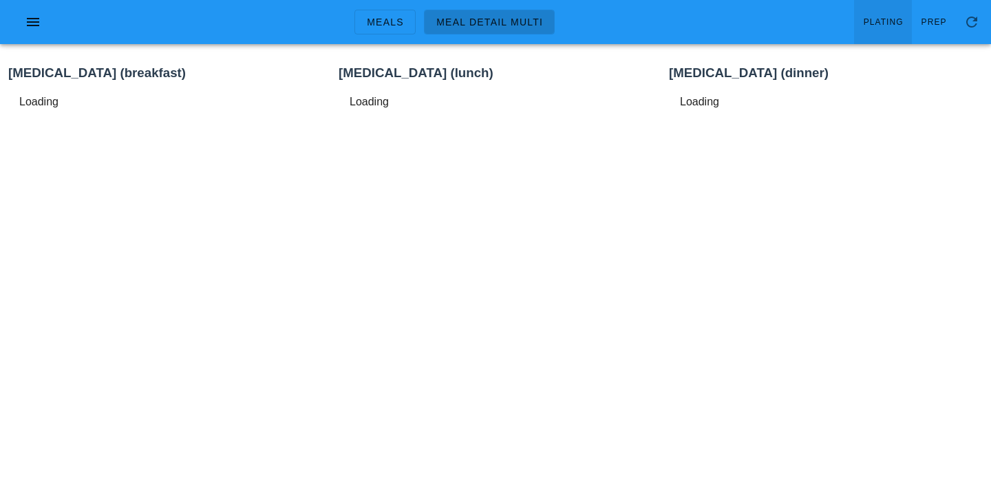
click at [887, 22] on span "Plating" at bounding box center [883, 22] width 41 height 10
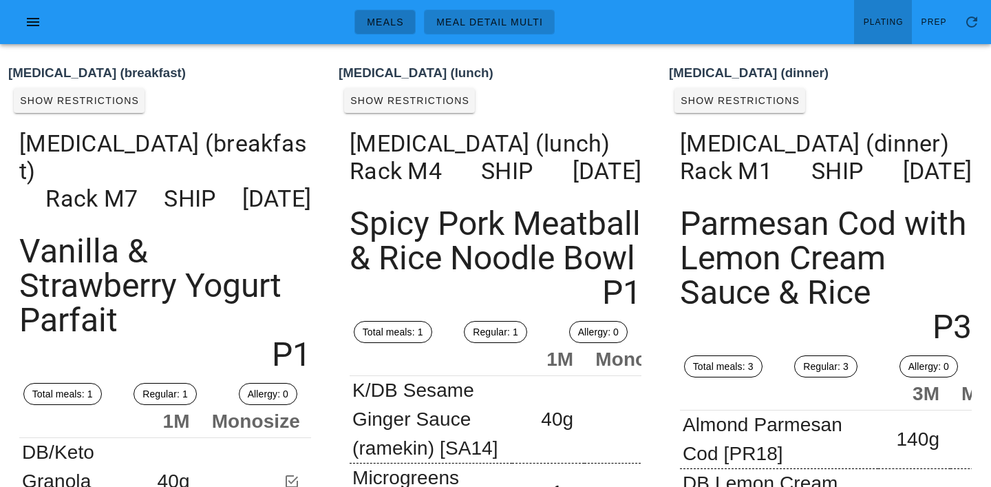
click at [398, 17] on span "Meals" at bounding box center [385, 22] width 38 height 11
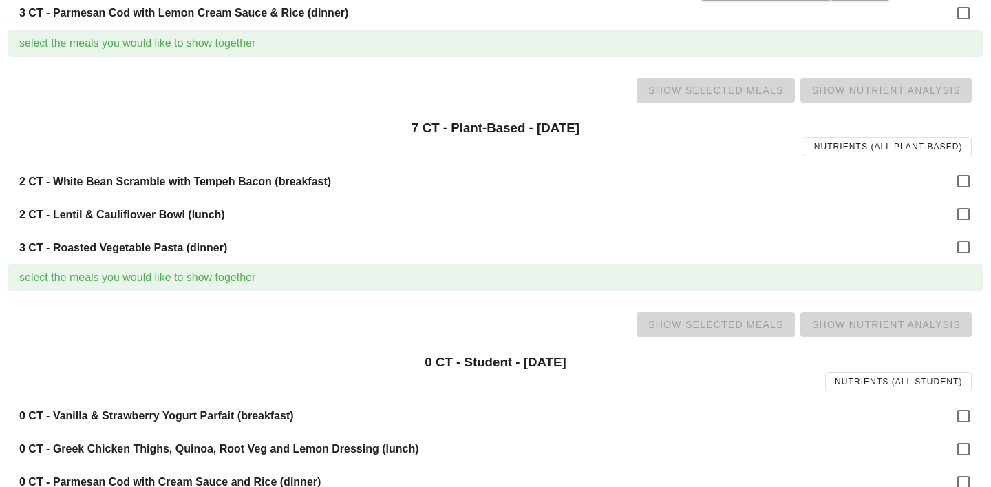
scroll to position [1264, 0]
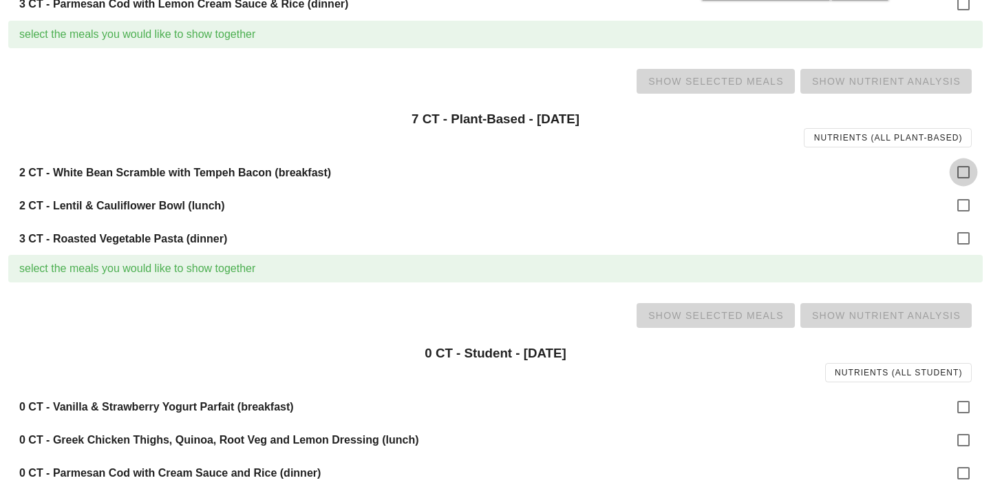
click at [968, 178] on div at bounding box center [963, 171] width 23 height 23
checkbox input "true"
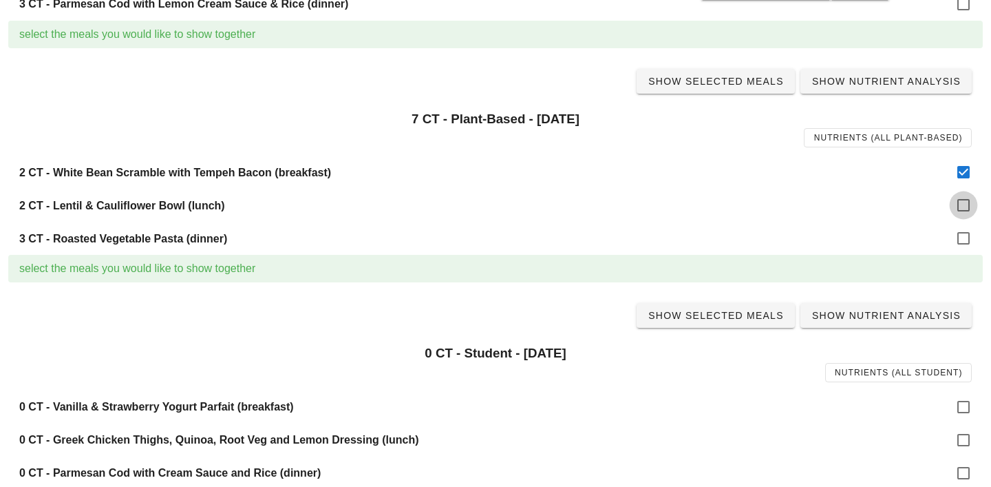
click at [968, 216] on div at bounding box center [963, 204] width 23 height 23
checkbox input "true"
click at [965, 245] on div at bounding box center [963, 237] width 23 height 23
checkbox input "true"
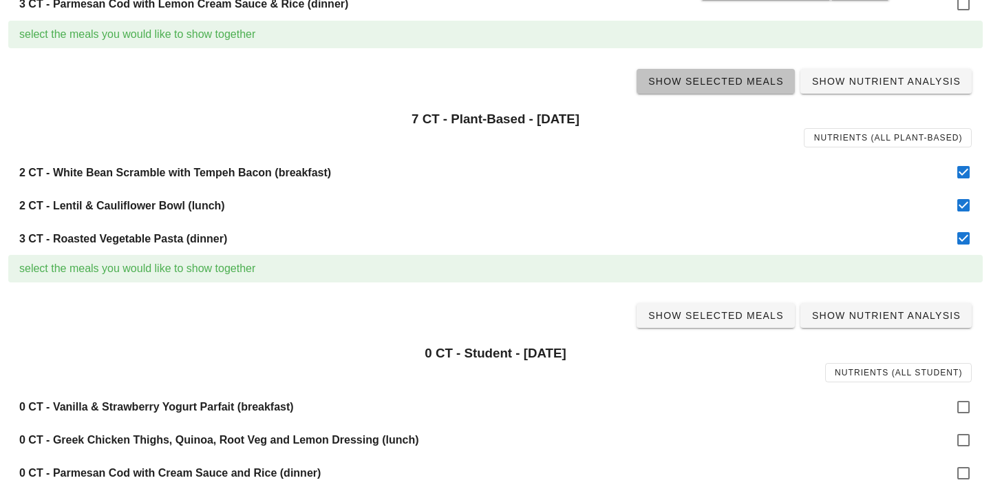
click at [741, 80] on span "Show Selected Meals" at bounding box center [716, 81] width 136 height 11
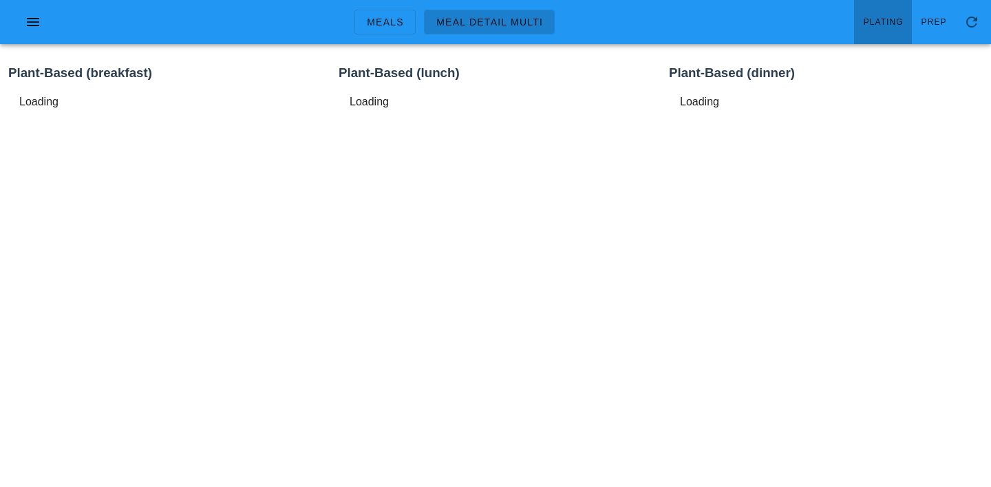
click at [897, 18] on span "Plating" at bounding box center [883, 22] width 41 height 10
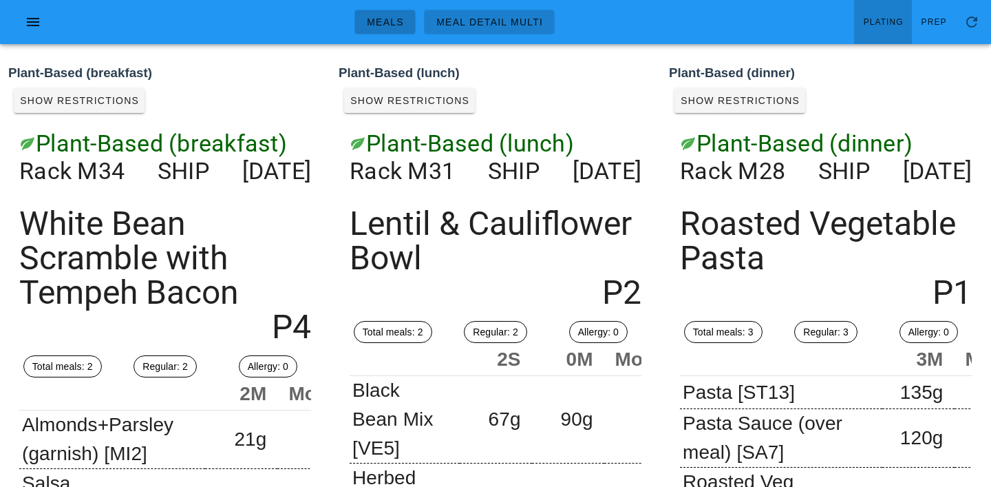
click at [392, 24] on span "Meals" at bounding box center [385, 22] width 38 height 11
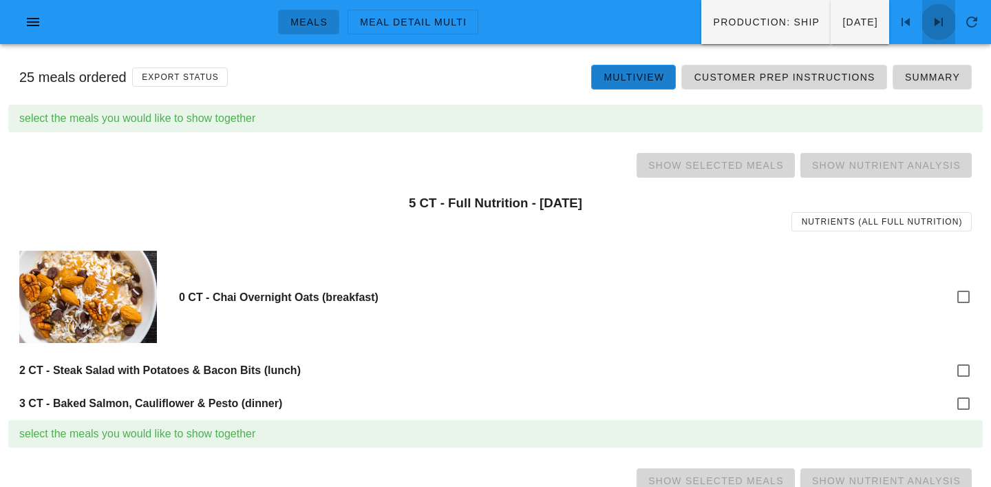
click at [941, 22] on icon at bounding box center [939, 22] width 17 height 17
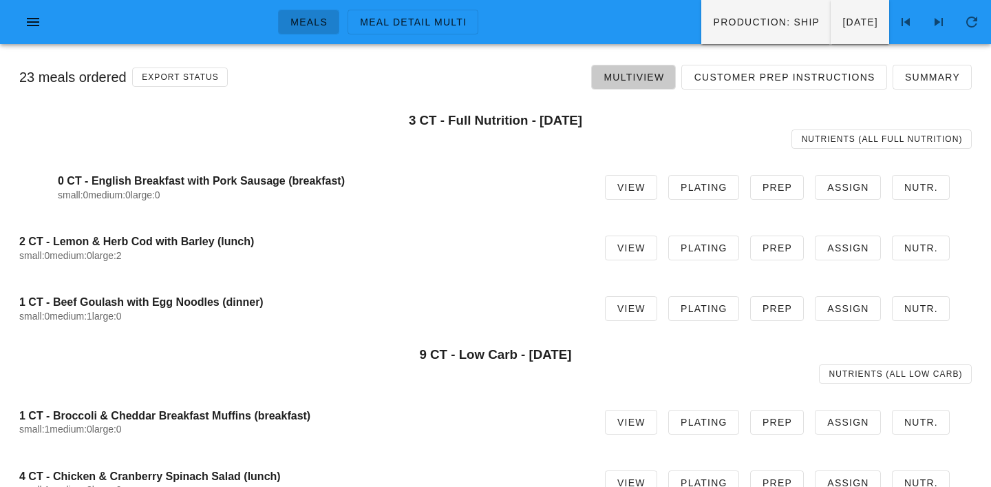
click at [638, 78] on span "Multiview" at bounding box center [633, 77] width 61 height 11
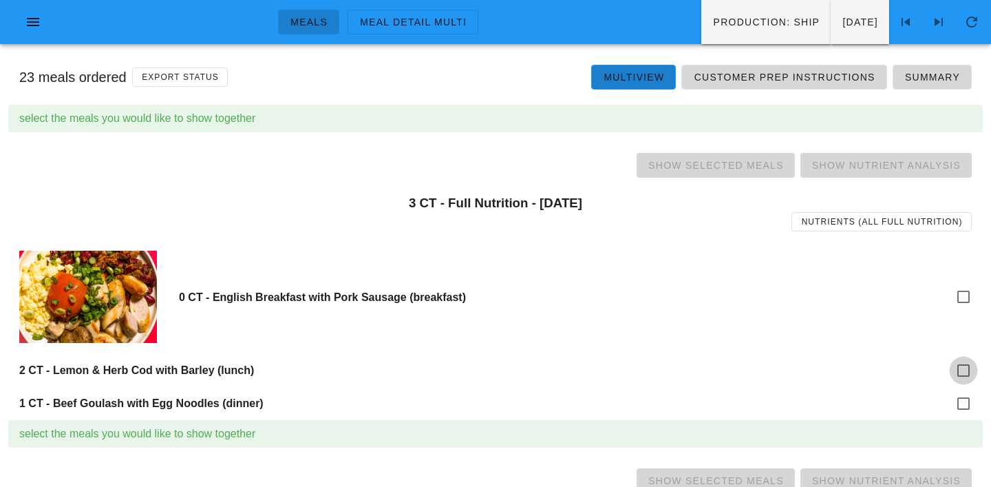
click at [962, 373] on div at bounding box center [963, 370] width 23 height 23
checkbox input "true"
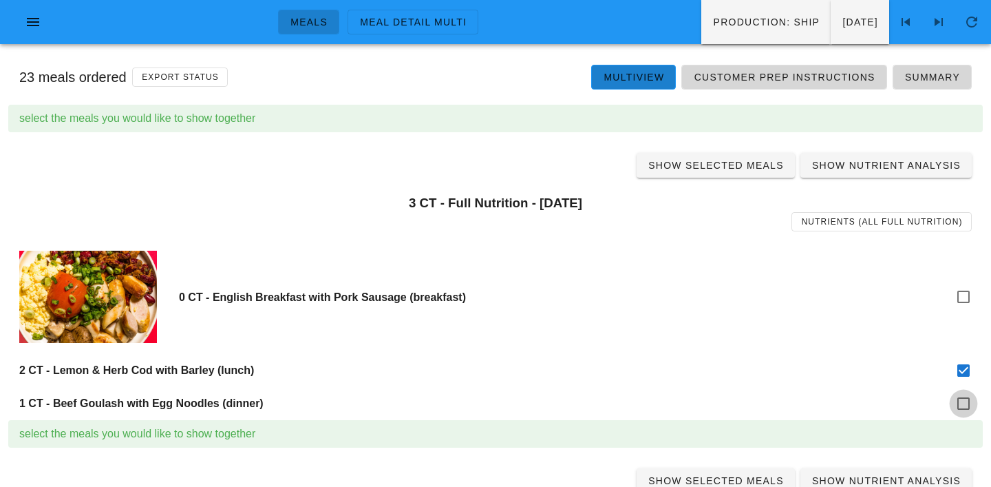
click at [960, 400] on div at bounding box center [963, 403] width 23 height 23
checkbox input "true"
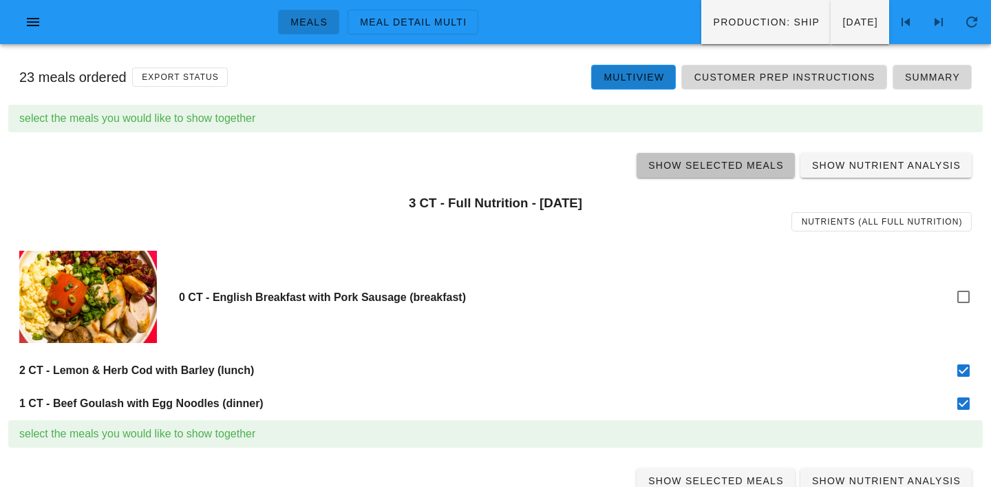
click at [729, 167] on span "Show Selected Meals" at bounding box center [716, 165] width 136 height 11
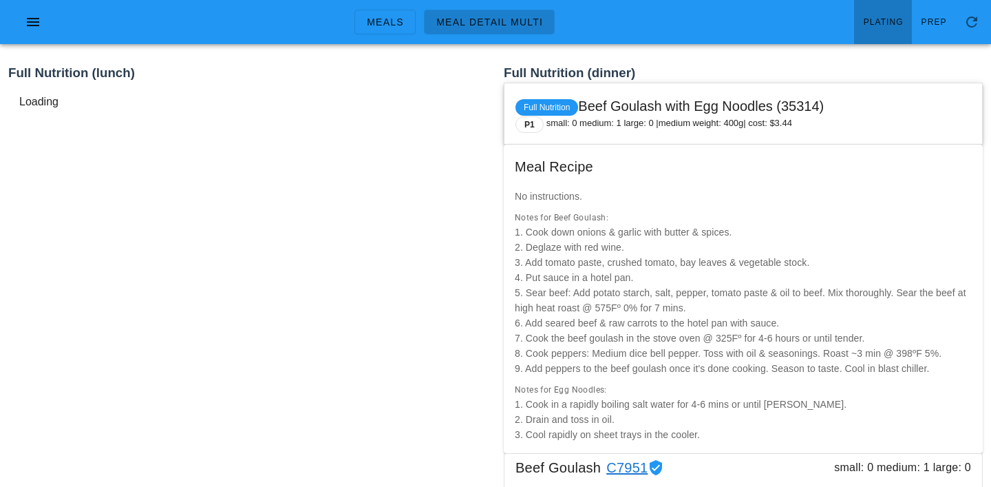
click at [891, 17] on span "Plating" at bounding box center [883, 22] width 41 height 10
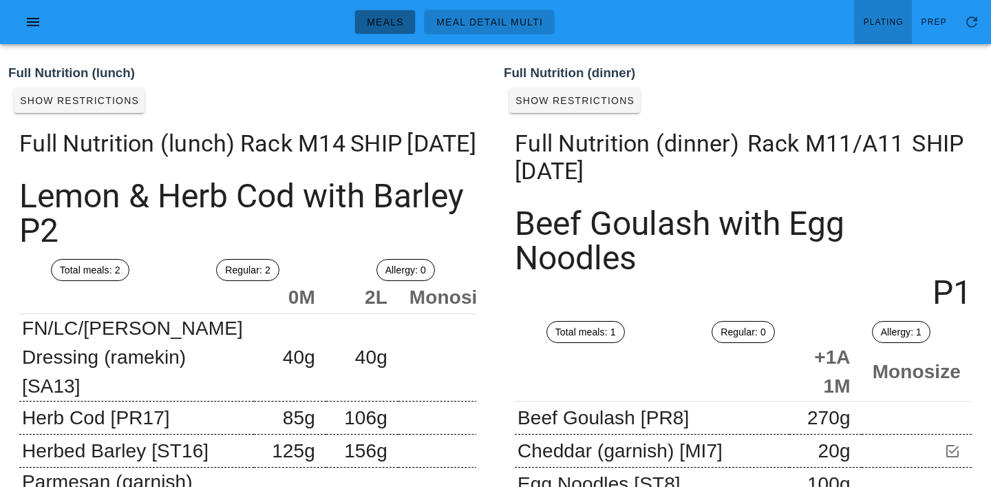
click at [383, 17] on span "Meals" at bounding box center [385, 22] width 38 height 11
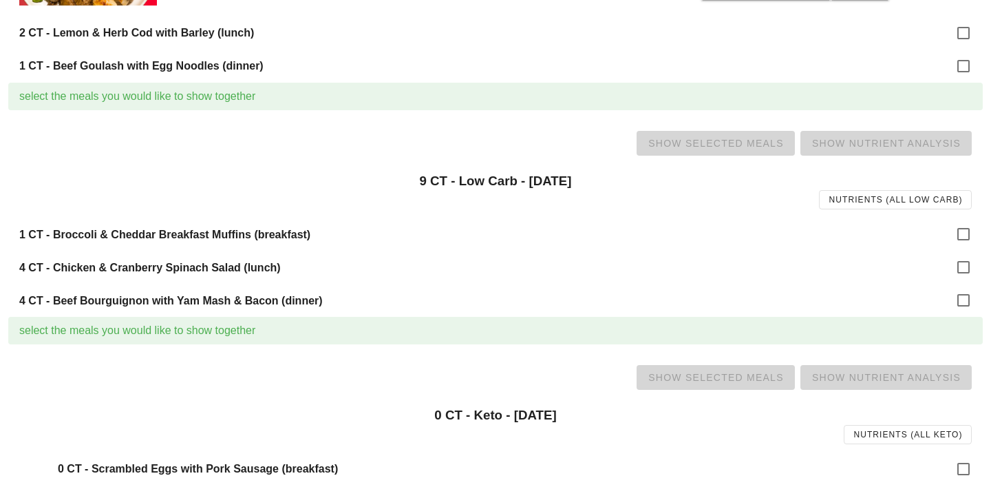
scroll to position [349, 0]
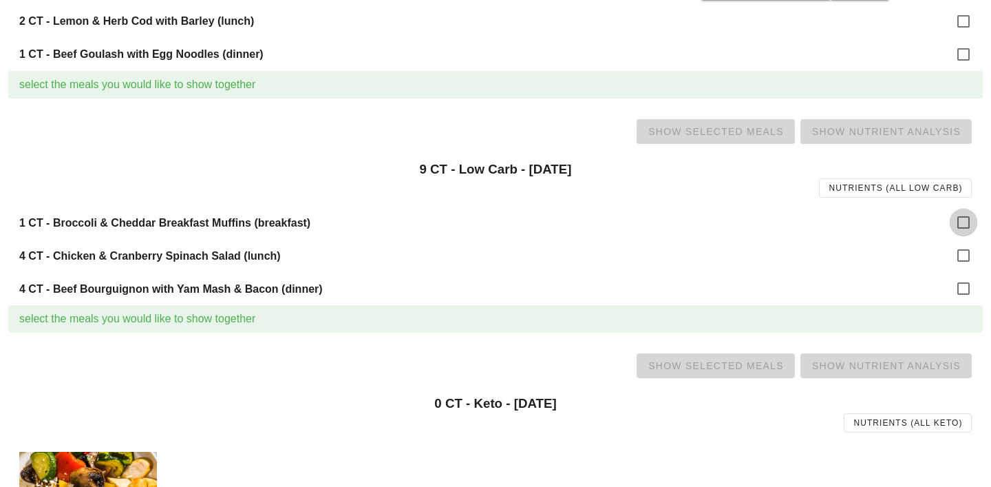
click at [952, 222] on div at bounding box center [963, 222] width 23 height 23
checkbox input "true"
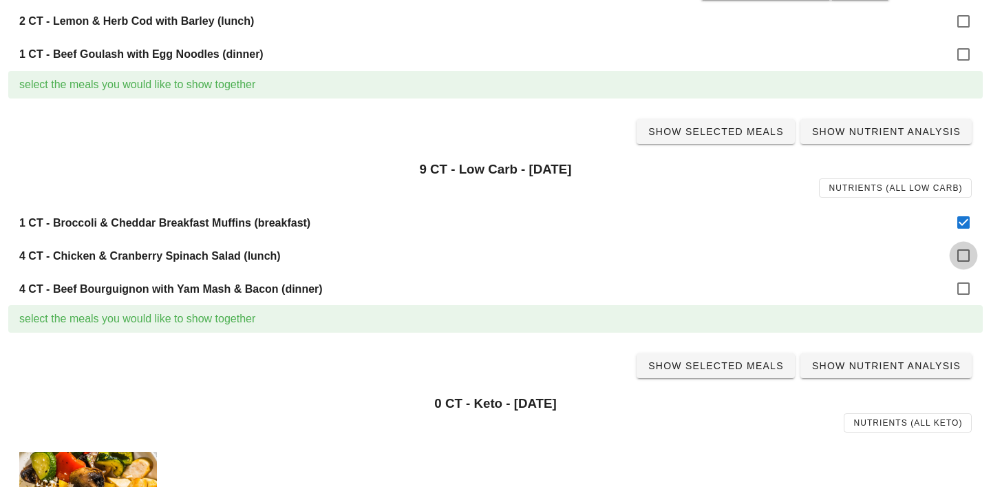
click at [960, 252] on div at bounding box center [963, 255] width 23 height 23
checkbox input "true"
click at [966, 292] on div at bounding box center [963, 288] width 23 height 23
checkbox input "true"
click at [705, 129] on span "Show Selected Meals" at bounding box center [716, 131] width 136 height 11
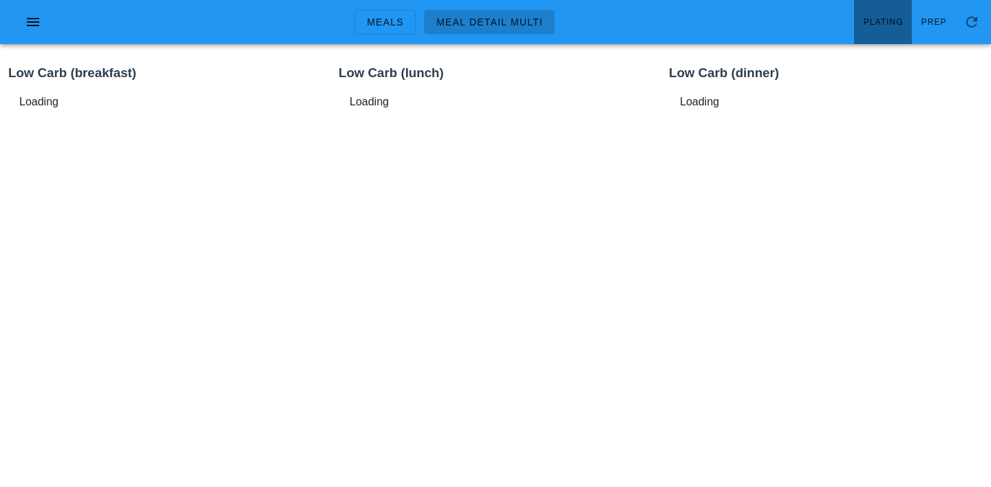
click at [874, 28] on link "Plating" at bounding box center [883, 22] width 58 height 44
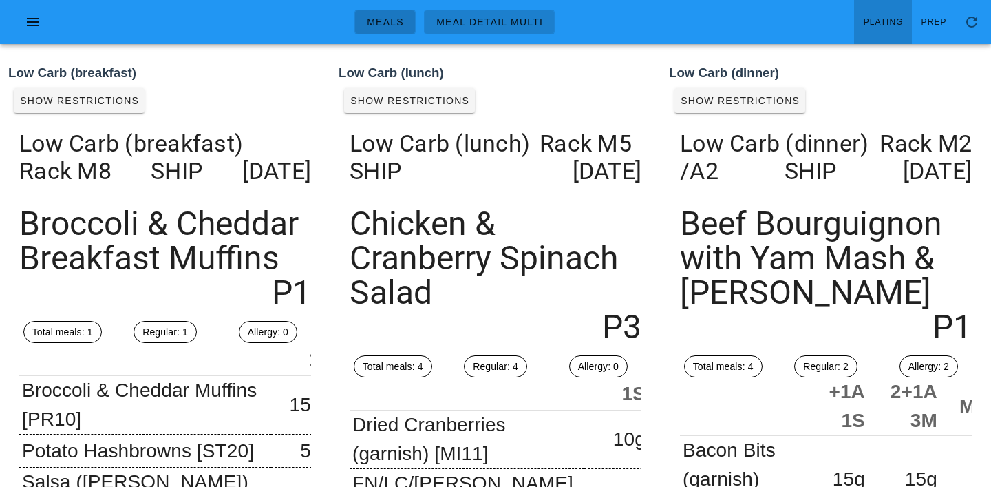
click at [394, 20] on span "Meals" at bounding box center [385, 22] width 38 height 11
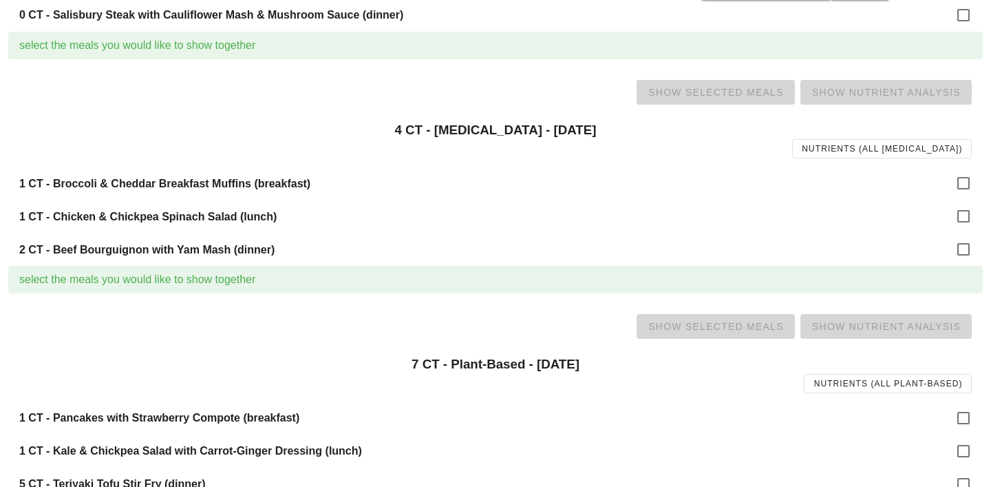
scroll to position [946, 0]
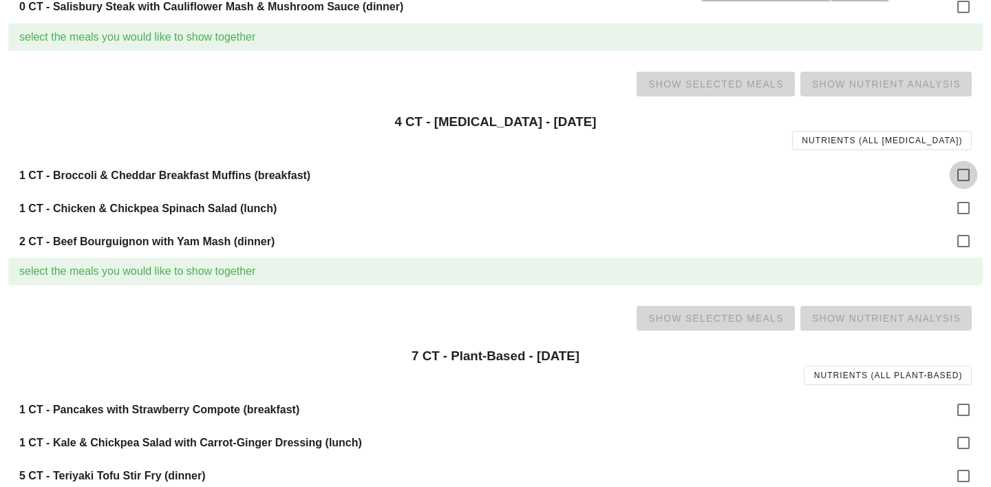
click at [966, 182] on div at bounding box center [963, 174] width 23 height 23
checkbox input "true"
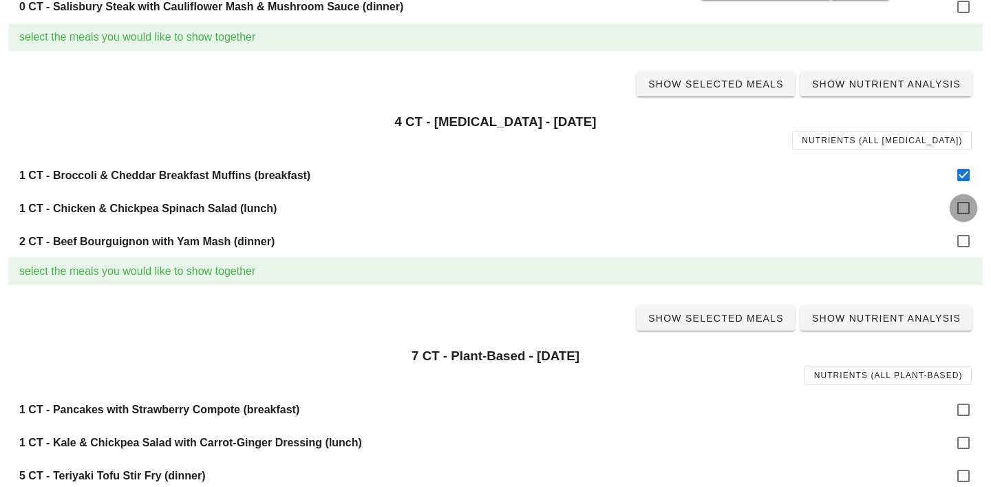
click at [966, 213] on div at bounding box center [963, 207] width 23 height 23
checkbox input "true"
click at [969, 244] on div at bounding box center [963, 240] width 23 height 23
checkbox input "true"
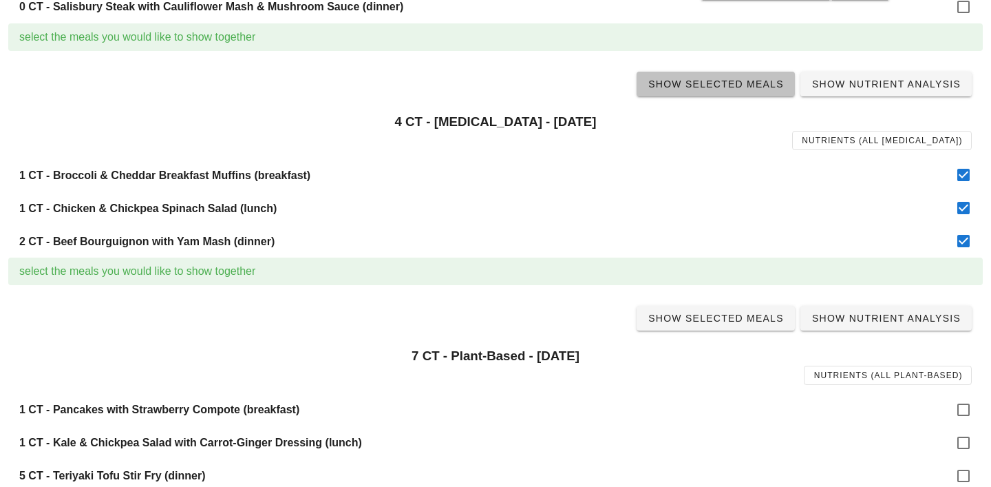
click at [723, 74] on link "Show Selected Meals" at bounding box center [716, 84] width 158 height 25
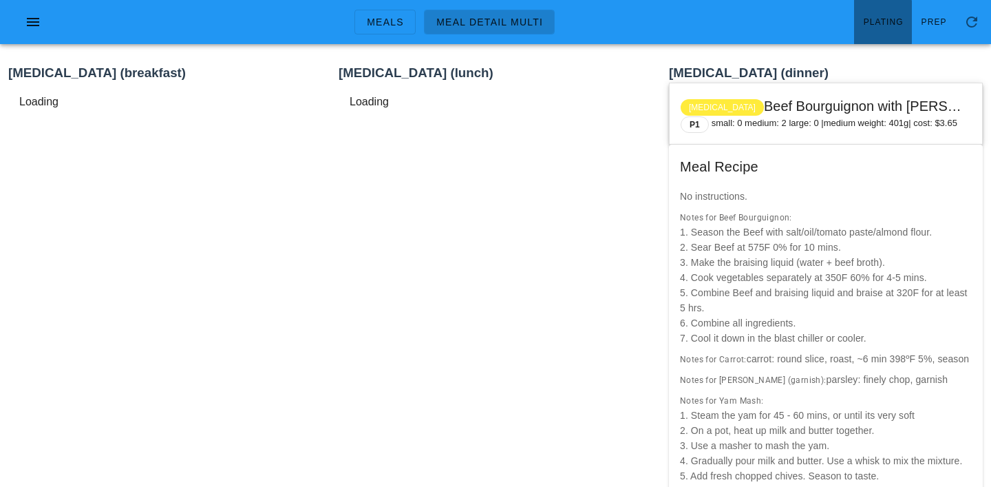
click at [887, 8] on link "Plating" at bounding box center [883, 22] width 58 height 44
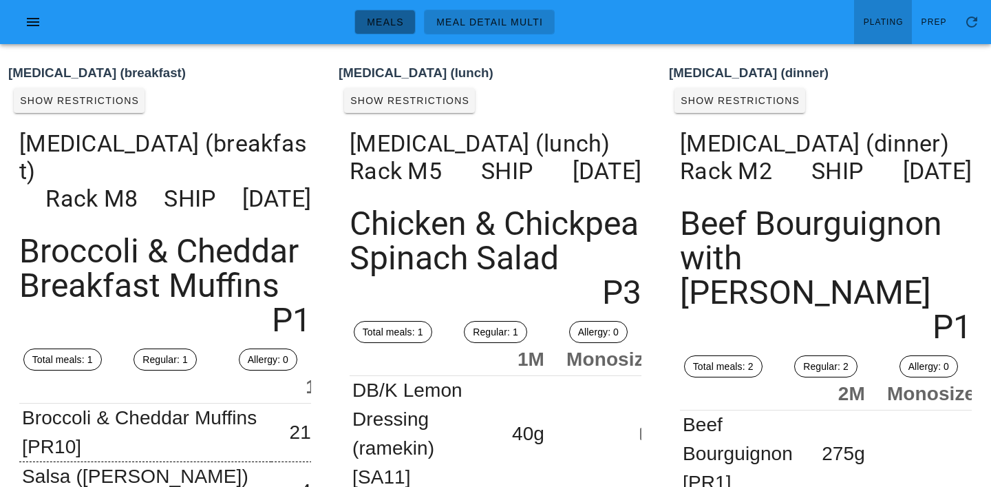
click at [392, 27] on span "Meals" at bounding box center [385, 22] width 38 height 11
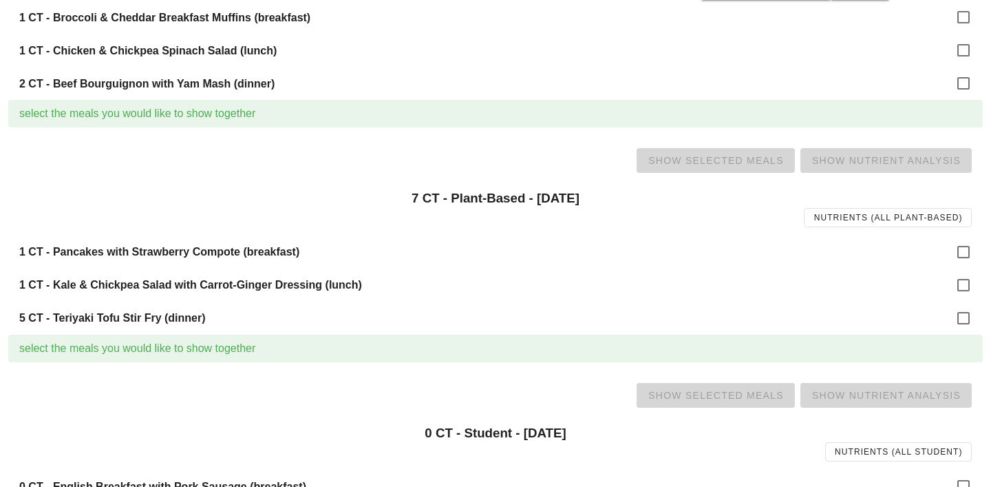
scroll to position [1121, 0]
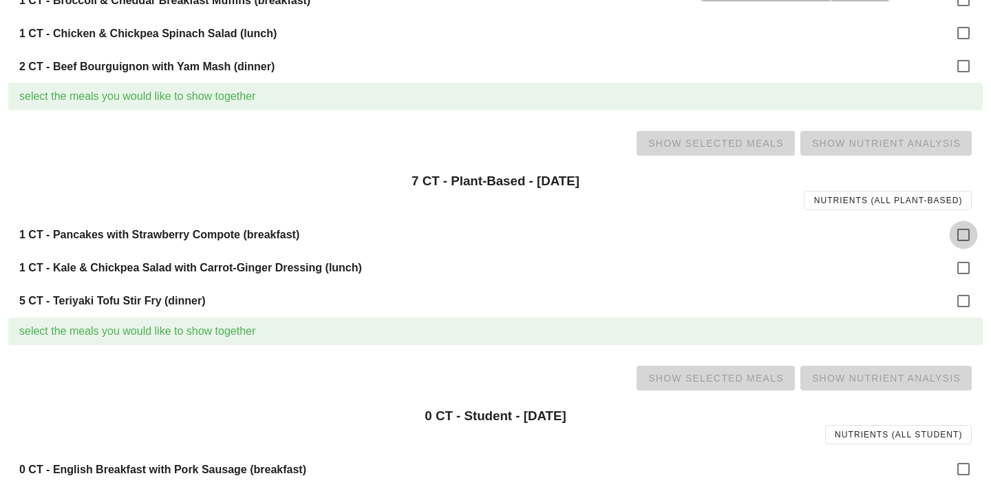
click at [963, 235] on div at bounding box center [963, 234] width 23 height 23
checkbox input "true"
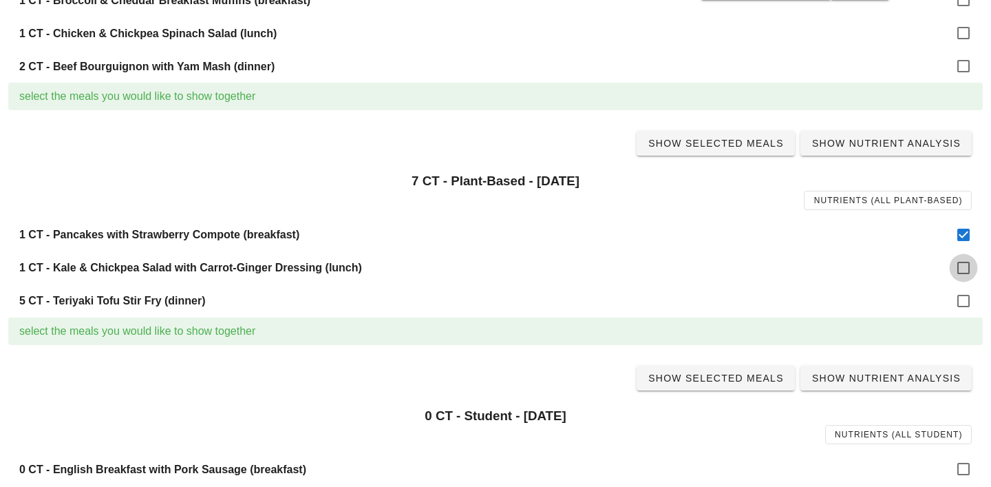
click at [963, 271] on div at bounding box center [963, 267] width 23 height 23
checkbox input "true"
click at [963, 295] on div at bounding box center [963, 300] width 23 height 23
checkbox input "true"
click at [738, 145] on span "Show Selected Meals" at bounding box center [716, 143] width 136 height 11
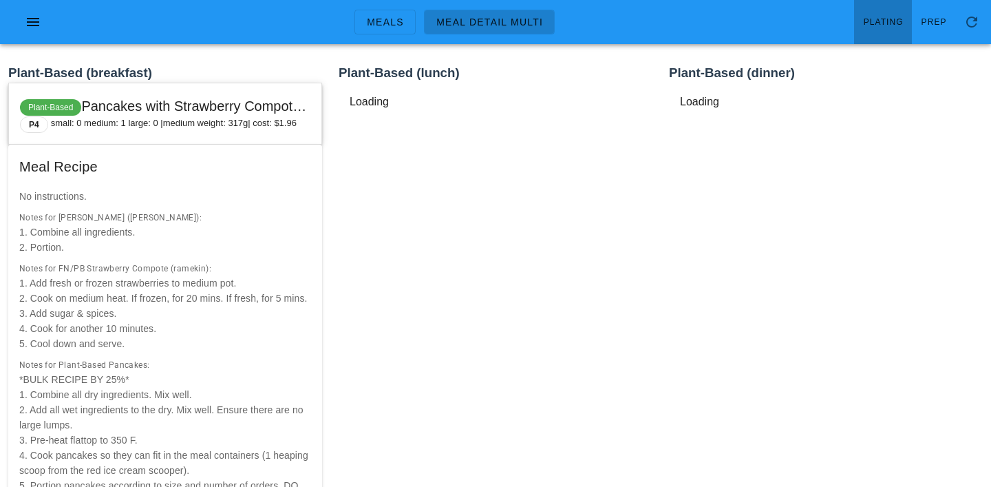
click at [885, 19] on span "Plating" at bounding box center [883, 22] width 41 height 10
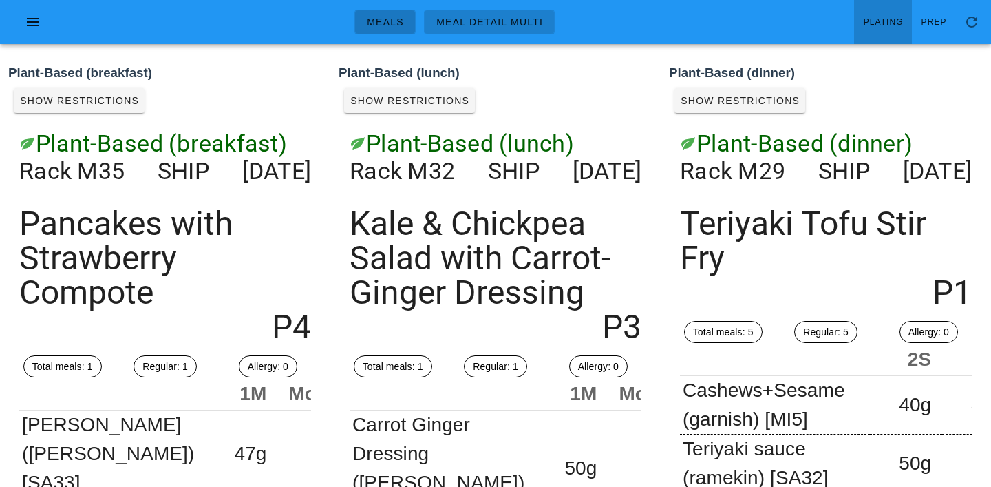
click at [408, 23] on link "Meals" at bounding box center [384, 22] width 61 height 25
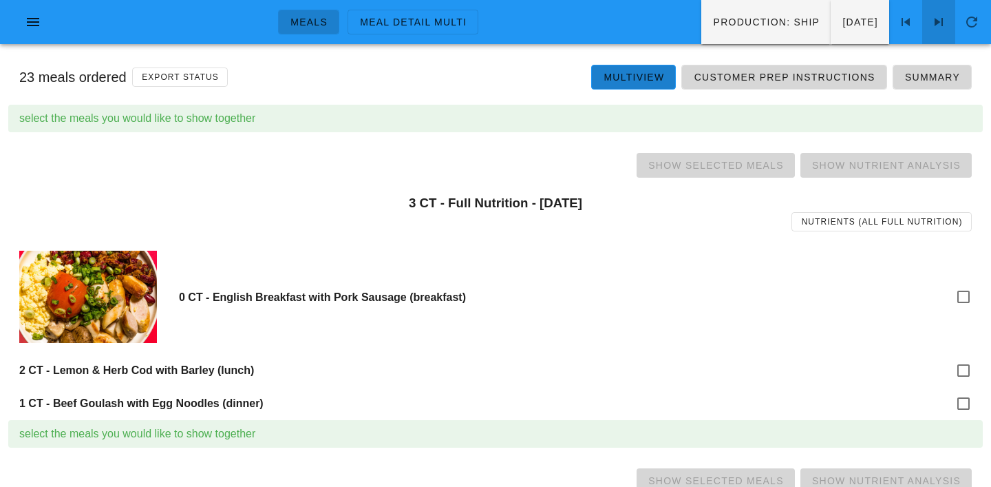
click at [951, 15] on span at bounding box center [938, 22] width 33 height 17
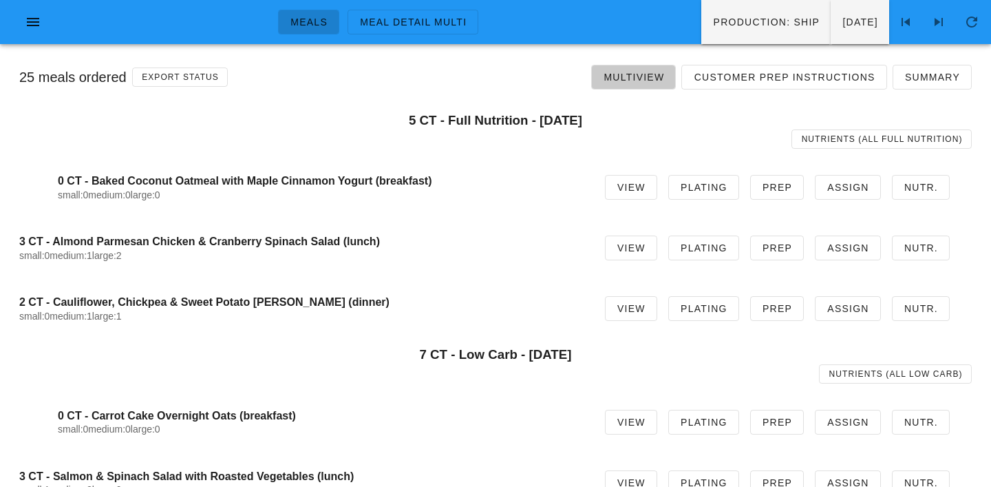
click at [637, 76] on span "Multiview" at bounding box center [633, 77] width 61 height 11
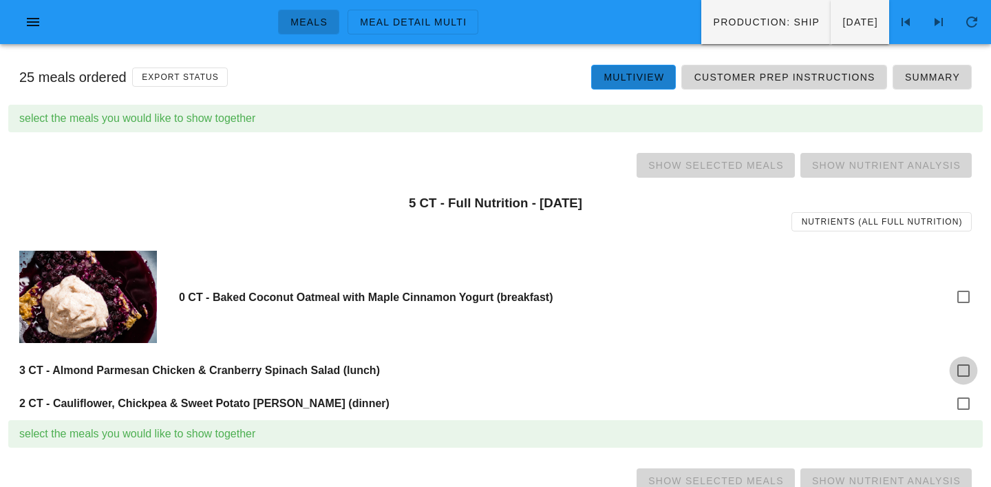
click at [962, 372] on div at bounding box center [963, 370] width 23 height 23
checkbox input "true"
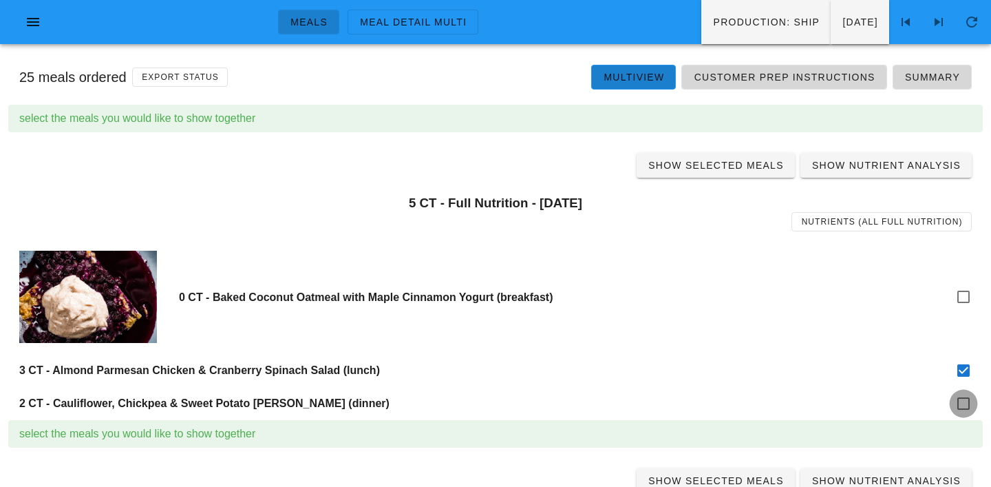
click at [963, 406] on div at bounding box center [963, 403] width 23 height 23
checkbox input "true"
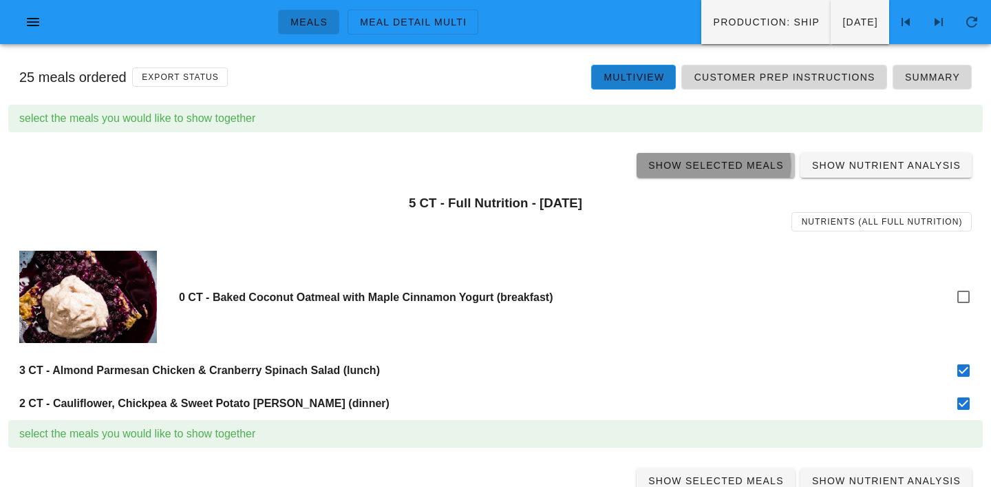
click at [720, 165] on span "Show Selected Meals" at bounding box center [716, 165] width 136 height 11
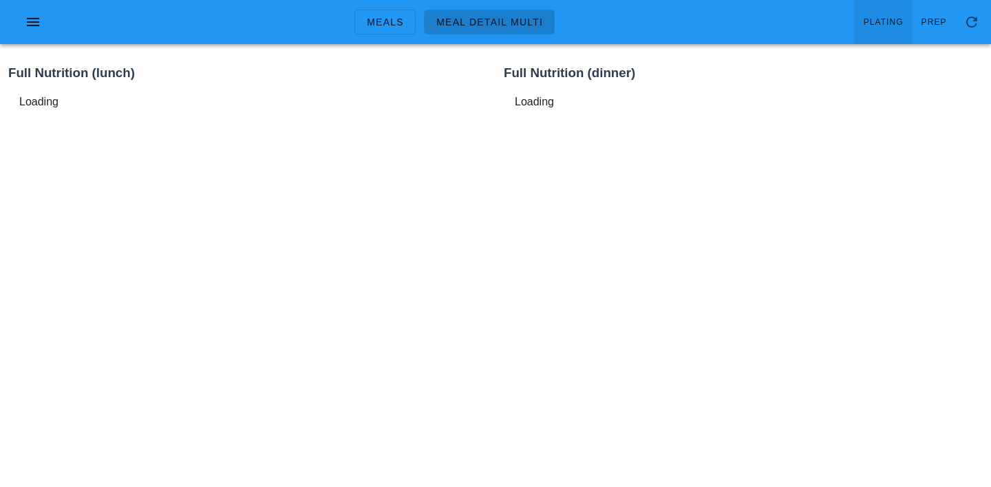
click at [884, 24] on span "Plating" at bounding box center [883, 22] width 41 height 10
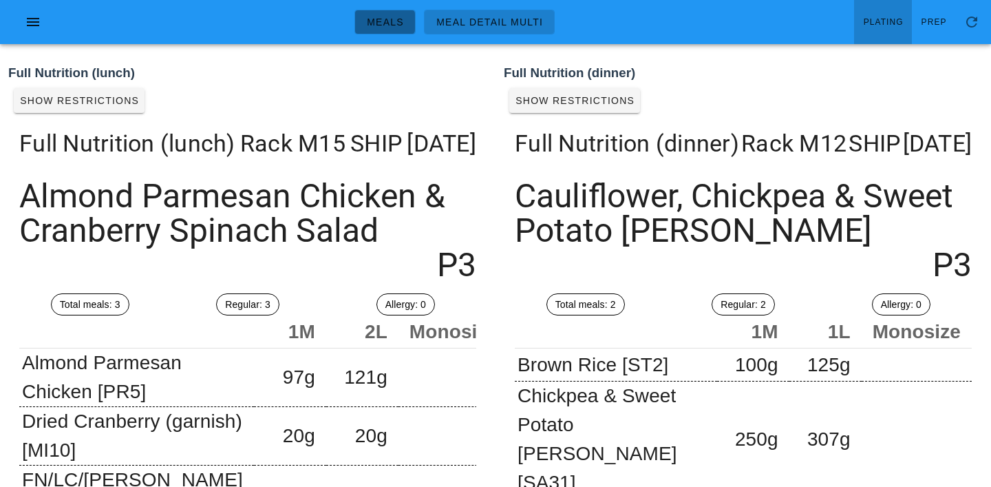
click at [402, 19] on span "Meals" at bounding box center [385, 22] width 38 height 11
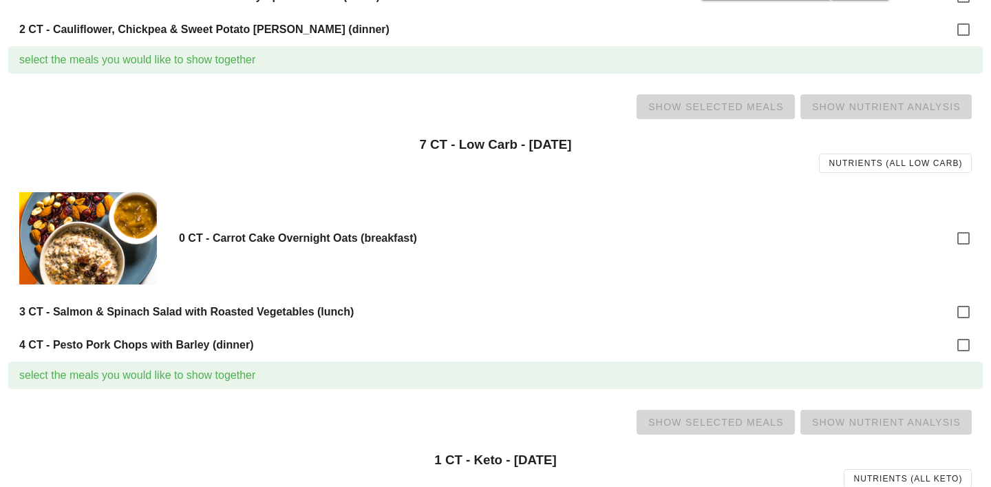
scroll to position [379, 0]
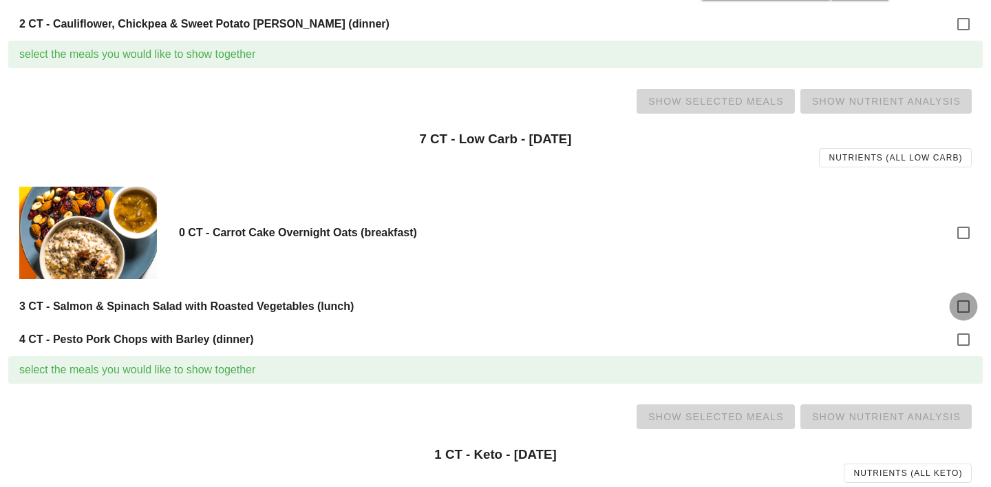
click at [960, 304] on div at bounding box center [963, 306] width 23 height 23
checkbox input "true"
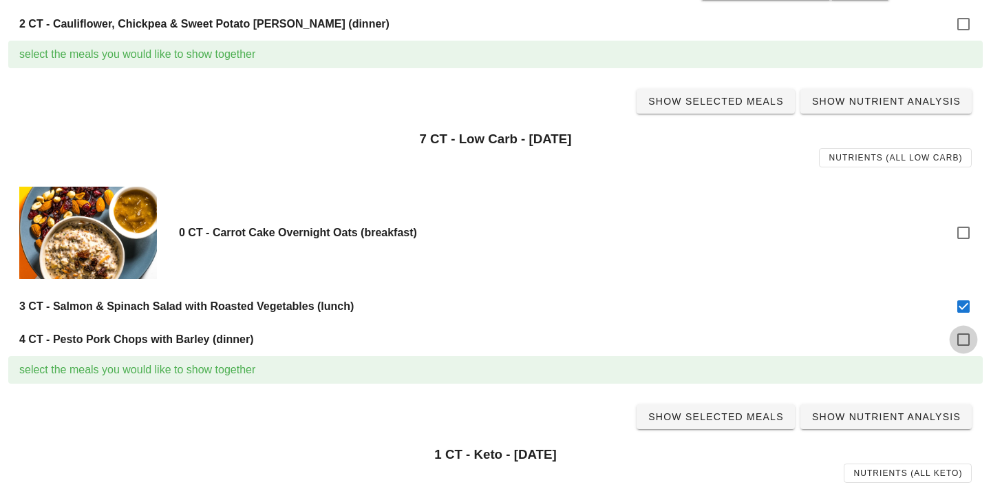
click at [964, 337] on div at bounding box center [963, 339] width 23 height 23
checkbox input "true"
click at [715, 104] on span "Show Selected Meals" at bounding box center [716, 101] width 136 height 11
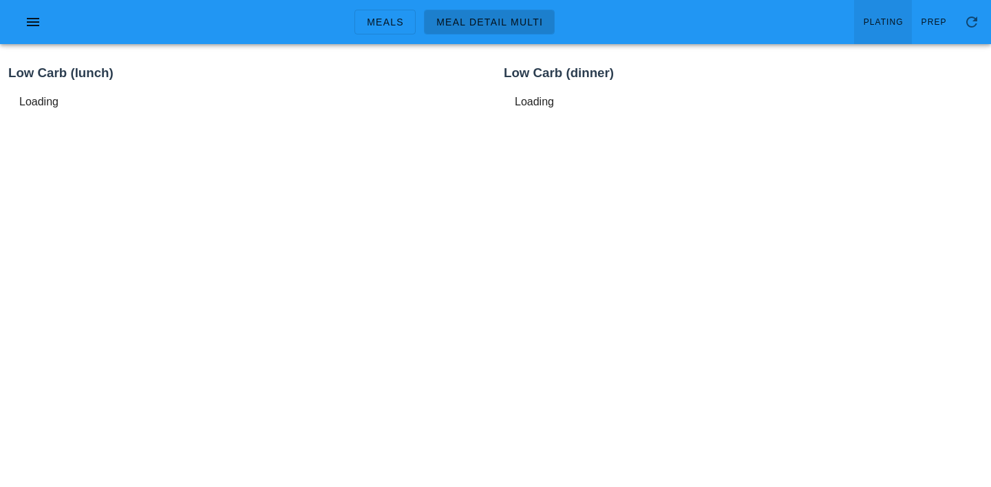
click at [890, 12] on link "Plating" at bounding box center [883, 22] width 58 height 44
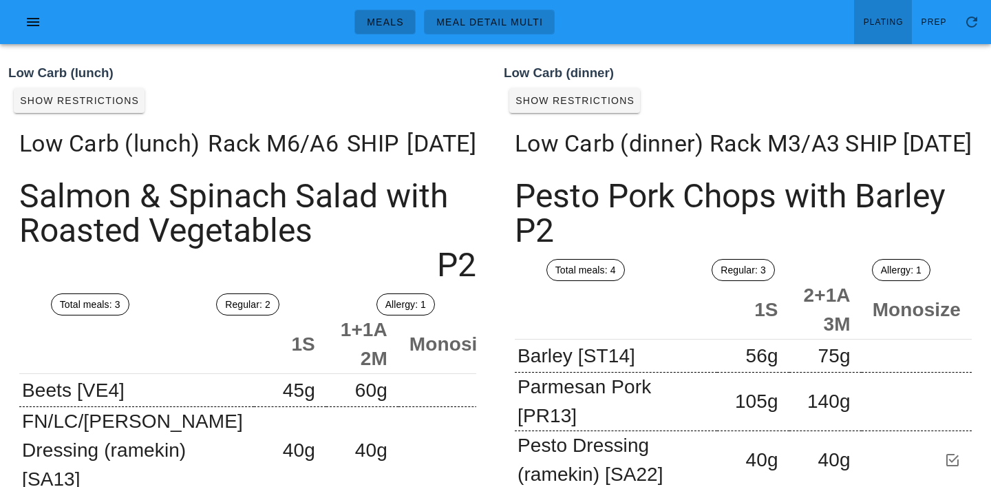
click at [392, 24] on span "Meals" at bounding box center [385, 22] width 38 height 11
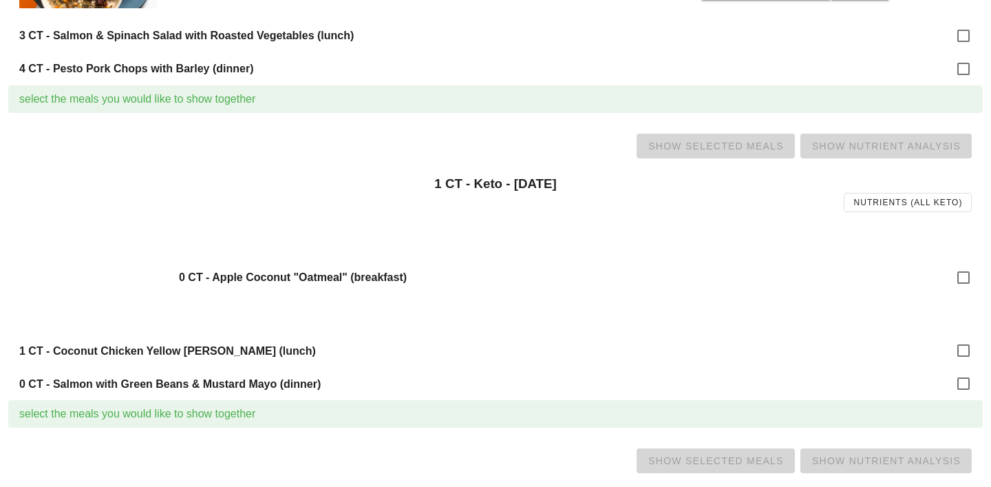
scroll to position [650, 0]
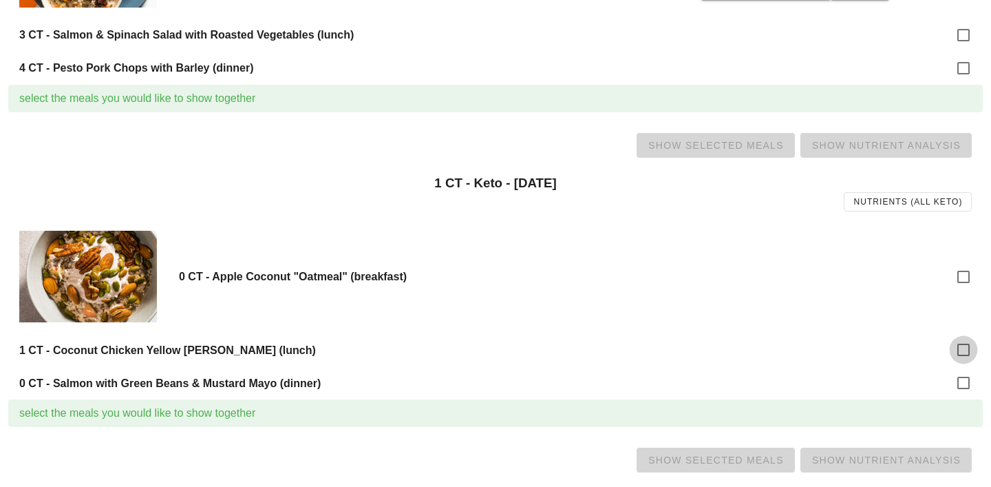
click at [964, 354] on div at bounding box center [963, 349] width 23 height 23
checkbox input "true"
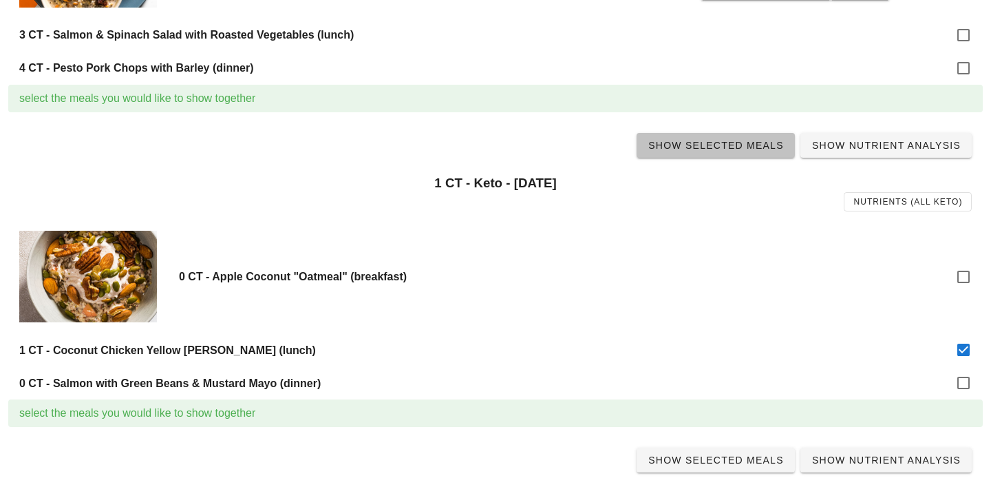
click at [713, 148] on span "Show Selected Meals" at bounding box center [716, 145] width 136 height 11
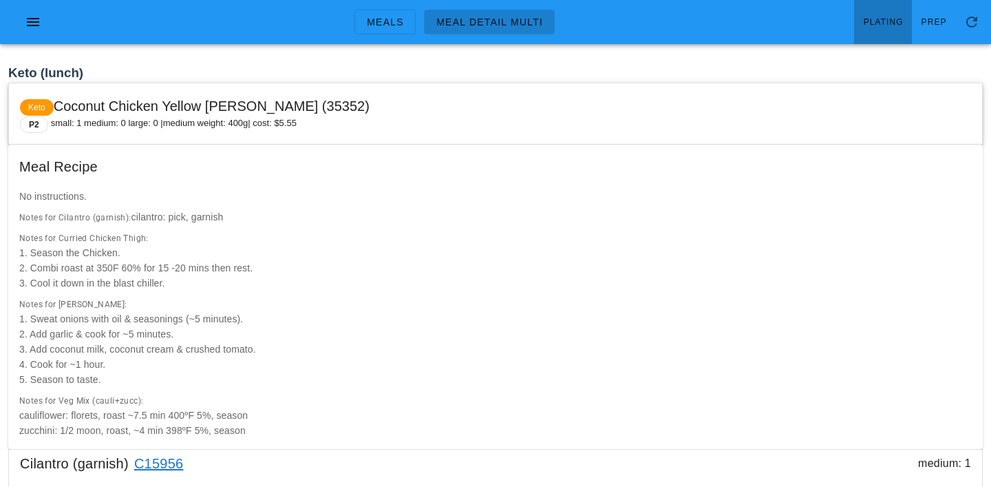
click at [887, 23] on span "Plating" at bounding box center [883, 22] width 41 height 10
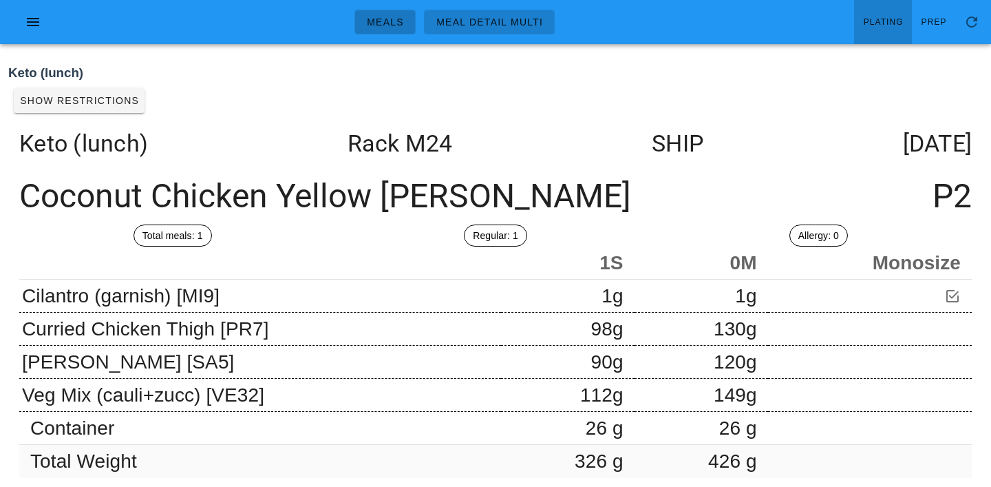
click at [394, 30] on link "Meals" at bounding box center [384, 22] width 61 height 25
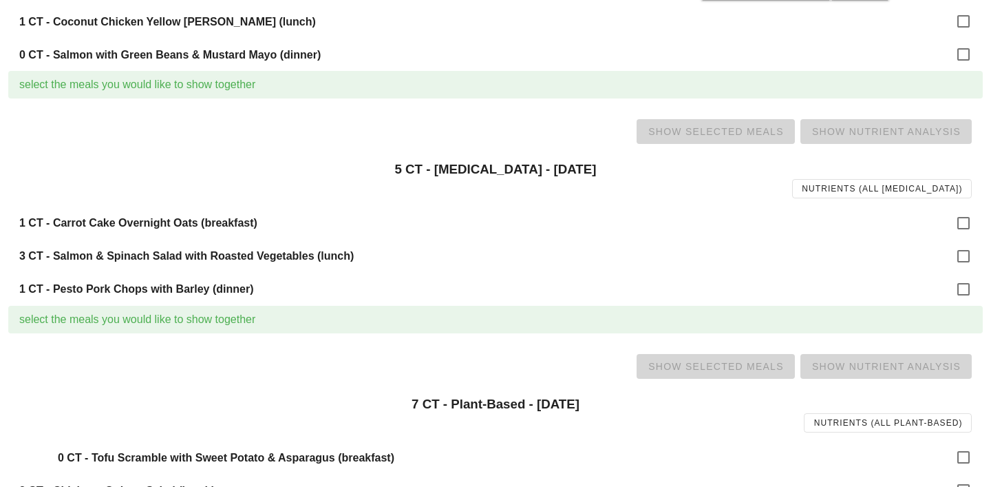
scroll to position [995, 0]
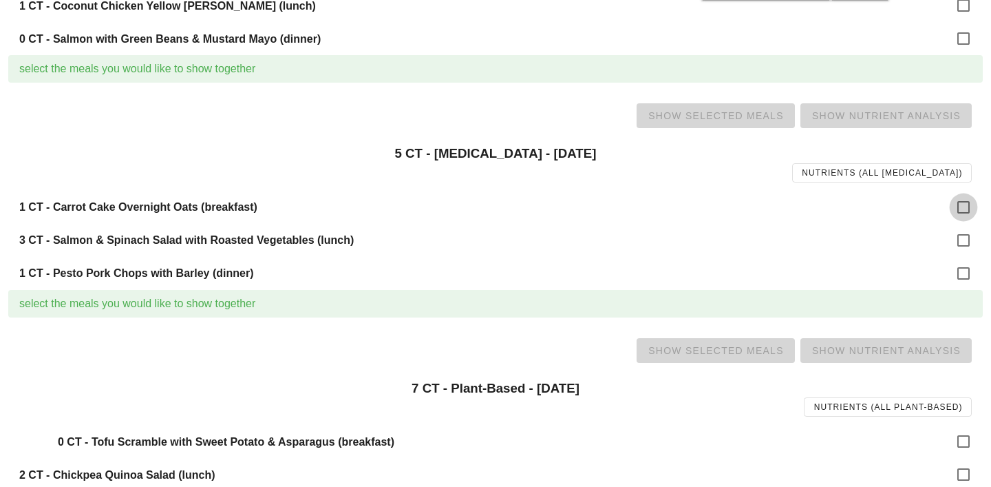
click at [968, 208] on div at bounding box center [963, 206] width 23 height 23
checkbox input "true"
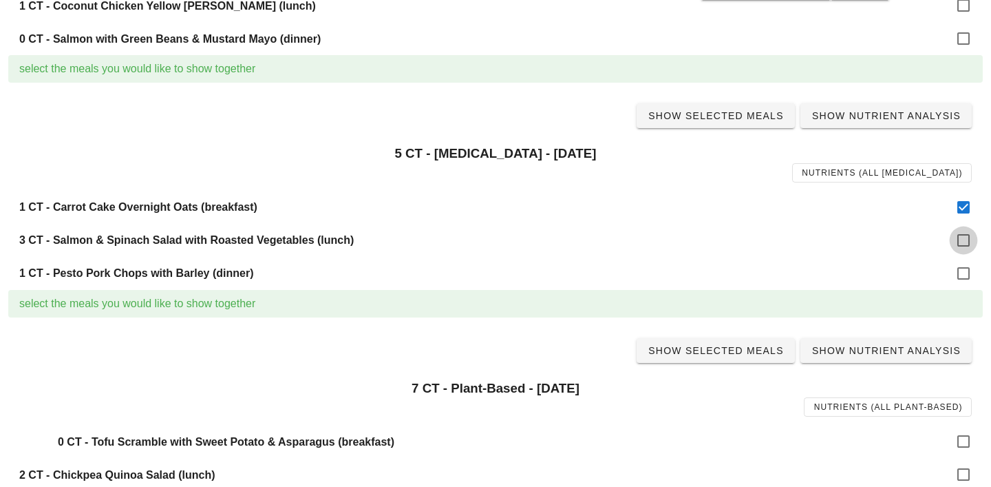
click at [969, 240] on div at bounding box center [963, 240] width 23 height 23
checkbox input "true"
click at [966, 275] on div at bounding box center [963, 273] width 23 height 23
checkbox input "true"
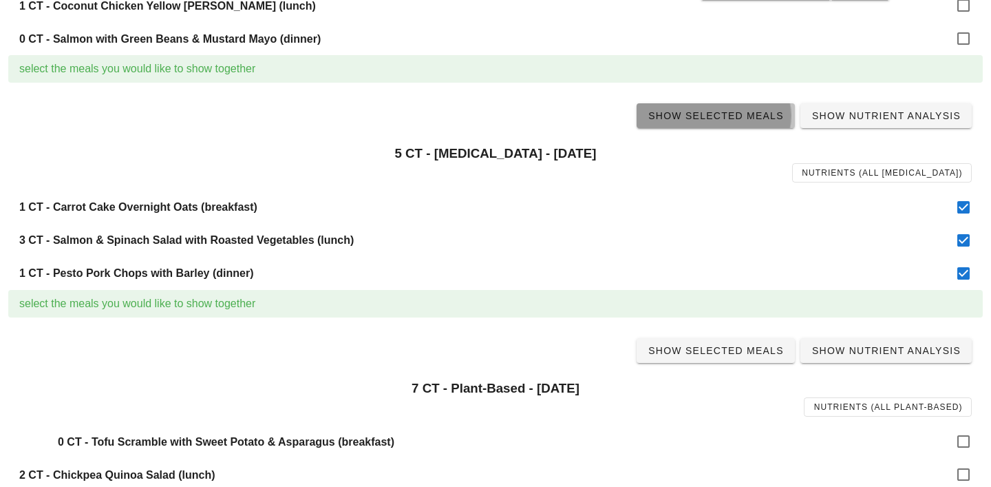
click at [729, 115] on span "Show Selected Meals" at bounding box center [716, 115] width 136 height 11
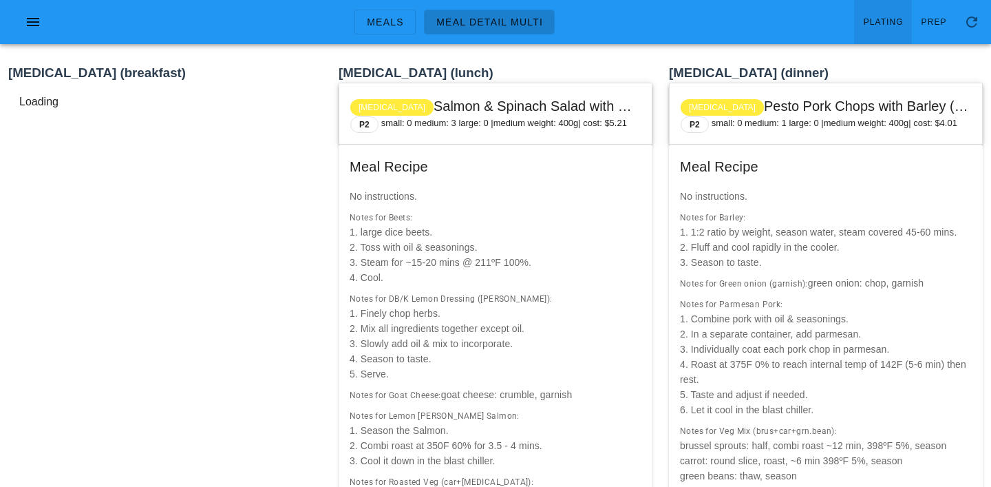
click at [895, 30] on link "Plating" at bounding box center [883, 22] width 58 height 44
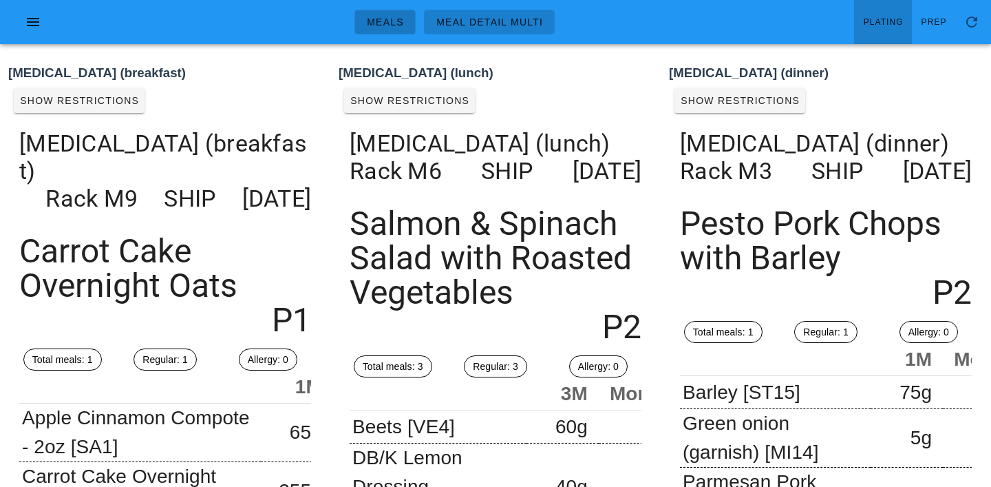
click at [391, 22] on span "Meals" at bounding box center [385, 22] width 38 height 11
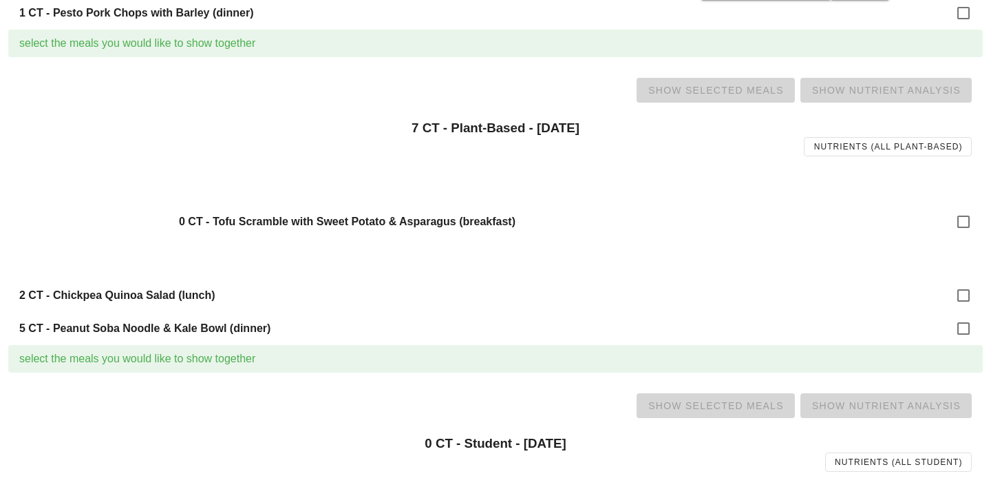
scroll to position [1262, 0]
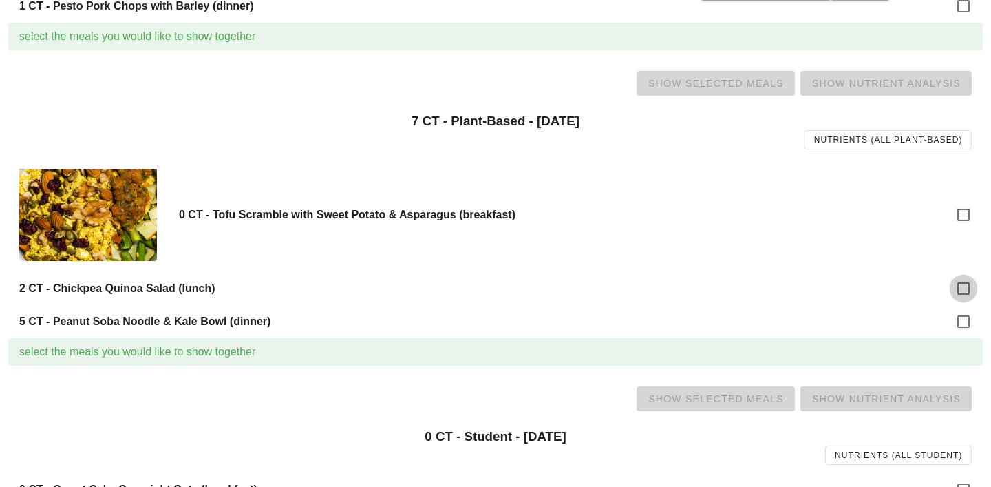
click at [971, 286] on div at bounding box center [963, 288] width 23 height 23
checkbox input "true"
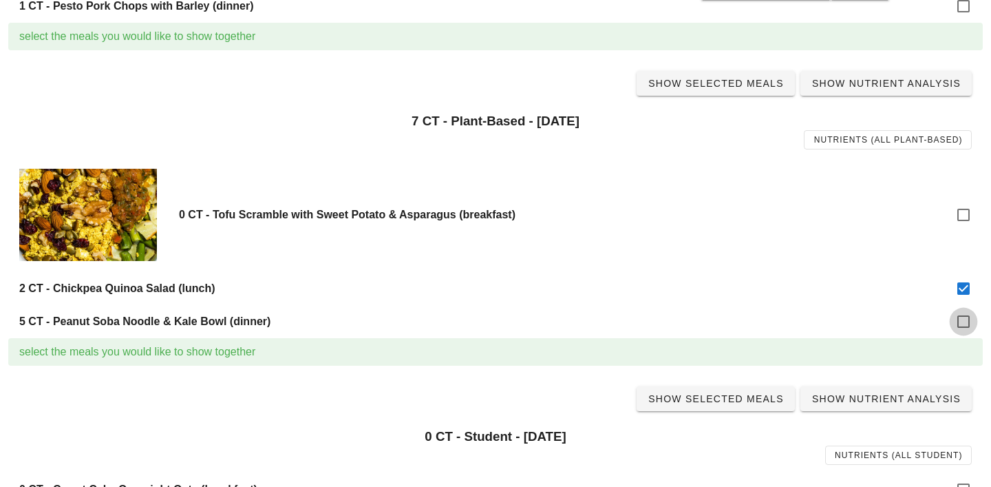
click at [972, 315] on div at bounding box center [963, 321] width 23 height 23
checkbox input "true"
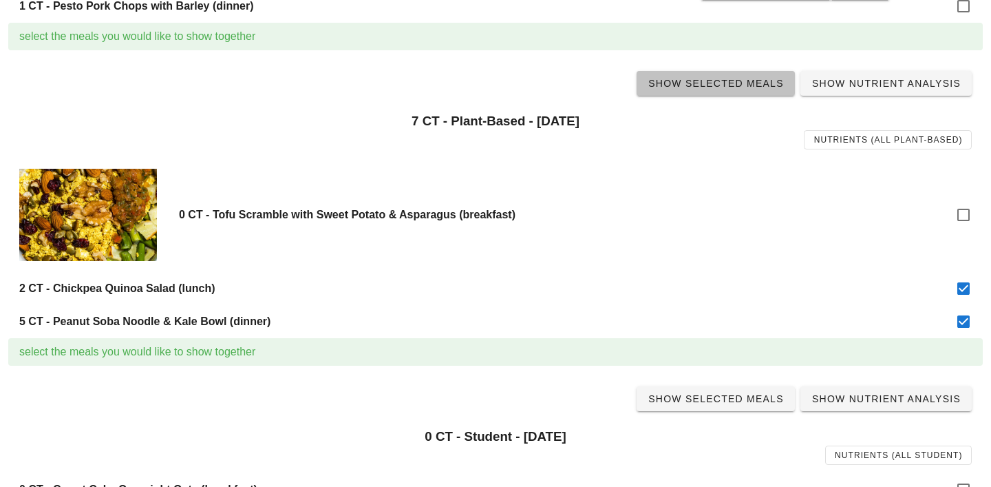
click at [718, 92] on link "Show Selected Meals" at bounding box center [716, 83] width 158 height 25
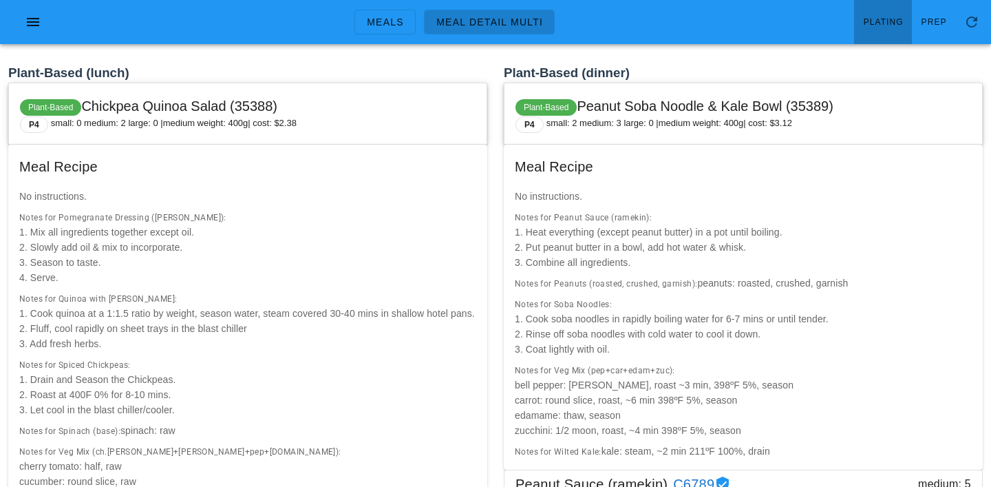
click at [895, 28] on link "Plating" at bounding box center [883, 22] width 58 height 44
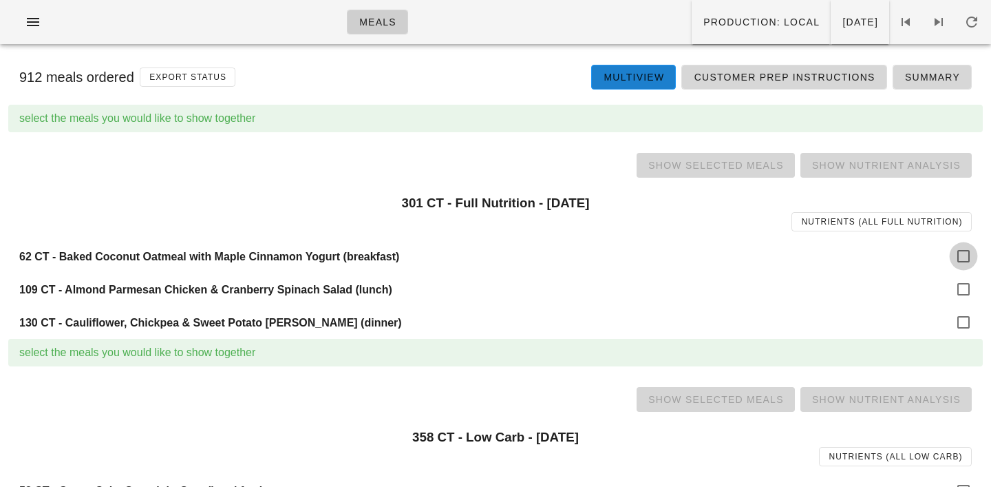
click at [964, 257] on div at bounding box center [963, 255] width 23 height 23
checkbox input "true"
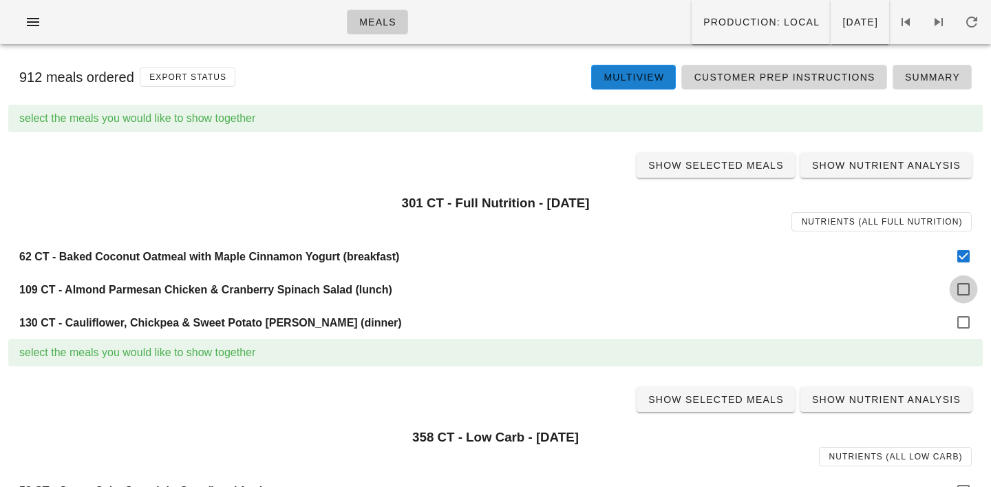
click at [961, 288] on div at bounding box center [963, 288] width 23 height 23
checkbox input "true"
click at [959, 325] on div at bounding box center [963, 321] width 23 height 23
checkbox input "true"
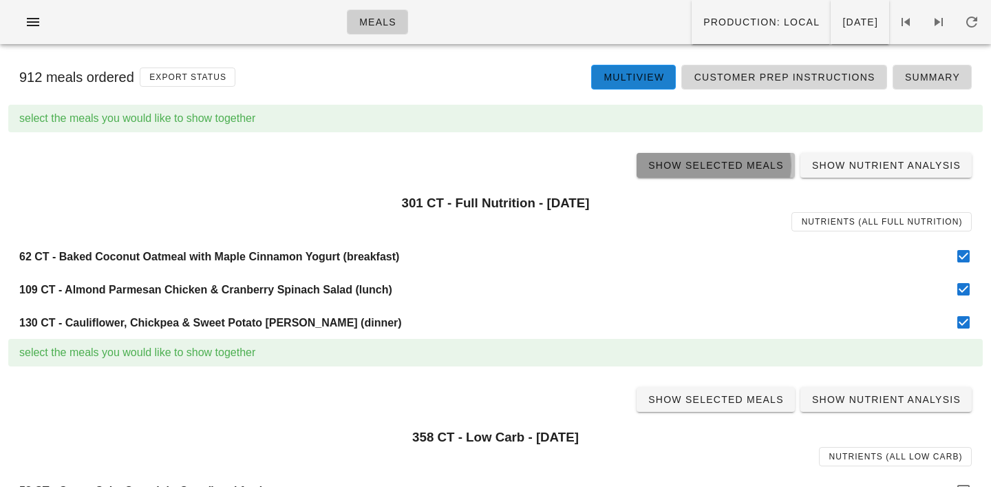
click at [695, 169] on span "Show Selected Meals" at bounding box center [716, 165] width 136 height 11
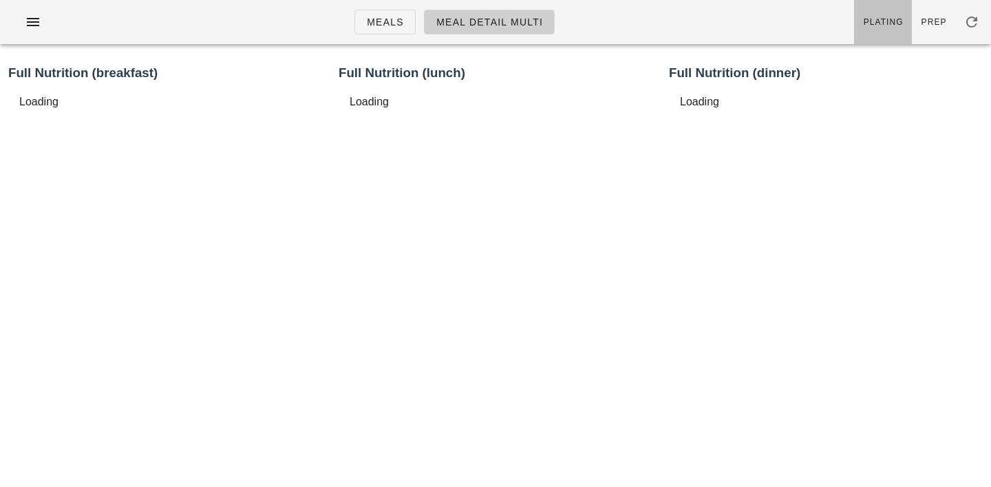
click at [891, 5] on link "Plating" at bounding box center [883, 22] width 58 height 44
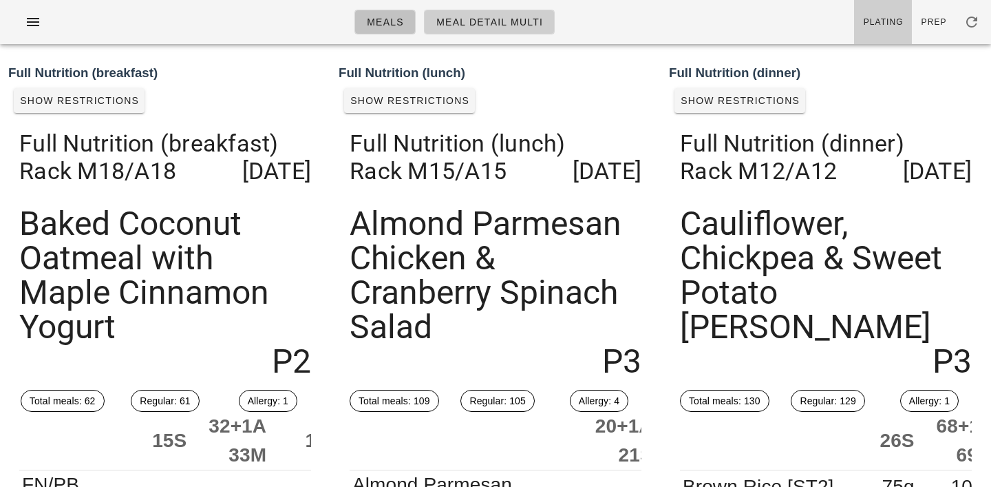
click at [392, 17] on span "Meals" at bounding box center [385, 22] width 38 height 11
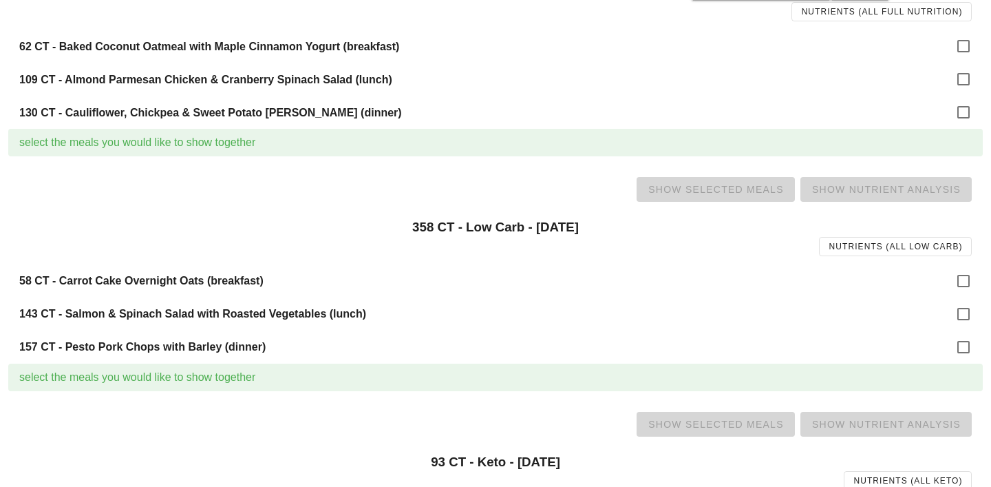
scroll to position [217, 0]
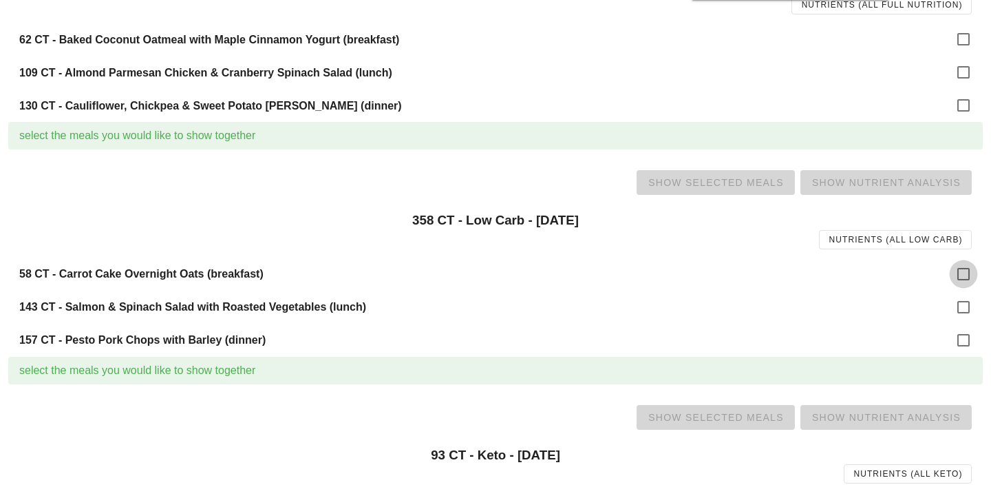
click at [963, 274] on div at bounding box center [963, 273] width 23 height 23
checkbox input "true"
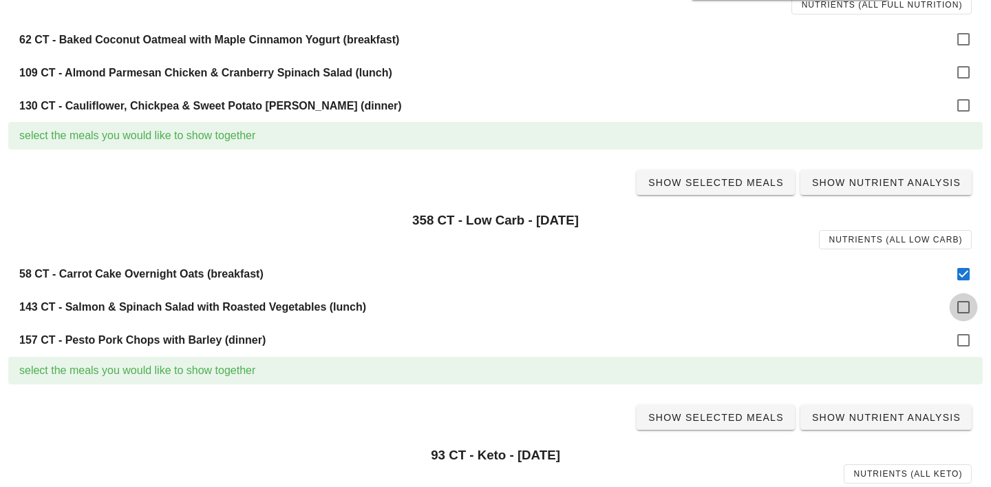
click at [962, 303] on div at bounding box center [963, 306] width 23 height 23
checkbox input "true"
click at [960, 332] on div at bounding box center [963, 339] width 23 height 23
checkbox input "true"
click at [728, 187] on span "Show Selected Meals" at bounding box center [716, 182] width 136 height 11
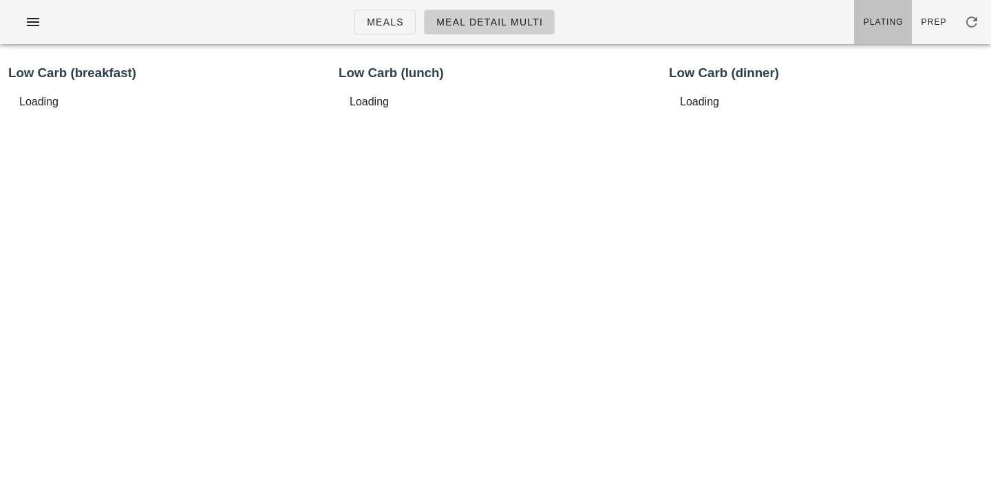
click at [890, 32] on link "Plating" at bounding box center [883, 22] width 58 height 44
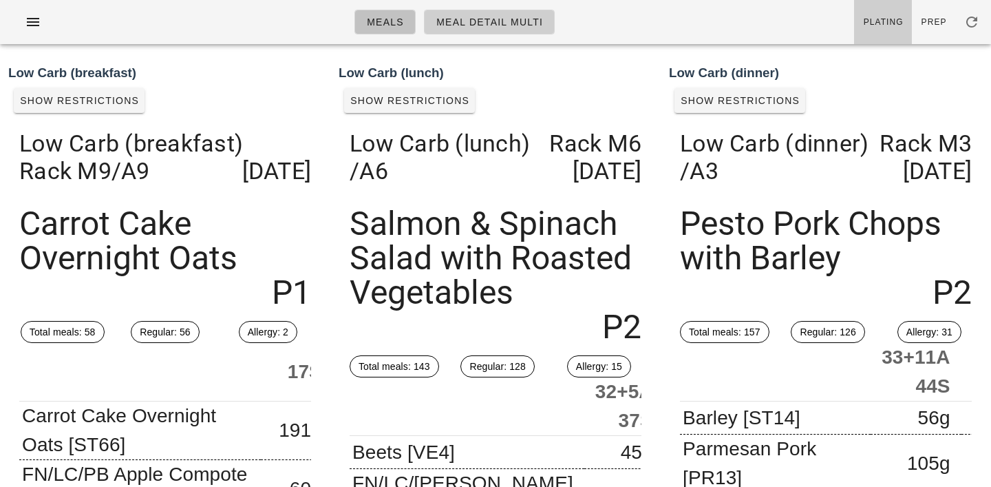
click at [416, 25] on link "Meals" at bounding box center [384, 22] width 61 height 25
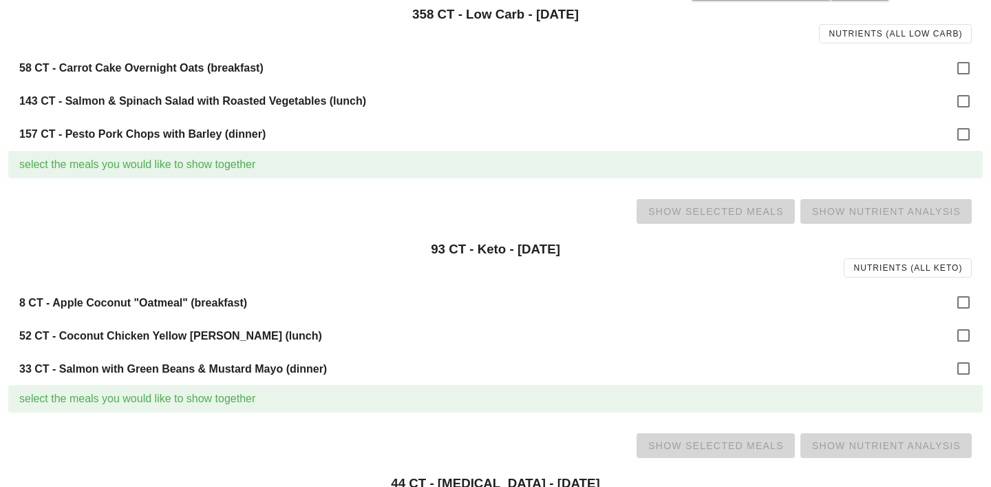
scroll to position [452, 0]
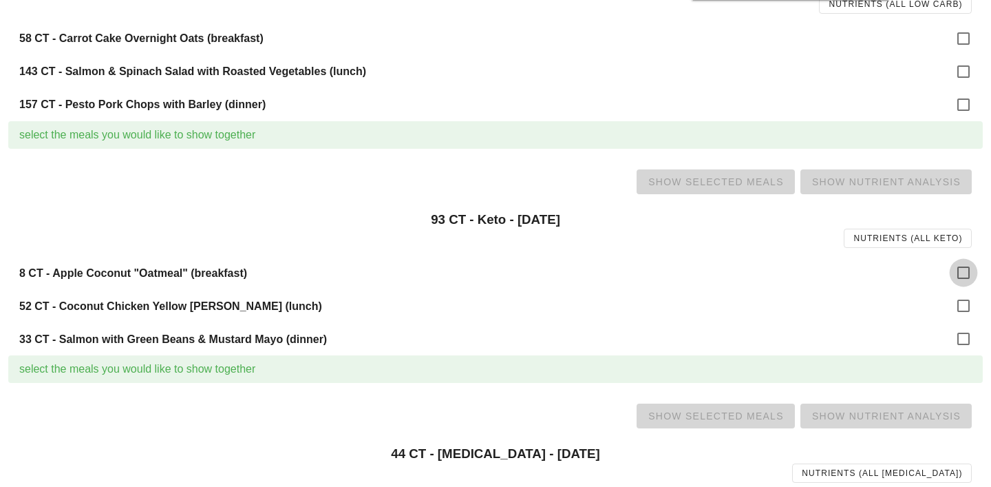
click at [959, 266] on div at bounding box center [963, 272] width 23 height 23
checkbox input "true"
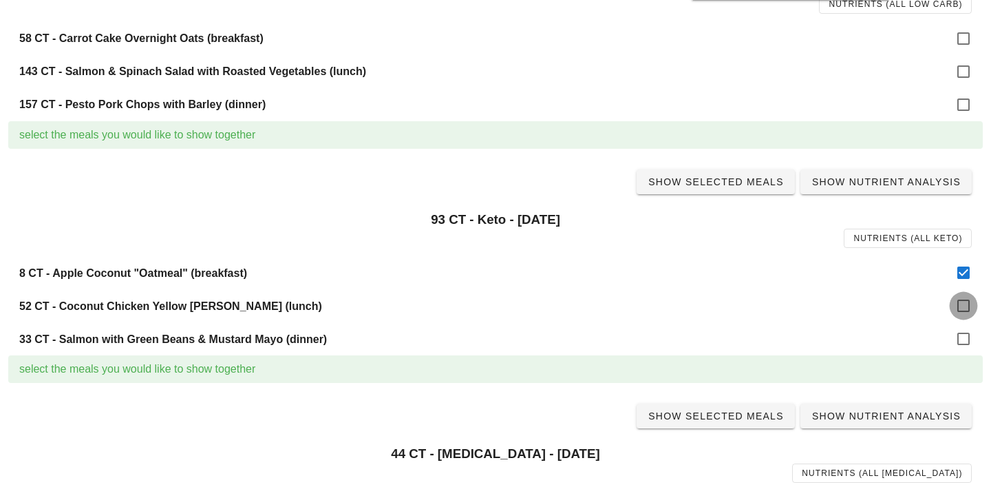
click at [963, 306] on div at bounding box center [963, 305] width 23 height 23
checkbox input "true"
click at [963, 338] on div at bounding box center [963, 338] width 23 height 23
checkbox input "true"
click at [664, 173] on link "Show Selected Meals" at bounding box center [716, 181] width 158 height 25
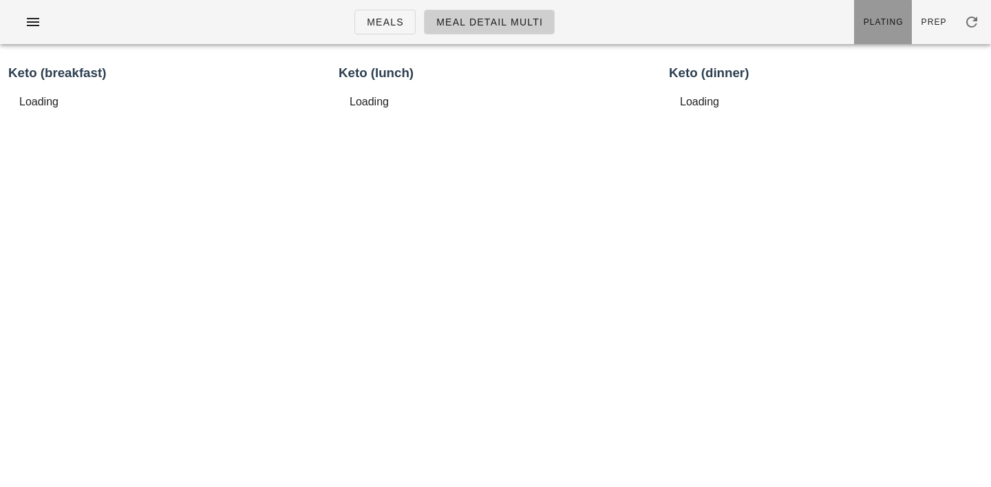
click at [891, 15] on link "Plating" at bounding box center [883, 22] width 58 height 44
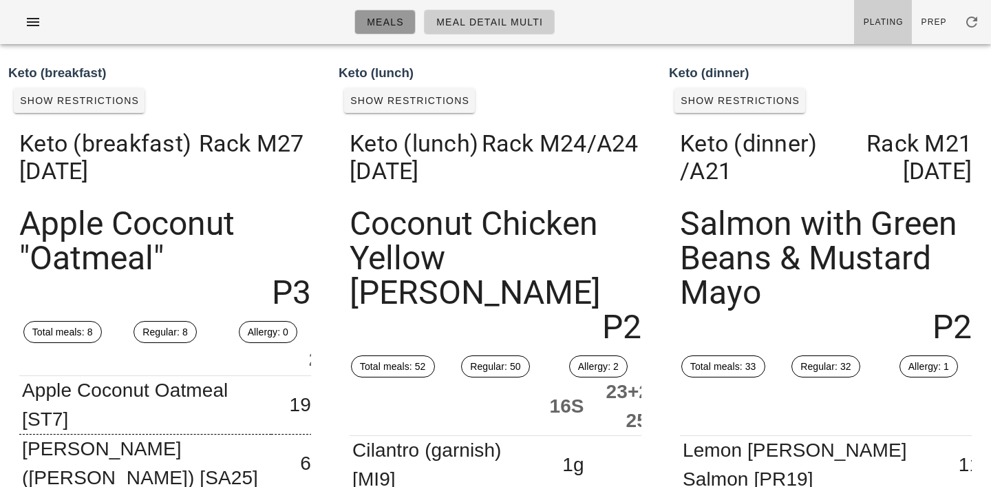
click at [389, 25] on span "Meals" at bounding box center [385, 22] width 38 height 11
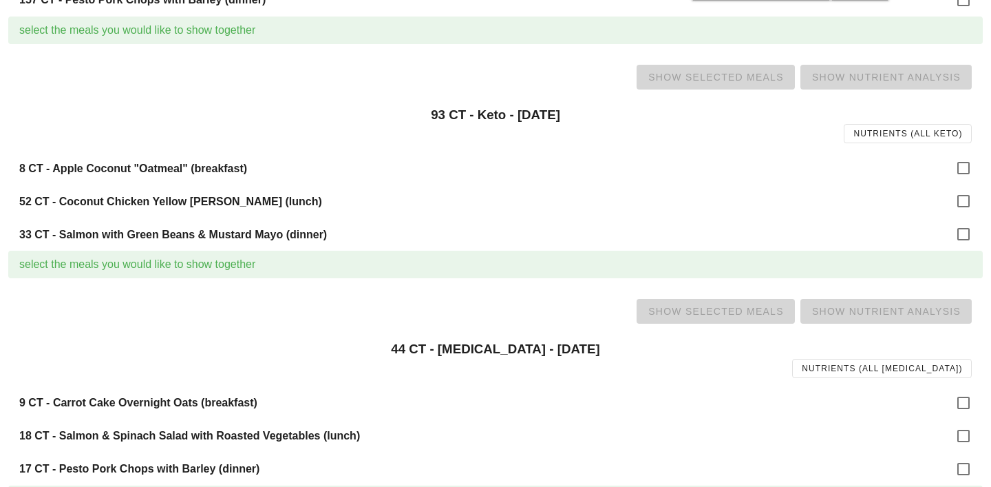
scroll to position [575, 0]
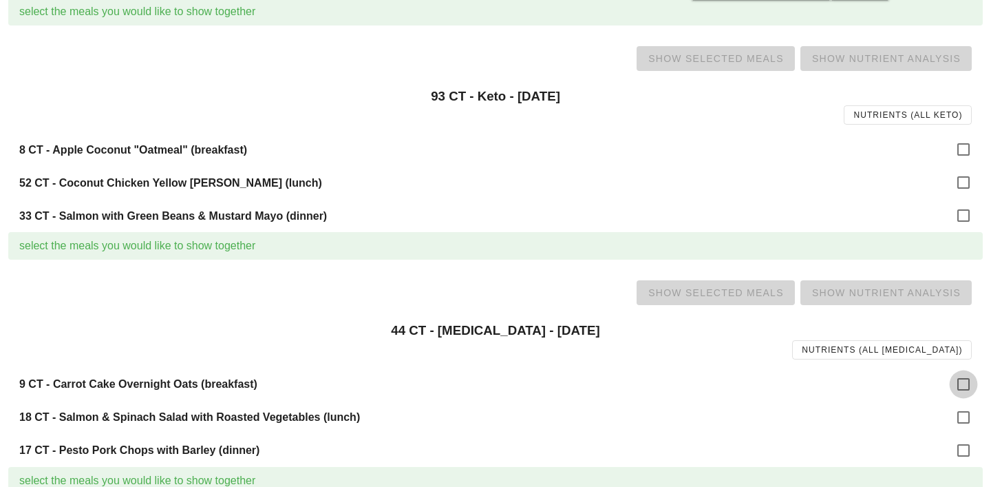
click at [967, 388] on div at bounding box center [963, 383] width 23 height 23
checkbox input "true"
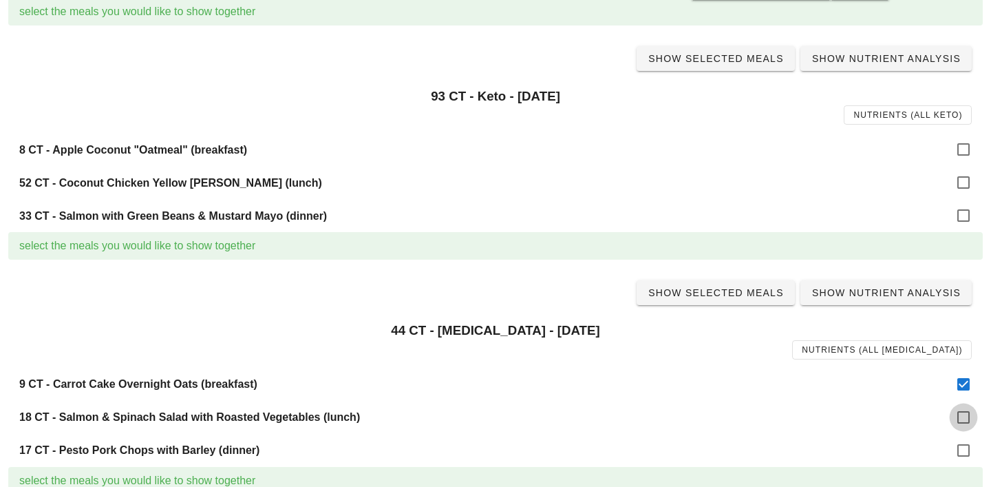
click at [965, 407] on div at bounding box center [963, 416] width 23 height 23
checkbox input "true"
click at [966, 450] on div at bounding box center [963, 449] width 23 height 23
checkbox input "true"
click at [743, 294] on span "Show Selected Meals" at bounding box center [716, 292] width 136 height 11
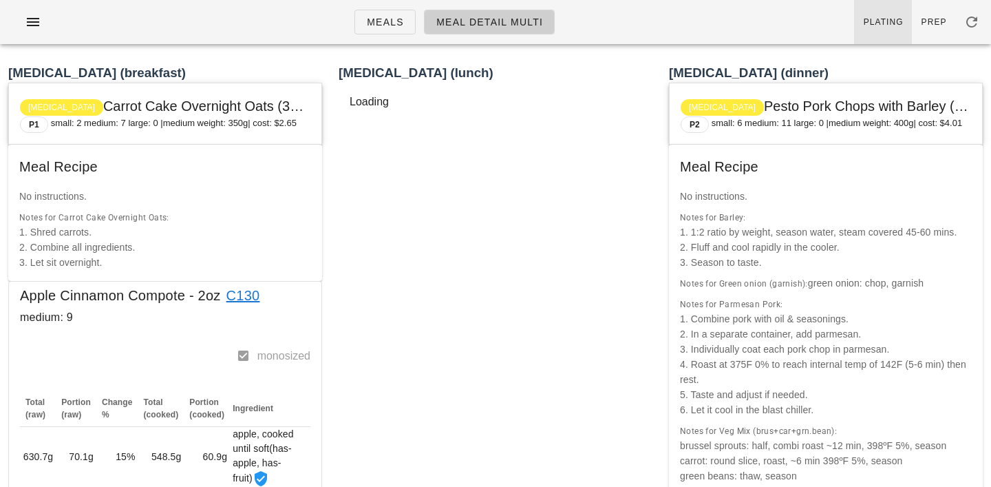
click at [890, 14] on link "Plating" at bounding box center [883, 22] width 58 height 44
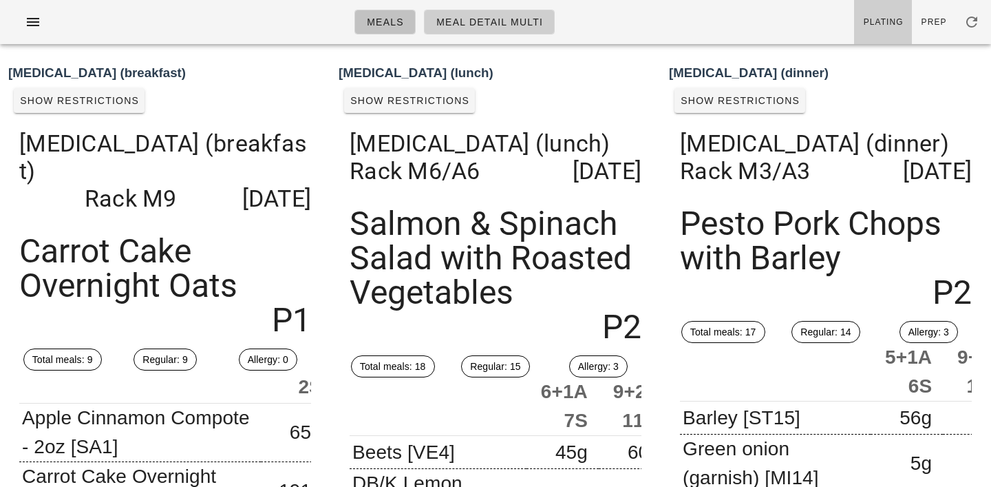
click at [395, 20] on span "Meals" at bounding box center [385, 22] width 38 height 11
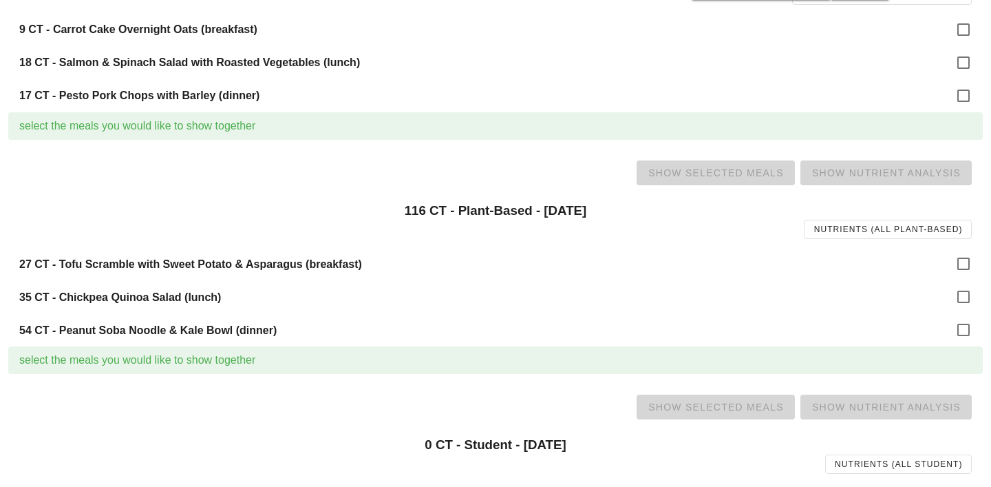
scroll to position [950, 0]
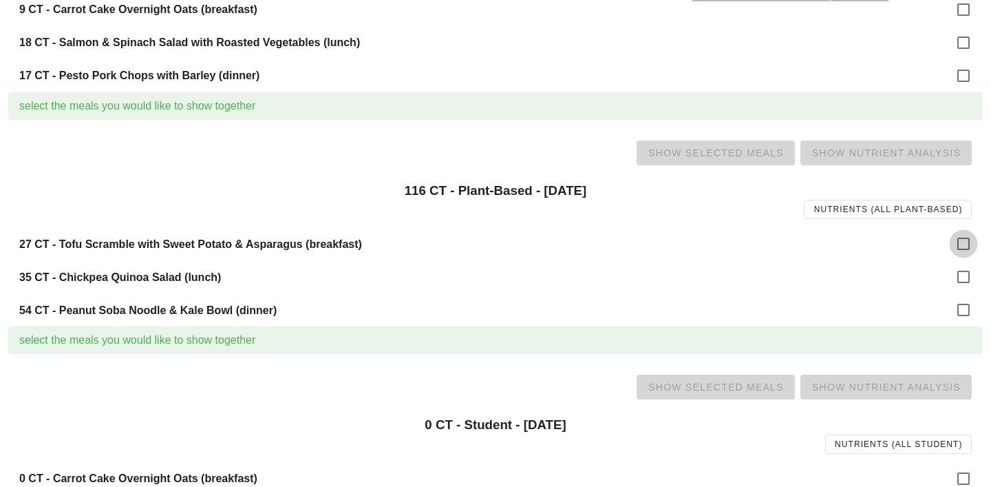
click at [957, 249] on div at bounding box center [963, 243] width 23 height 23
checkbox input "true"
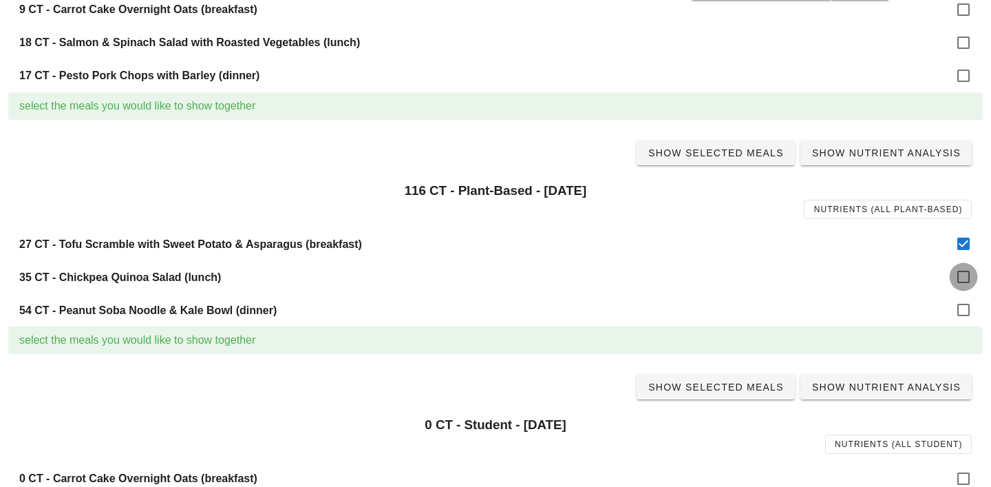
click at [961, 277] on div at bounding box center [963, 276] width 23 height 23
checkbox input "true"
click at [962, 306] on div at bounding box center [963, 309] width 23 height 23
checkbox input "true"
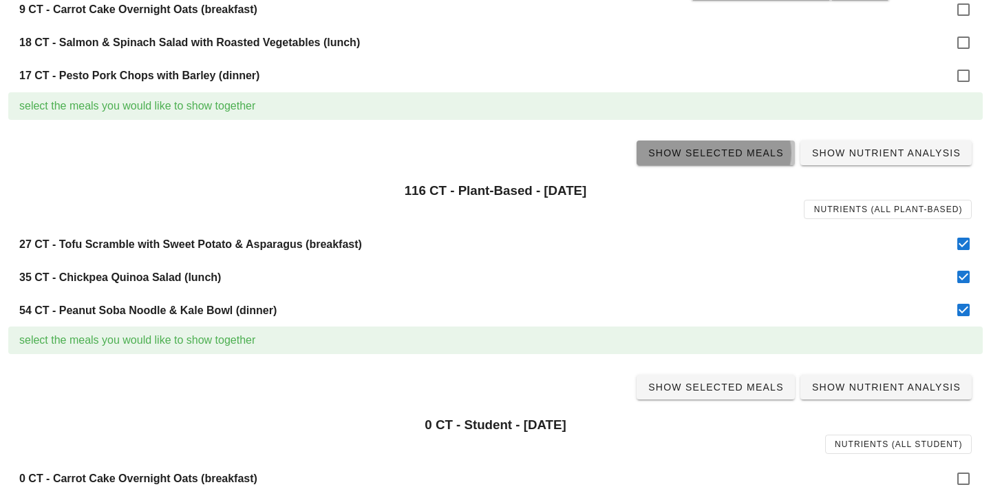
click at [697, 151] on span "Show Selected Meals" at bounding box center [716, 152] width 136 height 11
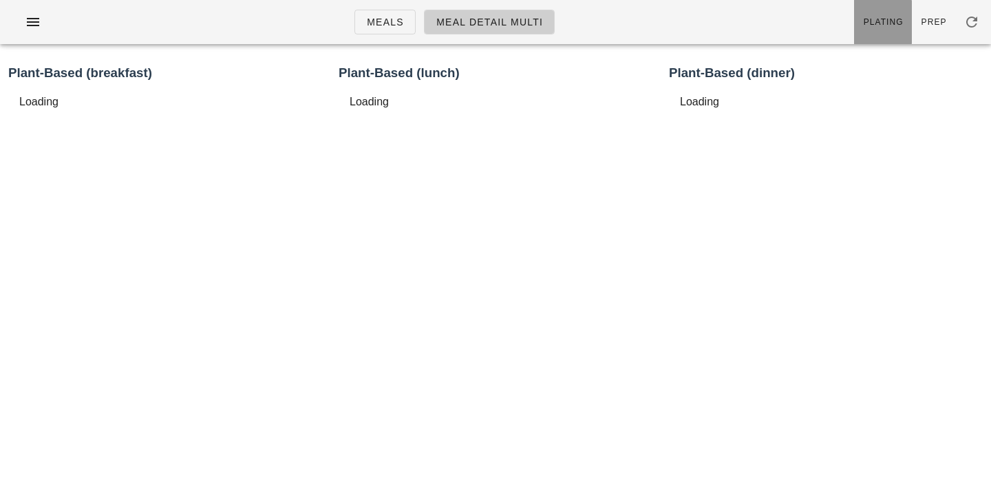
click at [892, 34] on link "Plating" at bounding box center [883, 22] width 58 height 44
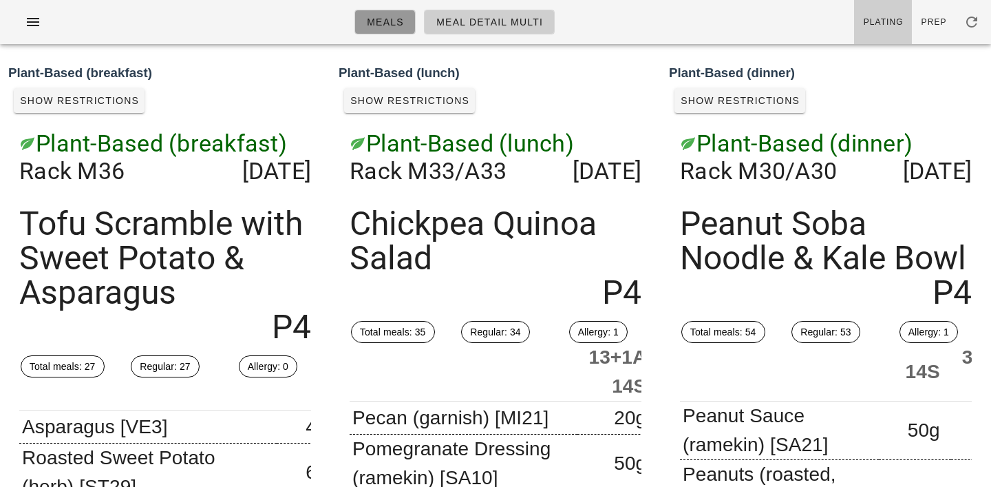
click at [391, 21] on span "Meals" at bounding box center [385, 22] width 38 height 11
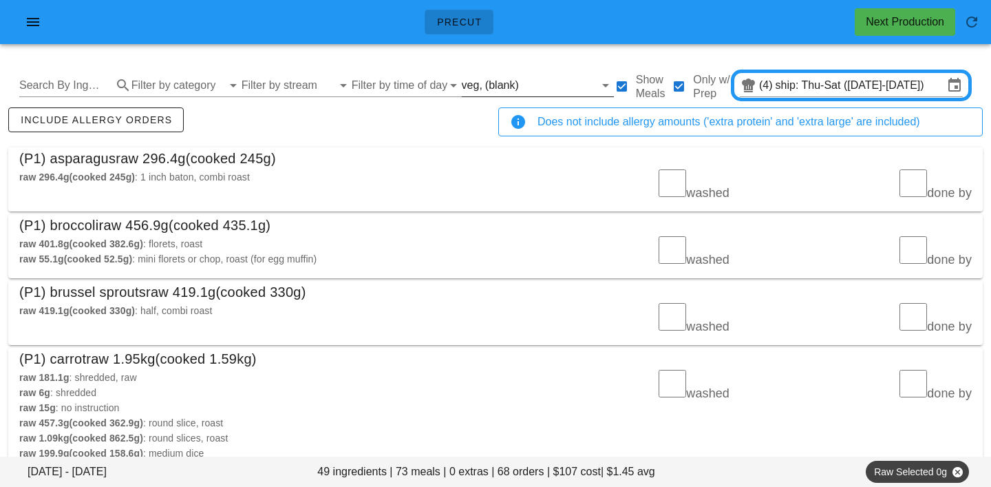
click at [522, 83] on input "text" at bounding box center [558, 85] width 73 height 22
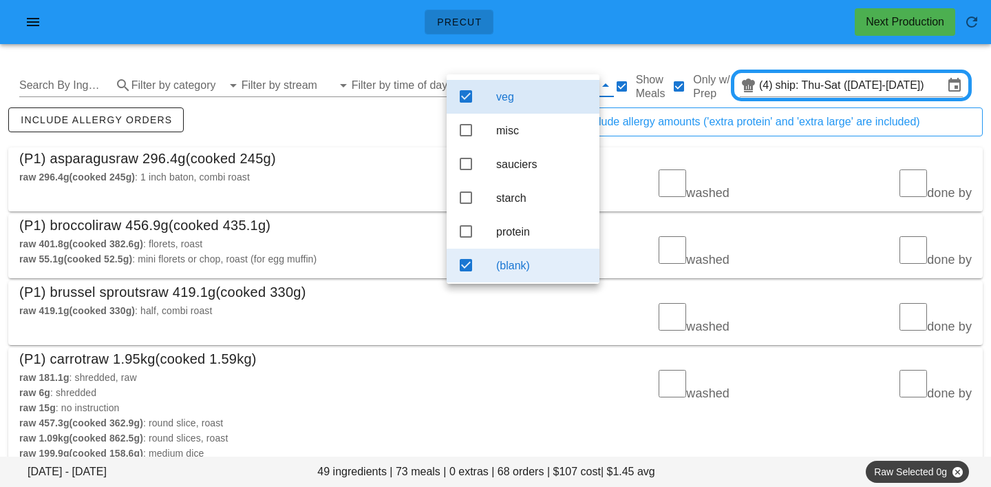
click at [514, 280] on div "(blank)" at bounding box center [542, 266] width 92 height 30
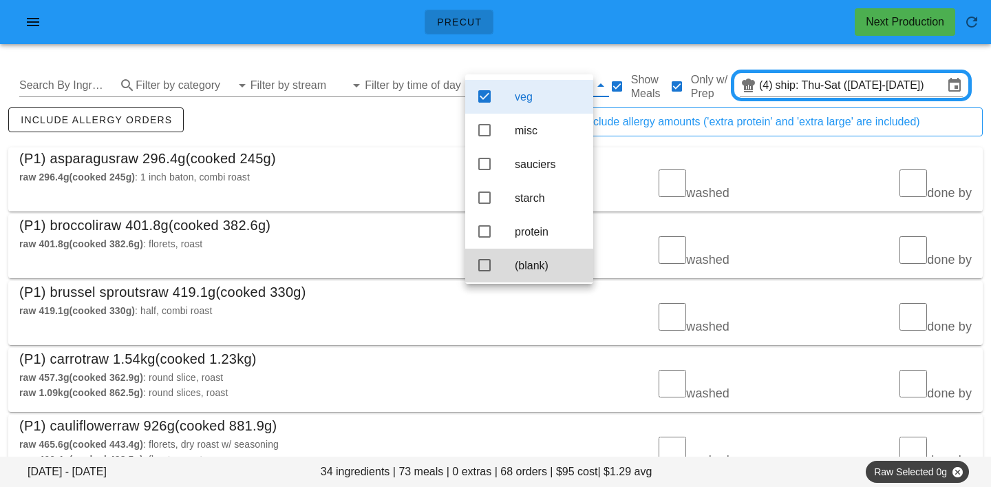
scroll to position [12, 0]
click at [438, 165] on div "raw 296.4g (cooked 245g) : 1 inch baton, combi roast" at bounding box center [253, 184] width 485 height 47
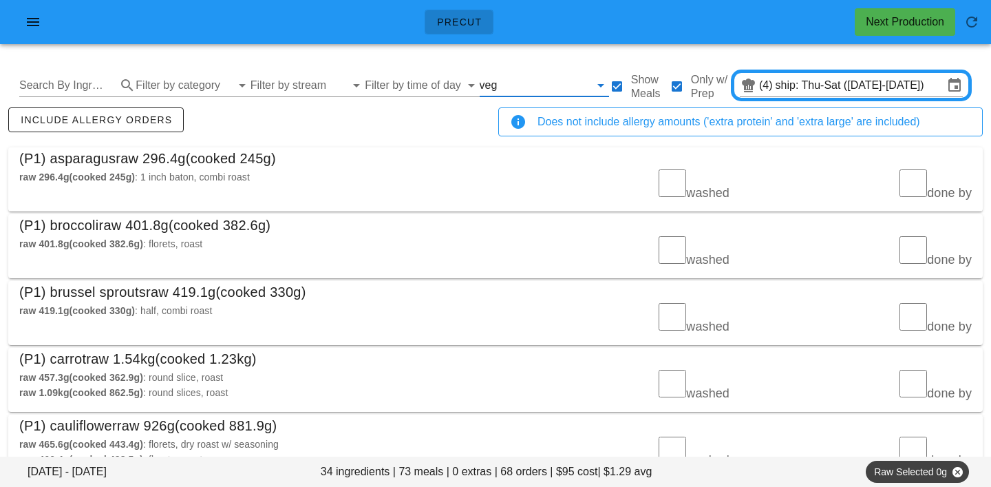
click at [500, 83] on input "text" at bounding box center [544, 85] width 89 height 22
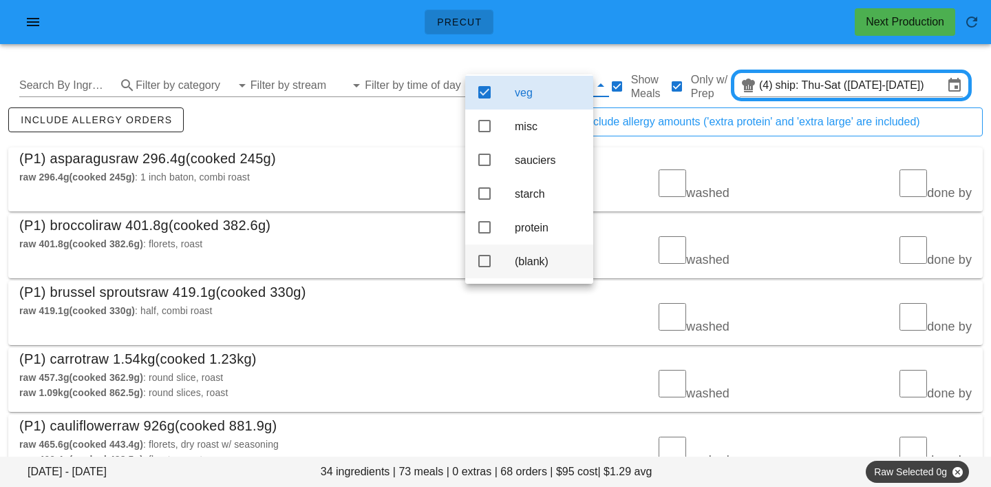
click at [531, 257] on div "(blank)" at bounding box center [548, 261] width 67 height 13
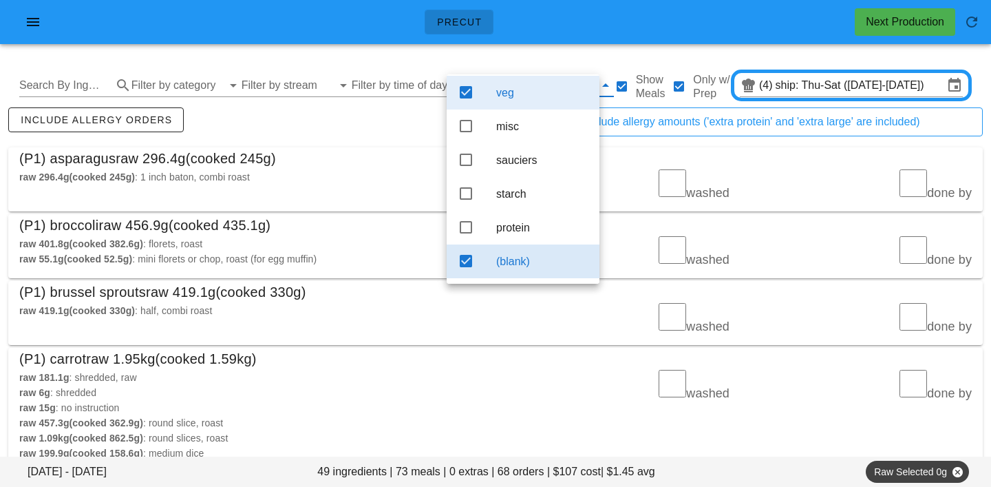
click at [513, 90] on div "veg" at bounding box center [542, 92] width 92 height 13
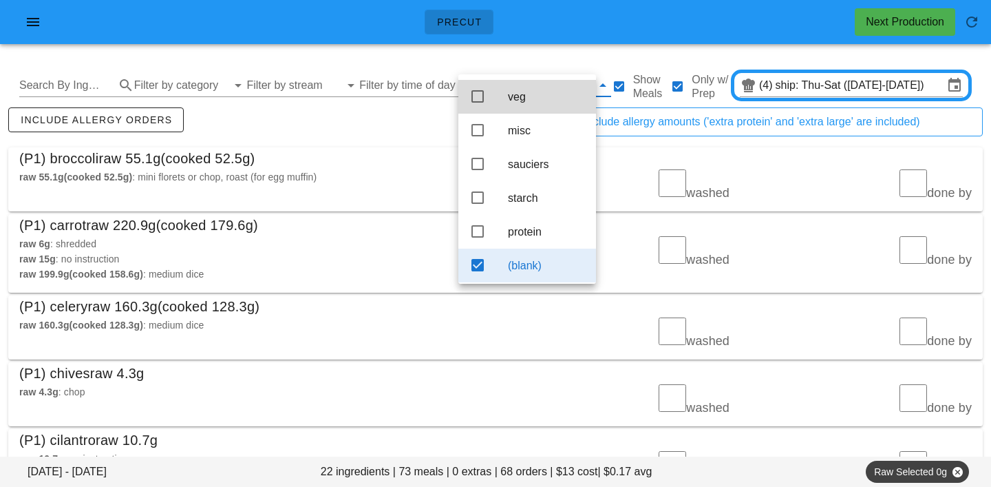
click at [430, 108] on div "include allergy orders" at bounding box center [251, 127] width 490 height 45
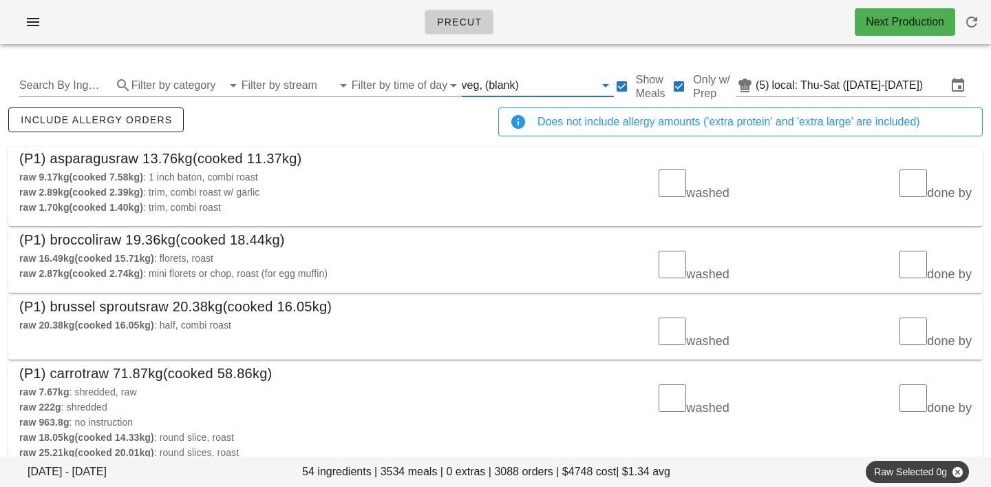
click at [522, 79] on input "text" at bounding box center [558, 85] width 73 height 22
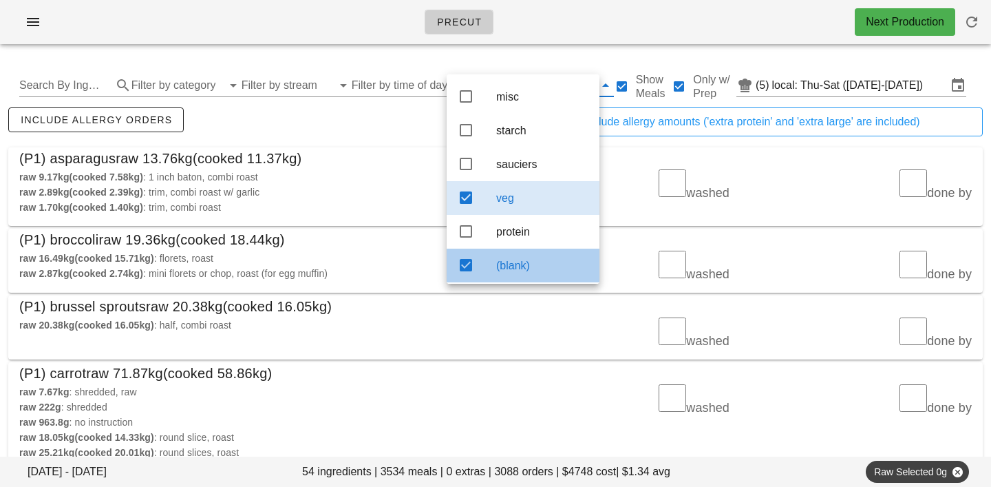
click at [527, 272] on div "(blank)" at bounding box center [542, 265] width 92 height 13
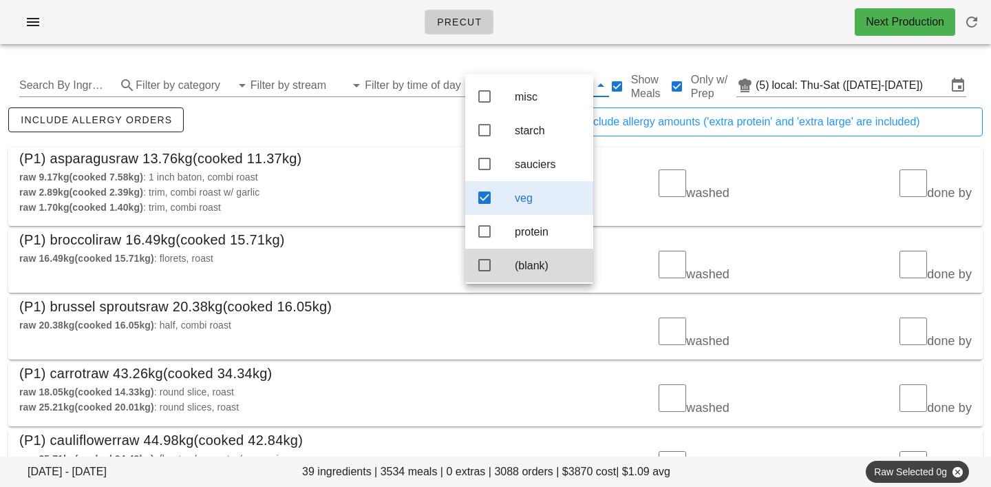
scroll to position [12, 0]
click at [445, 171] on div "raw 9.17kg (cooked 7.58kg) : 1 inch baton, combi roast" at bounding box center [253, 176] width 468 height 15
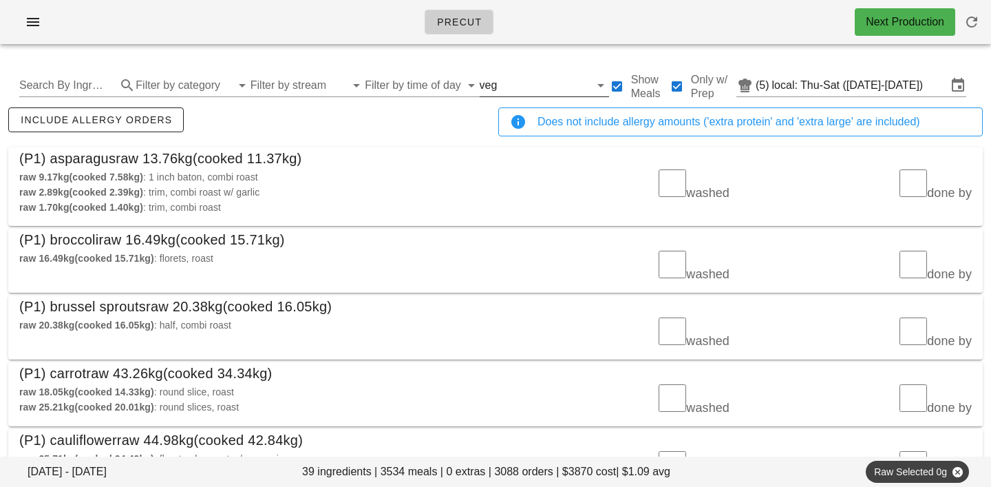
click at [480, 84] on div "veg" at bounding box center [489, 85] width 18 height 12
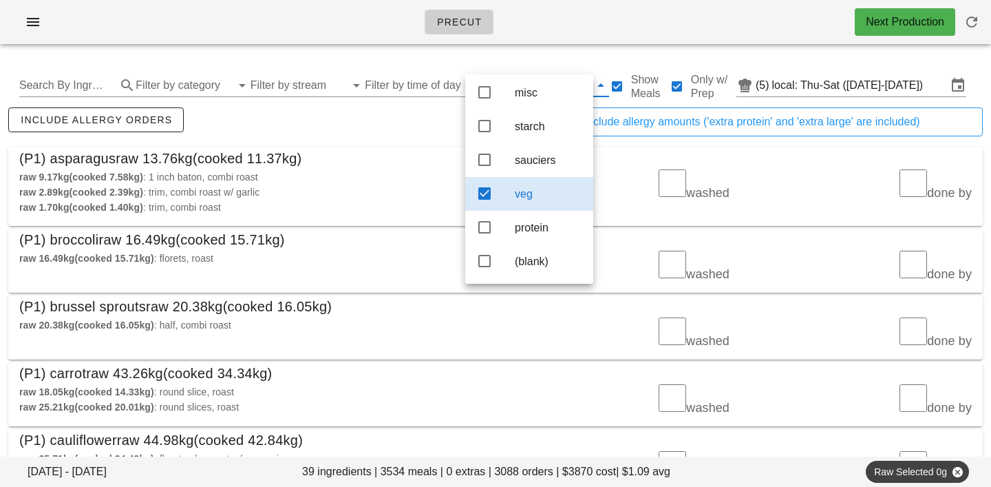
drag, startPoint x: 530, startPoint y: 270, endPoint x: 537, endPoint y: 202, distance: 68.5
click at [530, 270] on div "(blank)" at bounding box center [548, 261] width 67 height 30
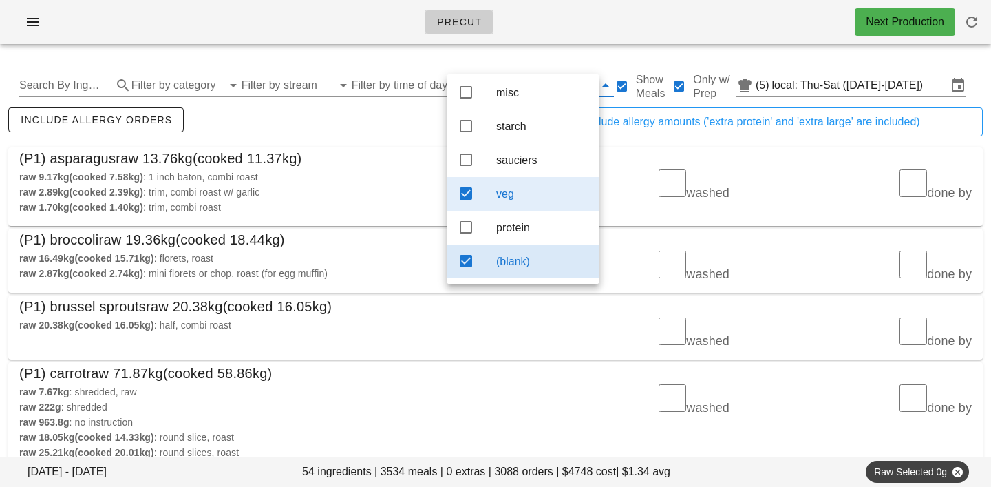
click at [533, 190] on div "veg" at bounding box center [542, 193] width 92 height 13
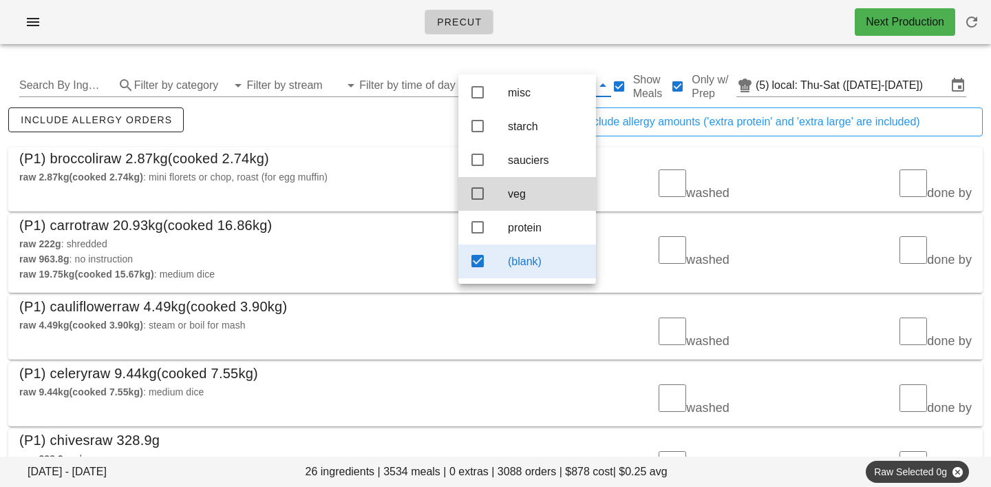
click at [398, 134] on div "include allergy orders" at bounding box center [251, 127] width 490 height 45
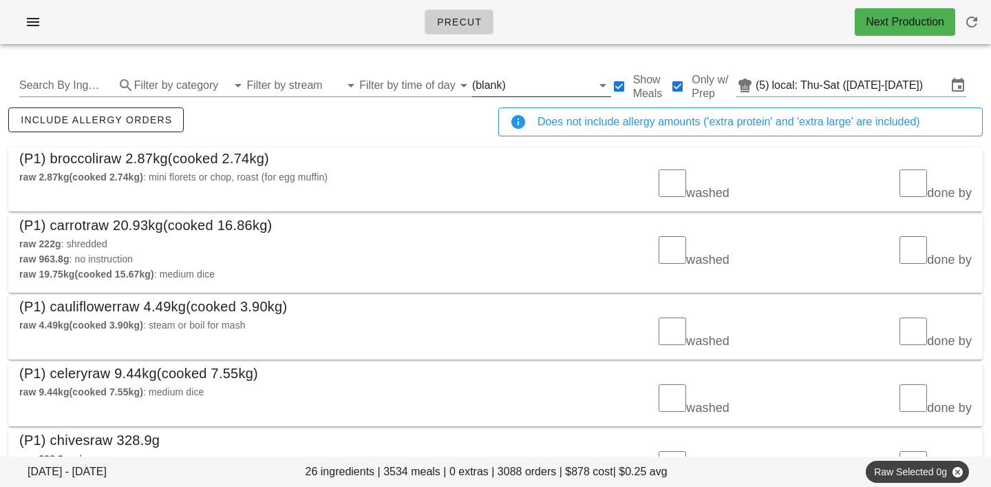
click at [509, 87] on input "text" at bounding box center [550, 85] width 83 height 22
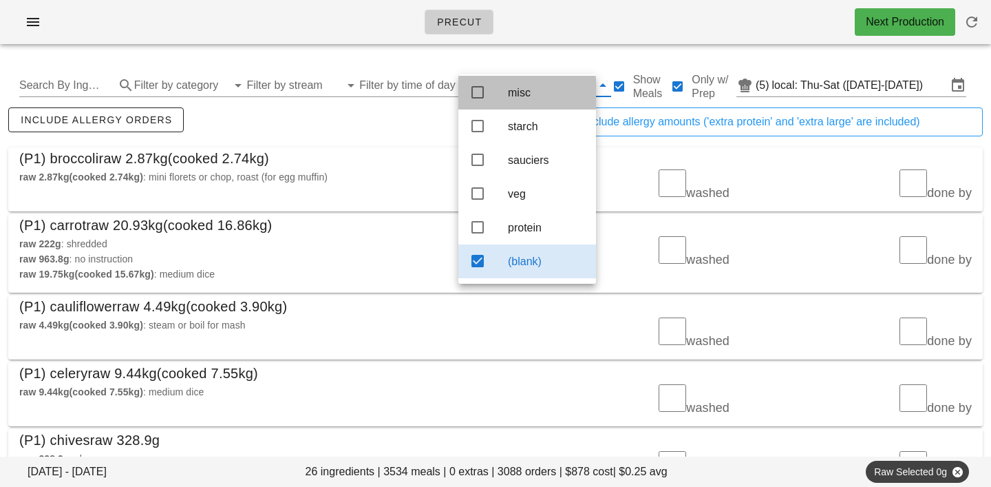
click at [520, 78] on div "misc" at bounding box center [546, 93] width 77 height 30
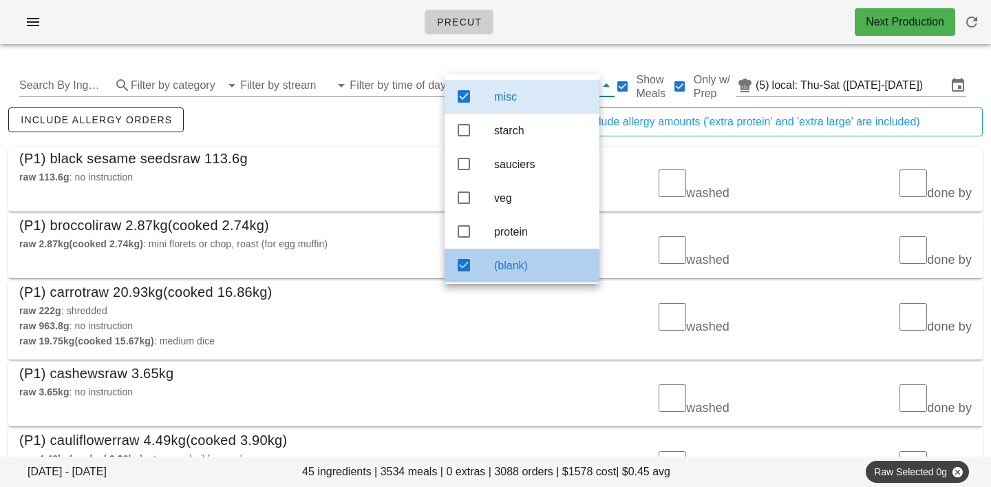
click at [514, 271] on div "(blank)" at bounding box center [541, 265] width 94 height 13
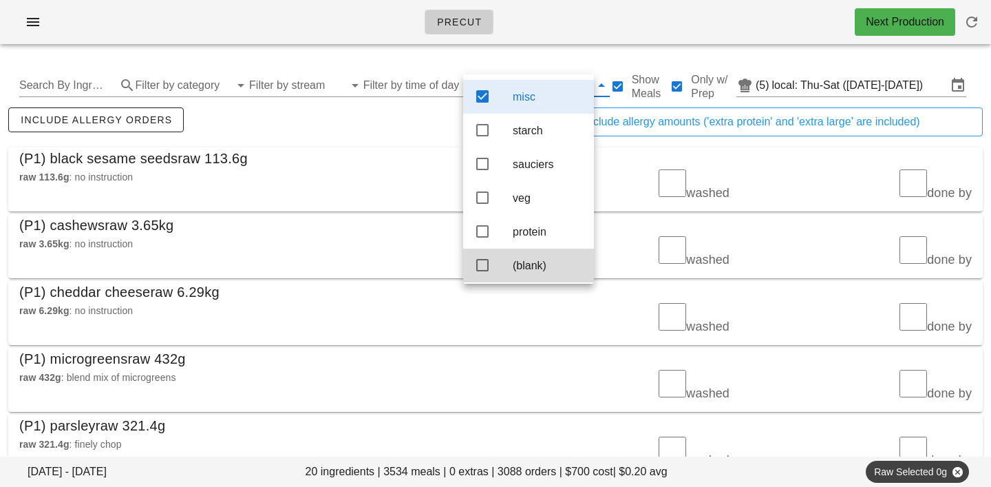
scroll to position [12, 0]
click at [366, 129] on div "include allergy orders" at bounding box center [251, 127] width 490 height 45
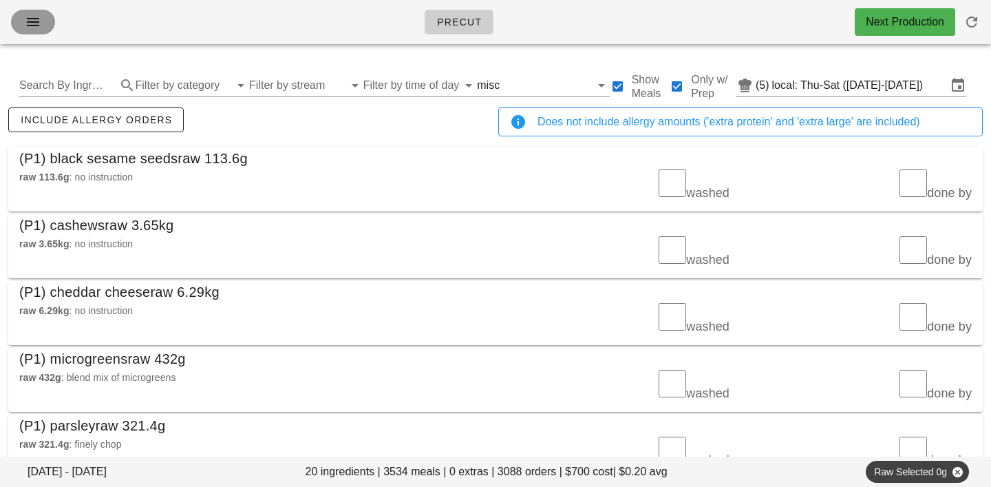
click at [39, 23] on icon "button" at bounding box center [33, 22] width 17 height 17
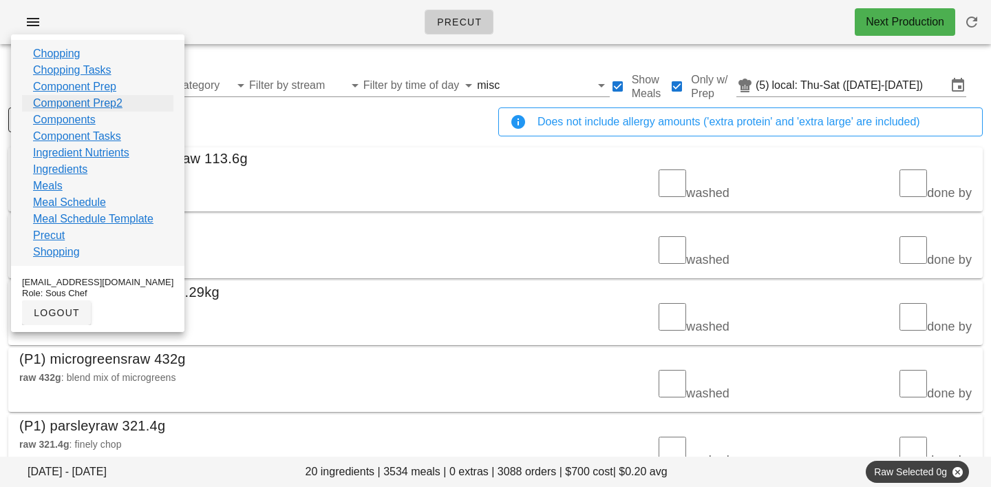
click at [69, 104] on link "Component Prep2" at bounding box center [77, 103] width 89 height 17
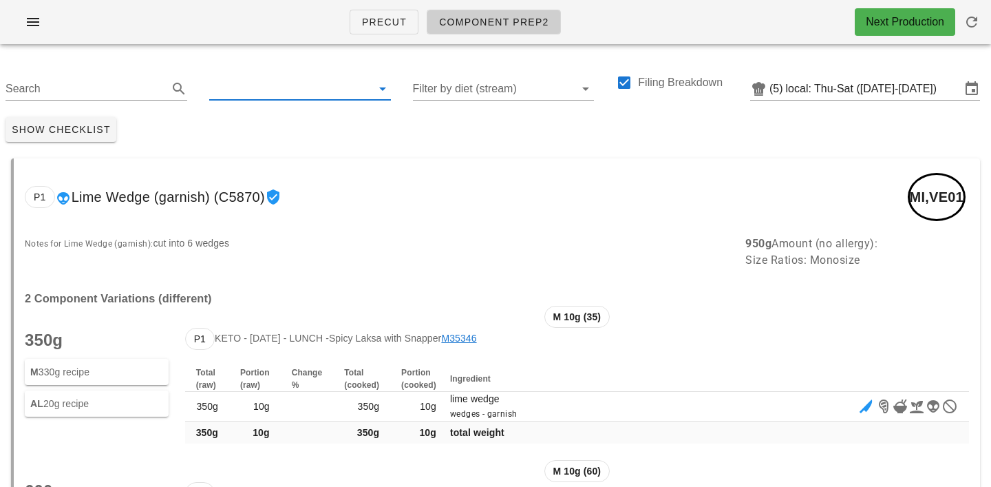
click at [246, 87] on input "text" at bounding box center [289, 89] width 160 height 22
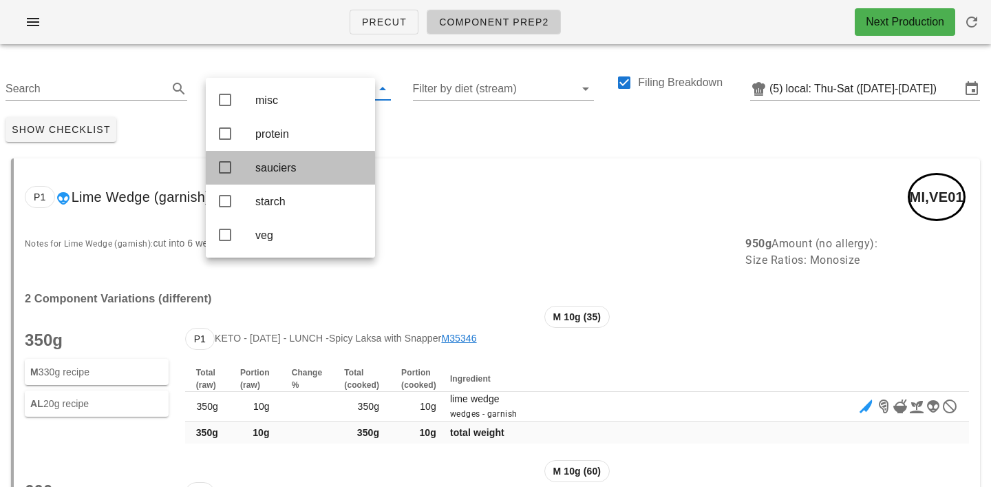
click at [269, 172] on div "sauciers" at bounding box center [309, 167] width 109 height 13
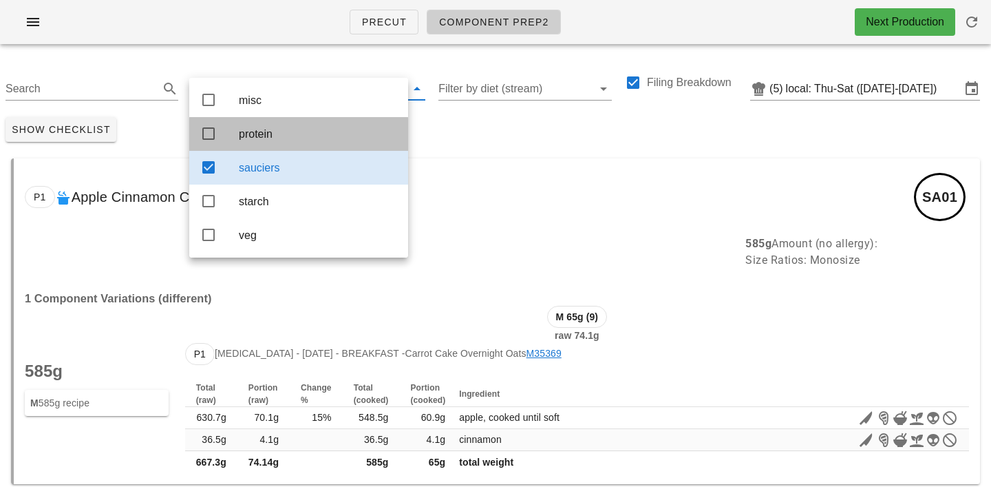
click at [390, 140] on div "protein" at bounding box center [318, 133] width 158 height 13
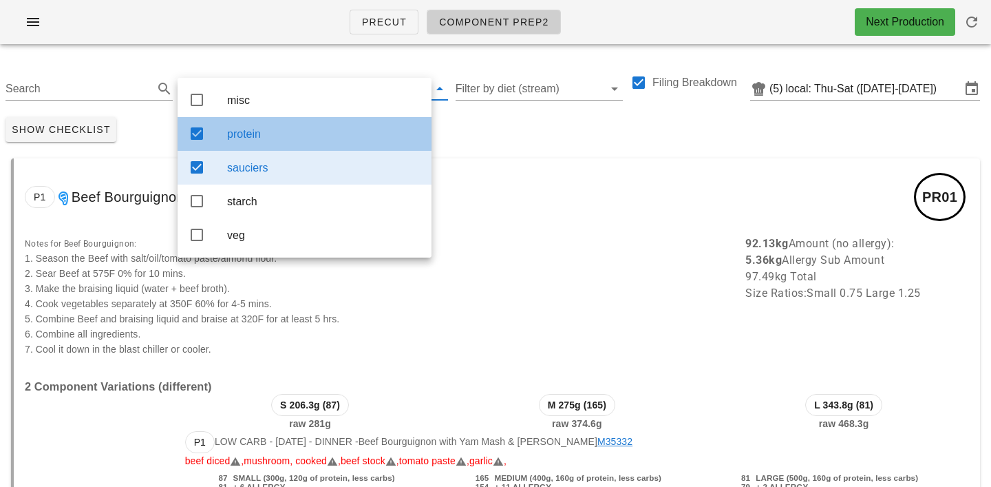
click at [262, 138] on div "protein" at bounding box center [323, 133] width 193 height 13
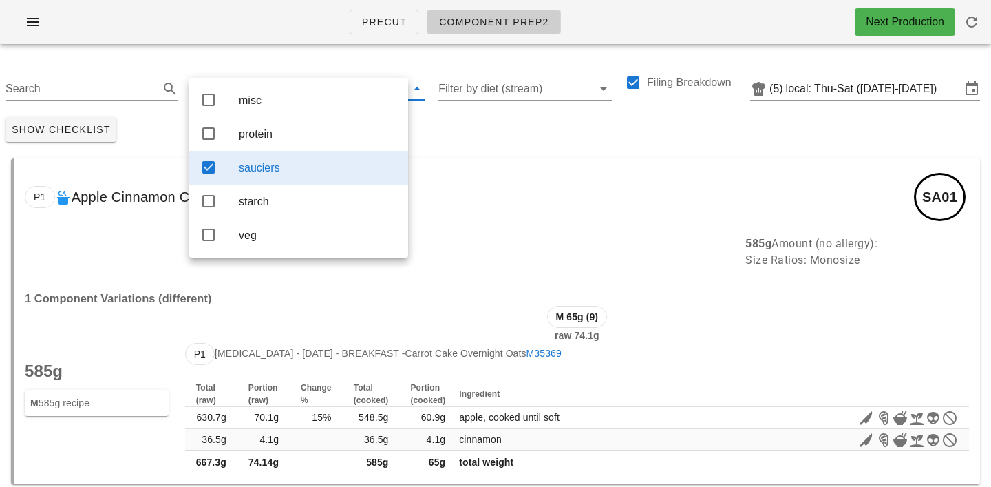
click at [466, 127] on div "Show Checklist" at bounding box center [495, 130] width 991 height 36
